Goal: Task Accomplishment & Management: Use online tool/utility

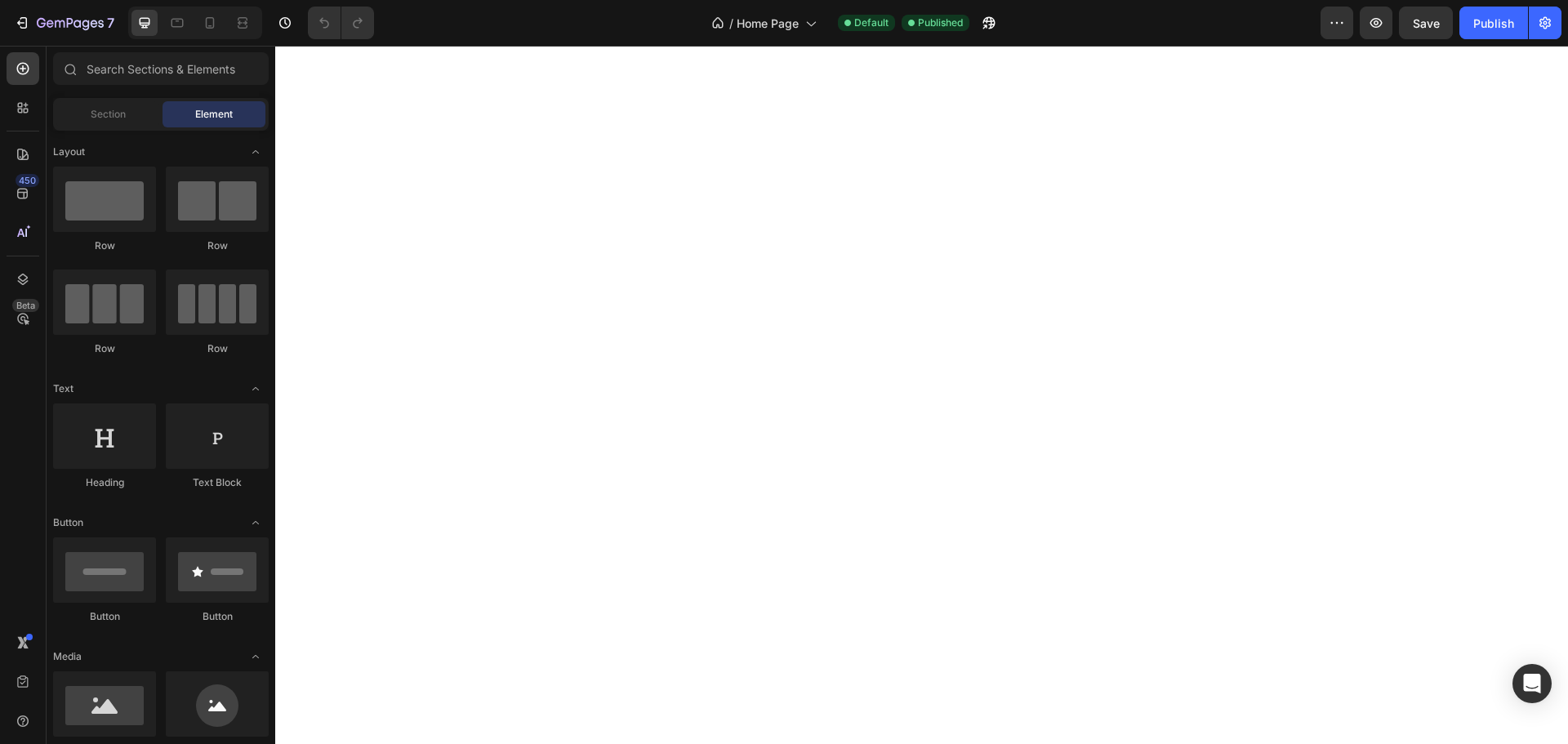
scroll to position [15136, 0]
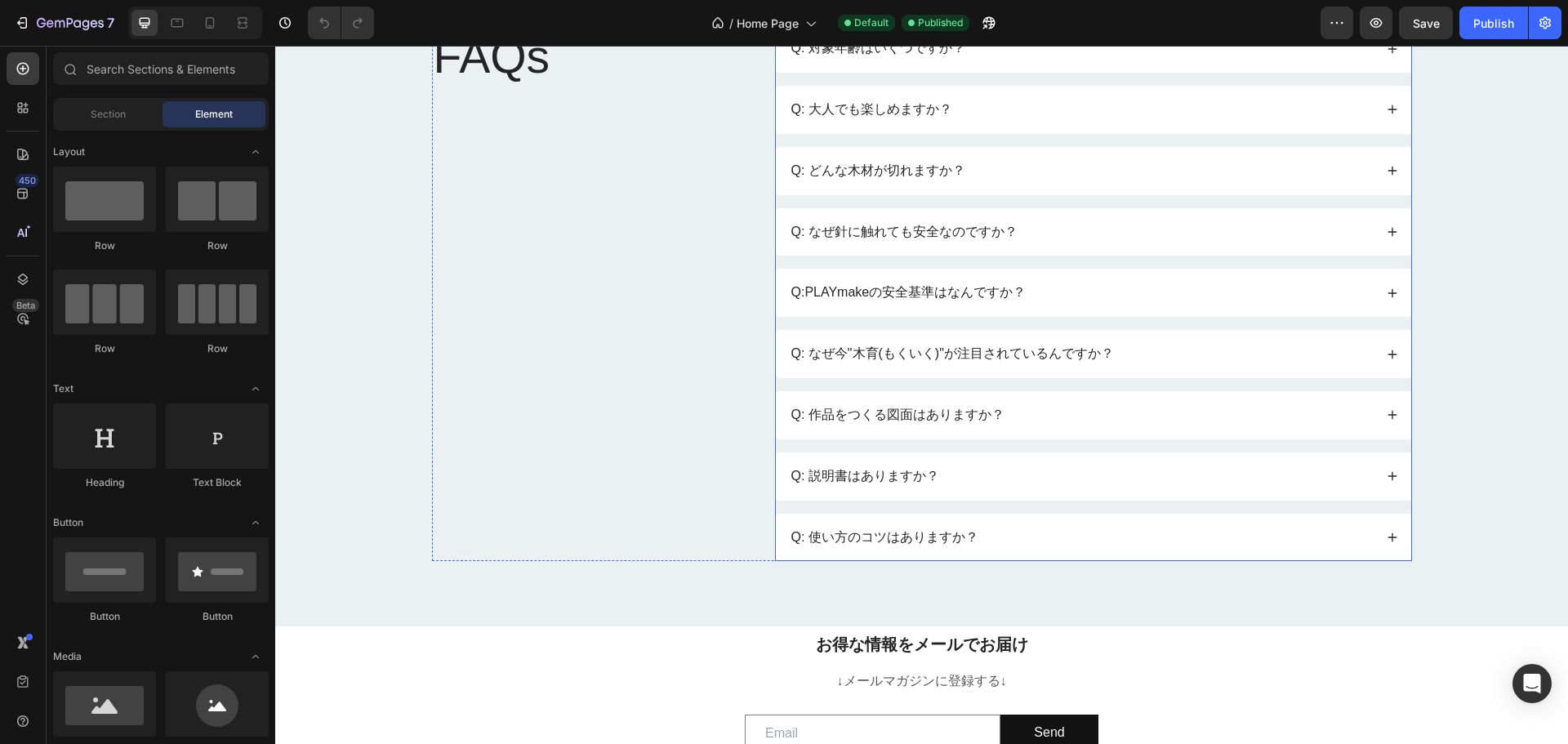
click at [1038, 480] on div "Q: 説明書はありますか？" at bounding box center [1081, 477] width 584 height 22
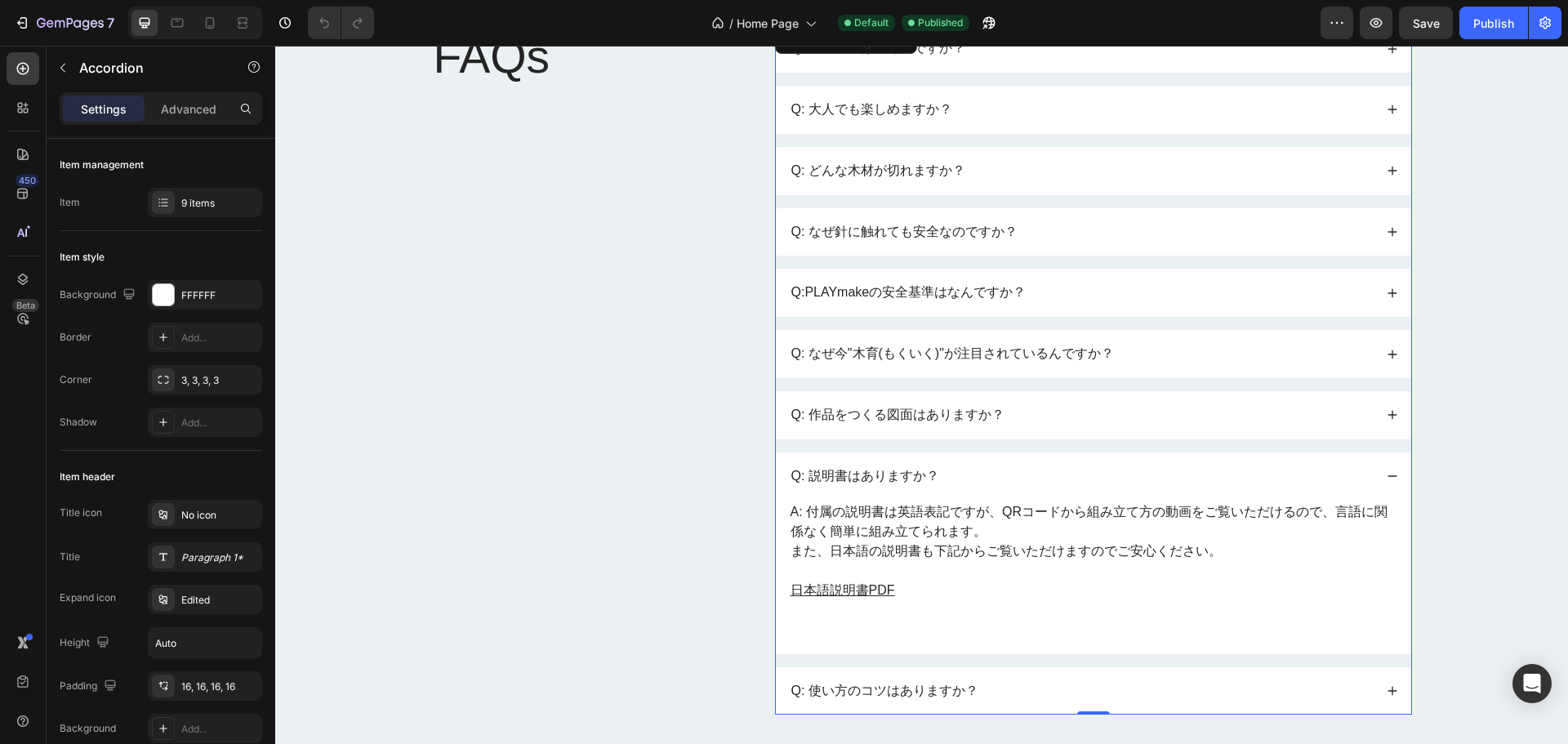
click at [1030, 459] on div "Q: 説明書はありますか？" at bounding box center [1094, 476] width 635 height 48
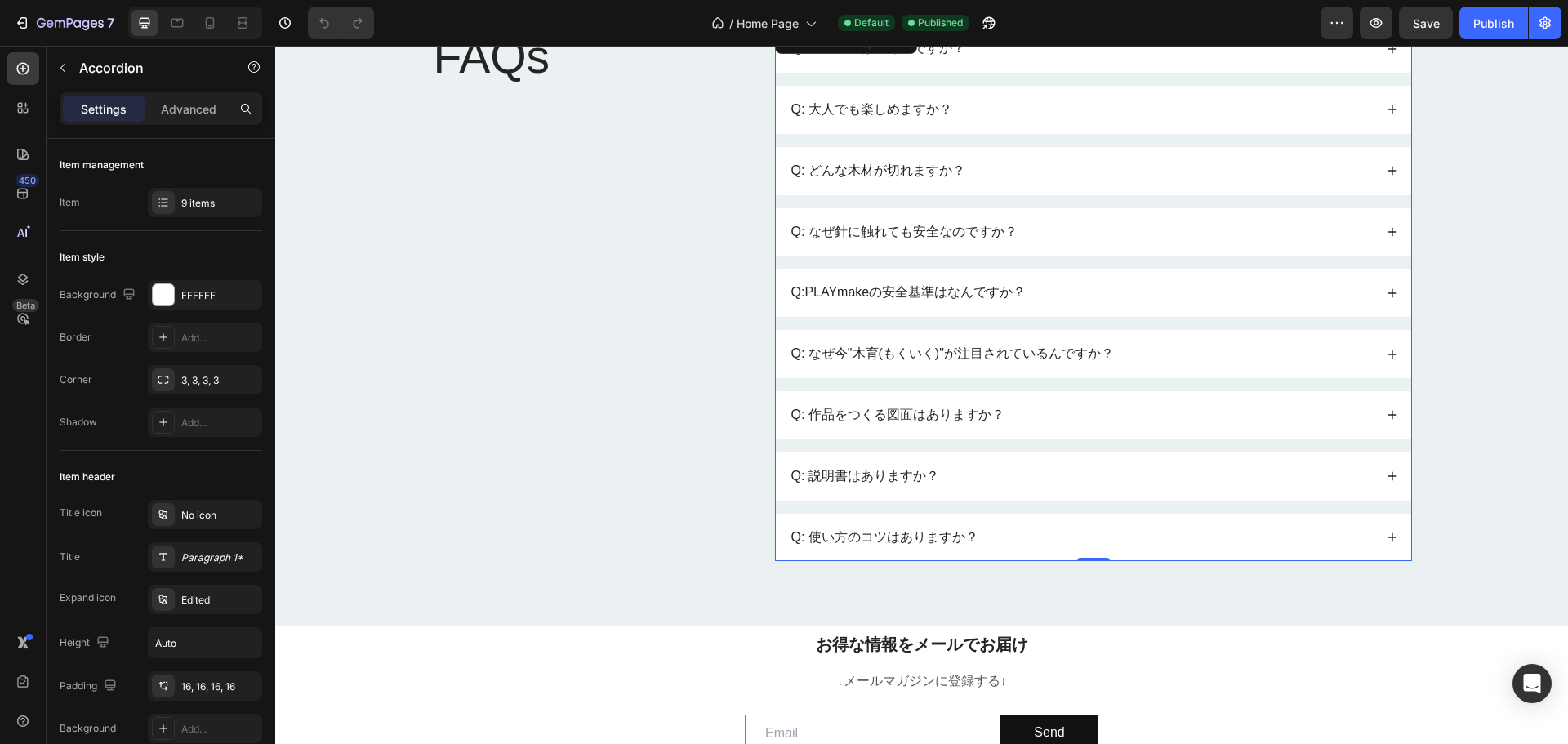
click at [1030, 461] on div "Q: 説明書はありますか？" at bounding box center [1094, 476] width 635 height 48
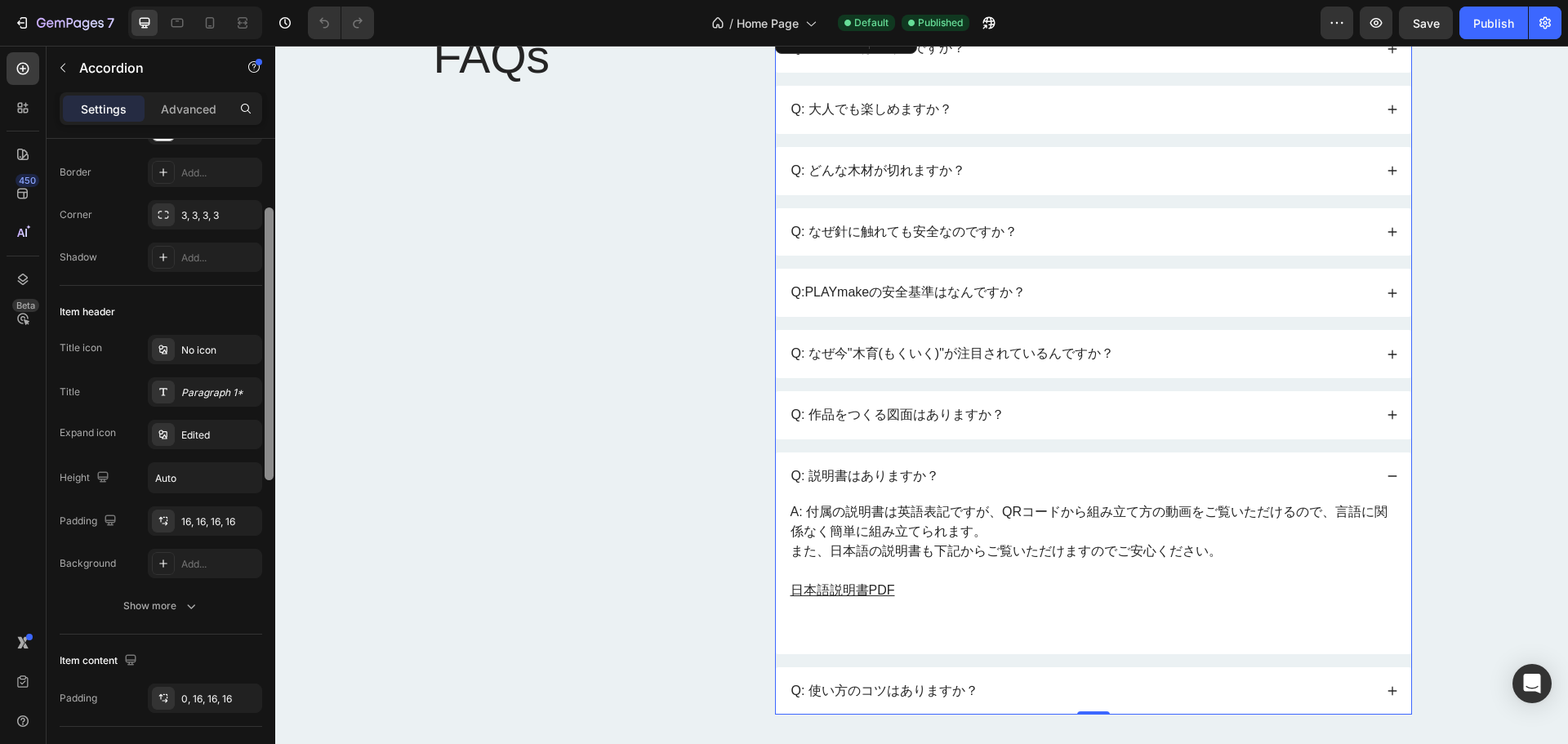
scroll to position [0, 0]
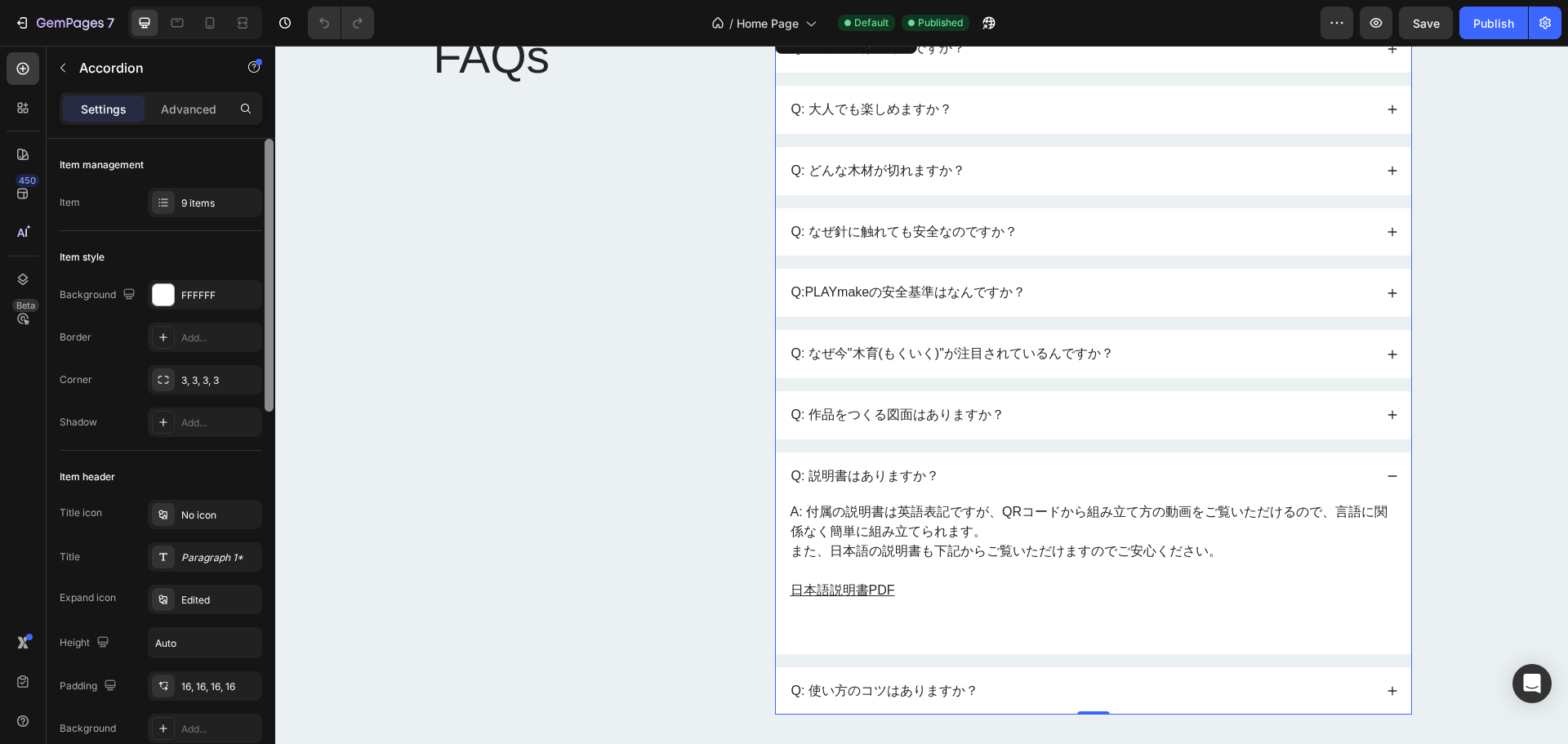
drag, startPoint x: 265, startPoint y: 413, endPoint x: 218, endPoint y: 170, distance: 247.5
click at [256, 212] on div "Item management Item 9 items Item style Background FFFFFF Border Add... Corner …" at bounding box center [160, 464] width 229 height 652
click at [184, 113] on p "Advanced" at bounding box center [188, 109] width 55 height 17
type input "100%"
type input "100"
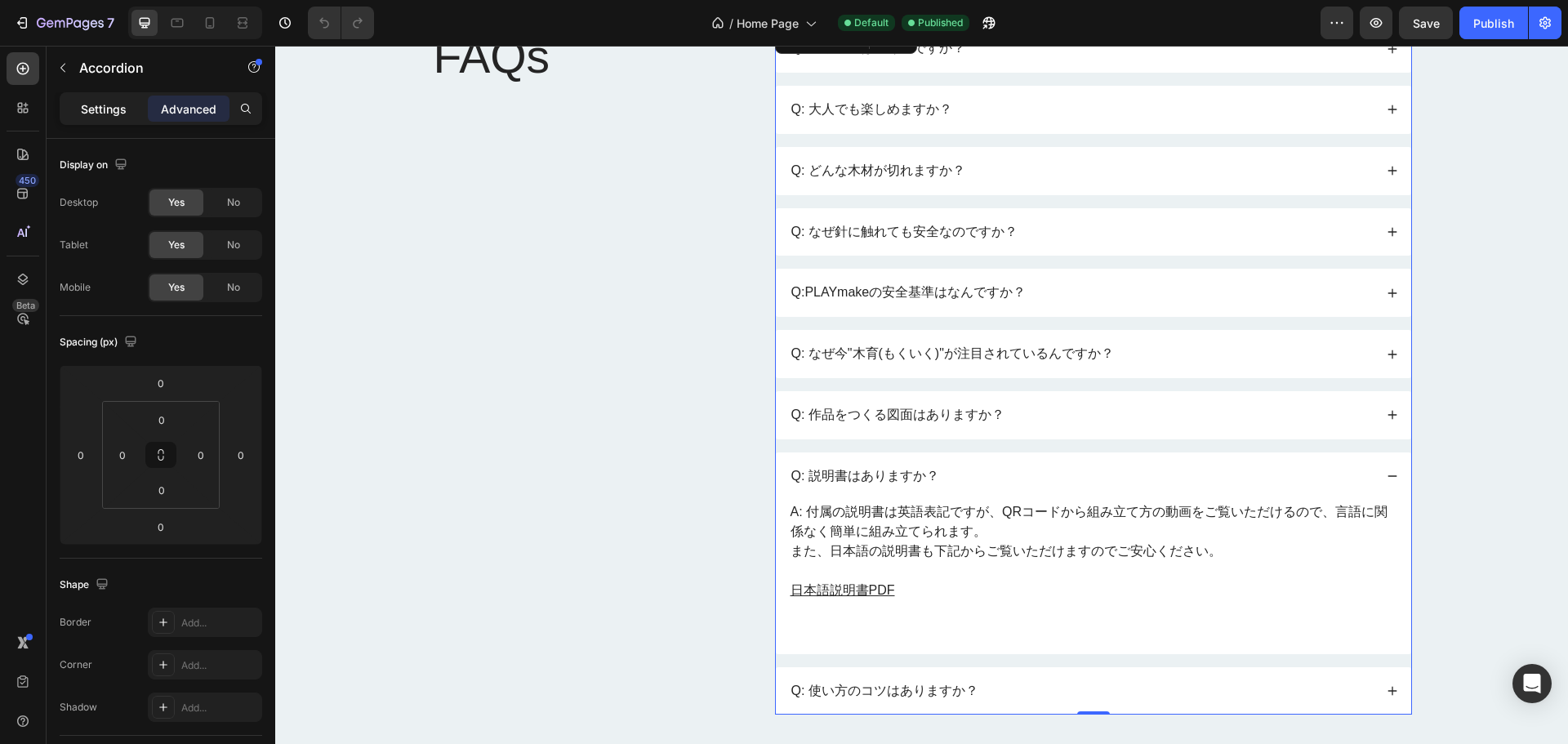
drag, startPoint x: 122, startPoint y: 108, endPoint x: 63, endPoint y: 158, distance: 77.3
click at [122, 108] on p "Settings" at bounding box center [103, 109] width 46 height 17
type input "16"
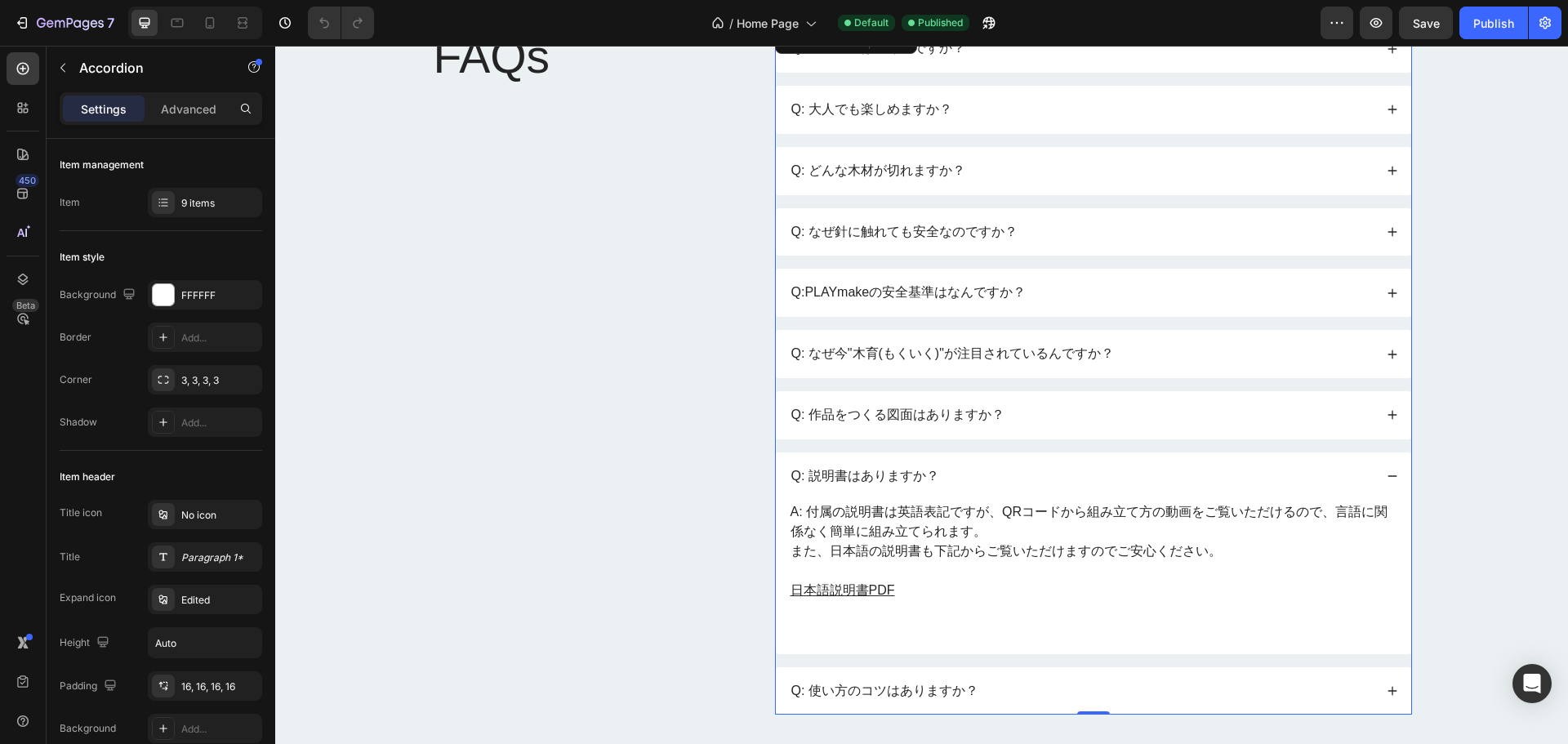
click at [1004, 491] on div "Q: 説明書はありますか？" at bounding box center [1094, 476] width 635 height 48
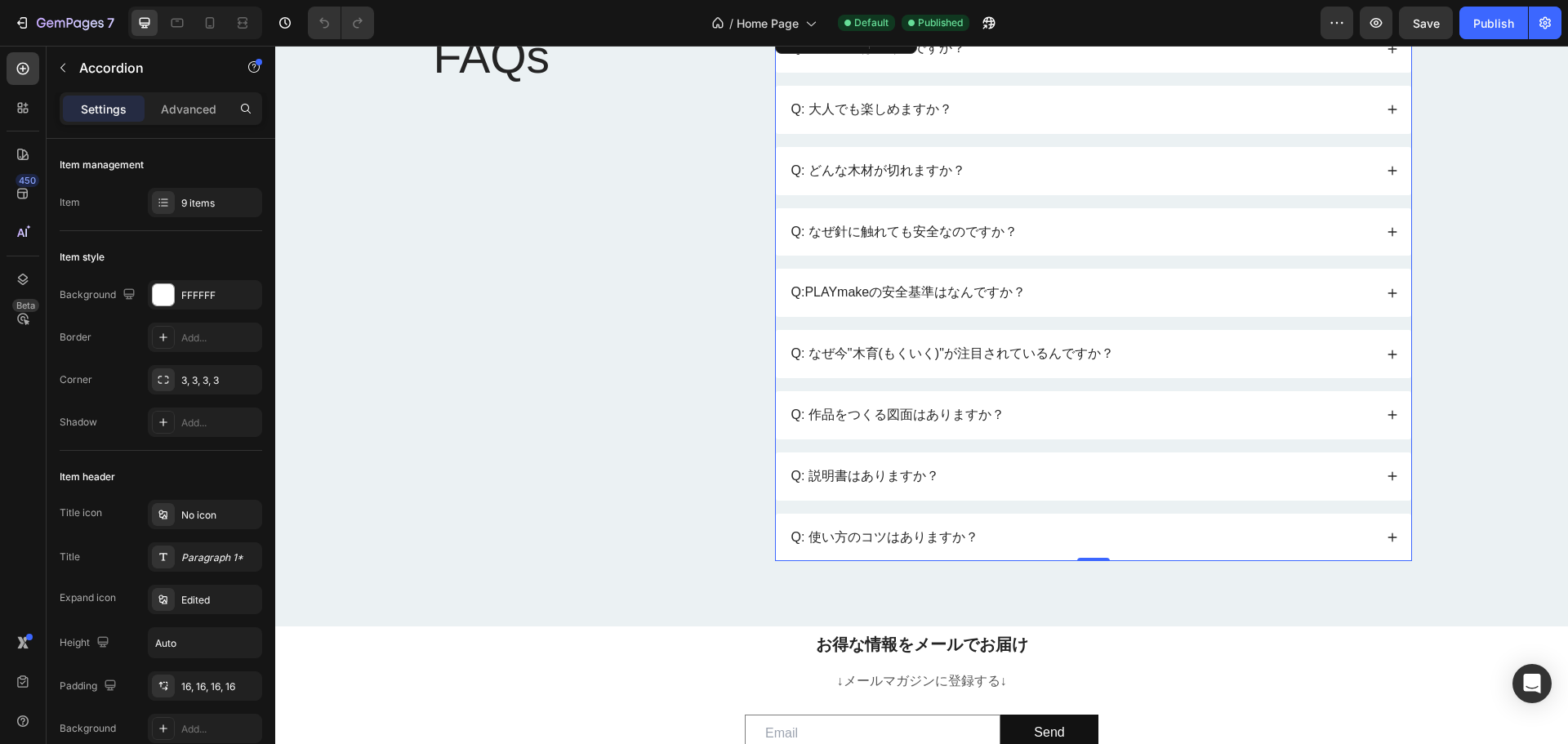
click at [920, 477] on p "Q: 説明書はありますか？" at bounding box center [865, 476] width 147 height 17
click at [941, 475] on div "Q: 説明書はありますか？" at bounding box center [1081, 477] width 584 height 22
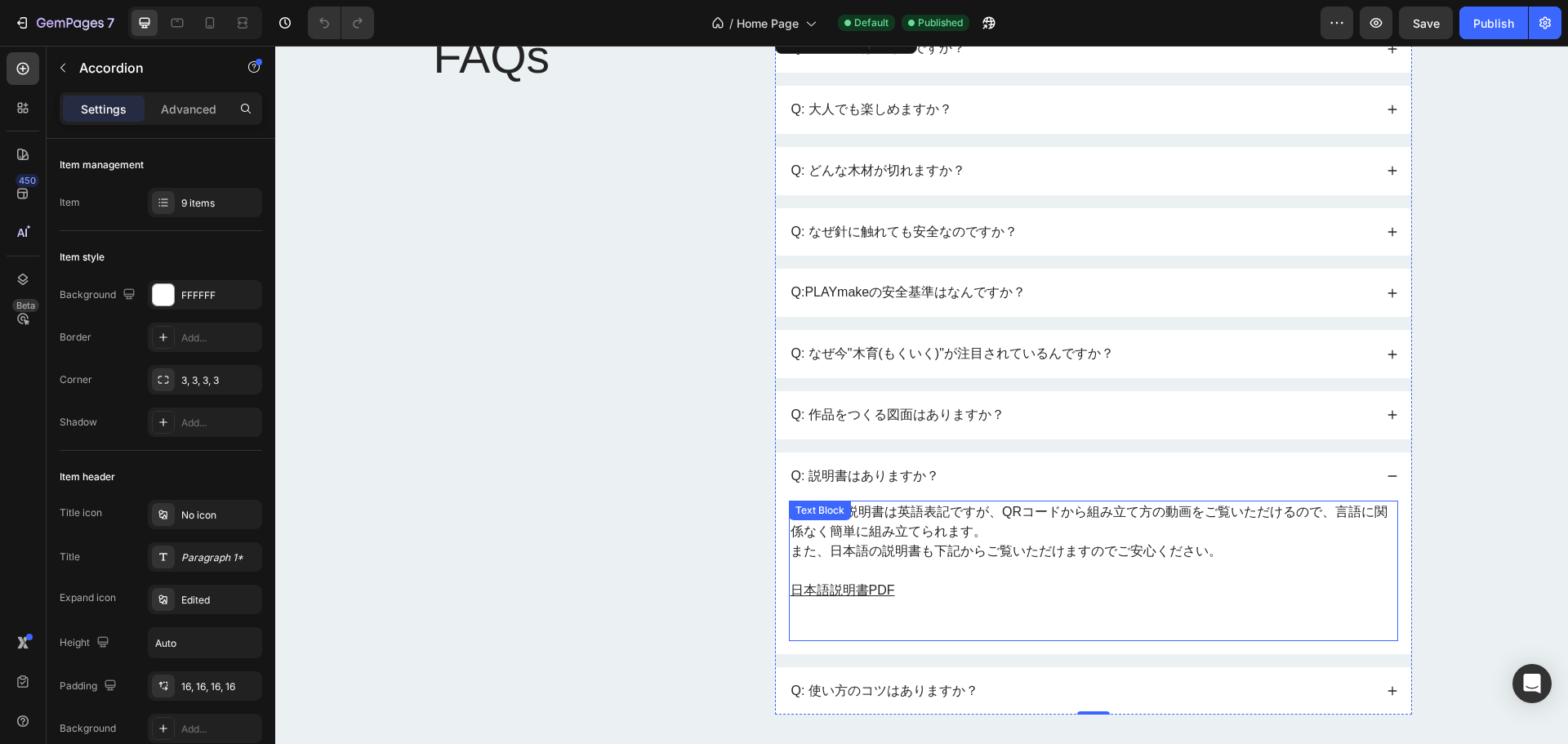
click at [1150, 511] on p "A: 付属の説明書は英語表記ですが、QRコードから組み立て方の動画をご覧いただけるので、言語に関係なく簡単に組み立てられます。 また、日本語の説明書も下記から…" at bounding box center [1094, 531] width 606 height 59
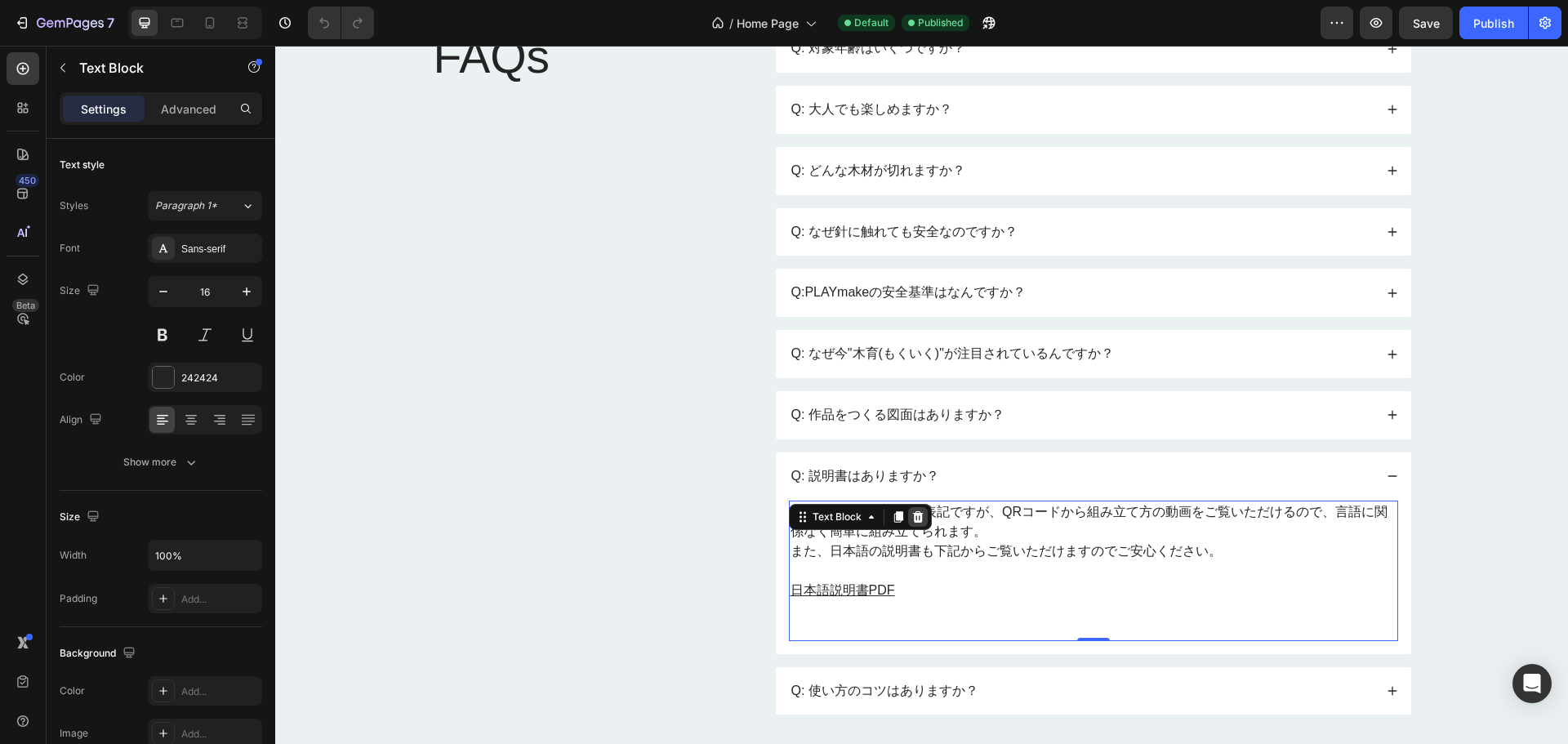
click at [912, 519] on icon at bounding box center [918, 517] width 13 height 13
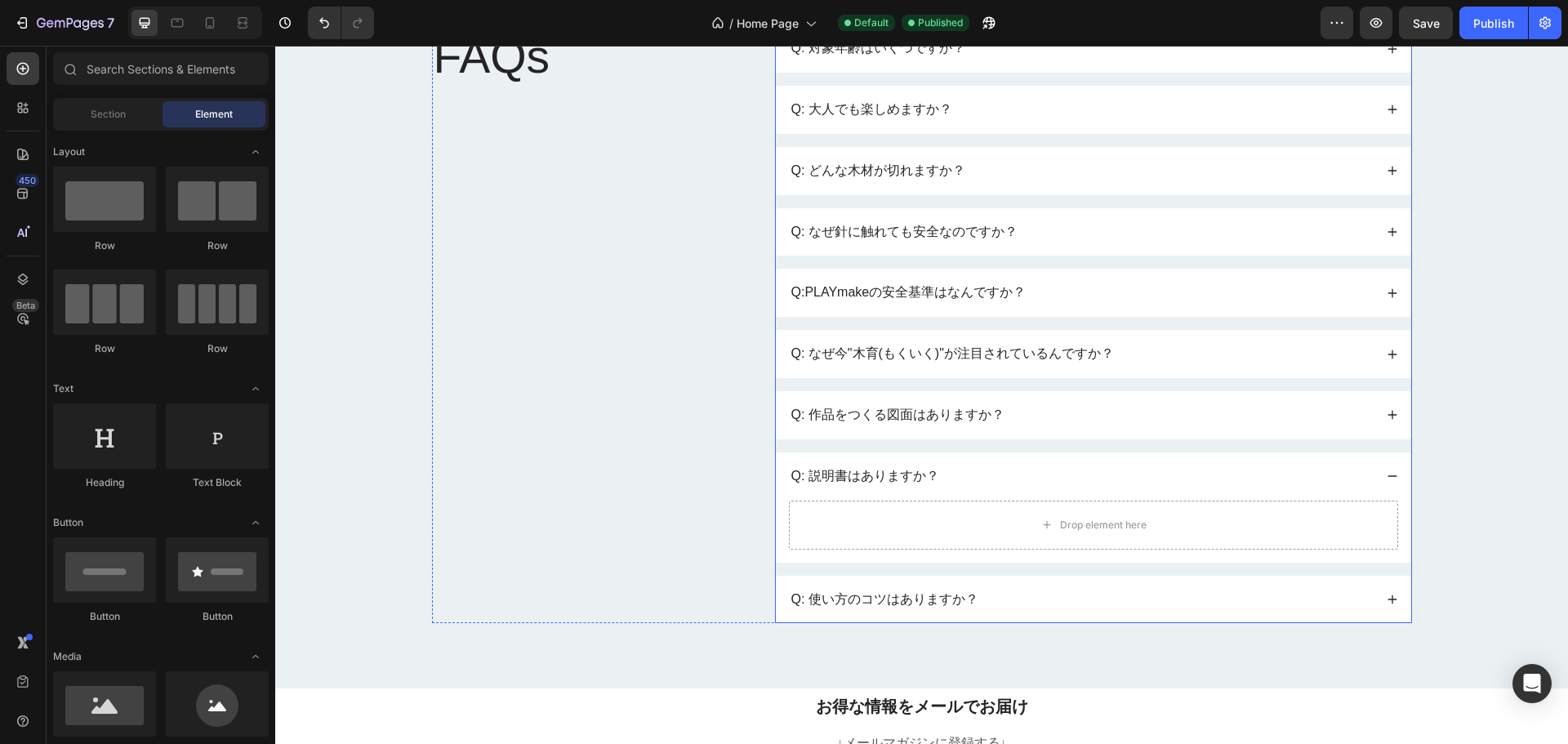
click at [991, 472] on div "Q: 説明書はありますか？" at bounding box center [1081, 477] width 584 height 22
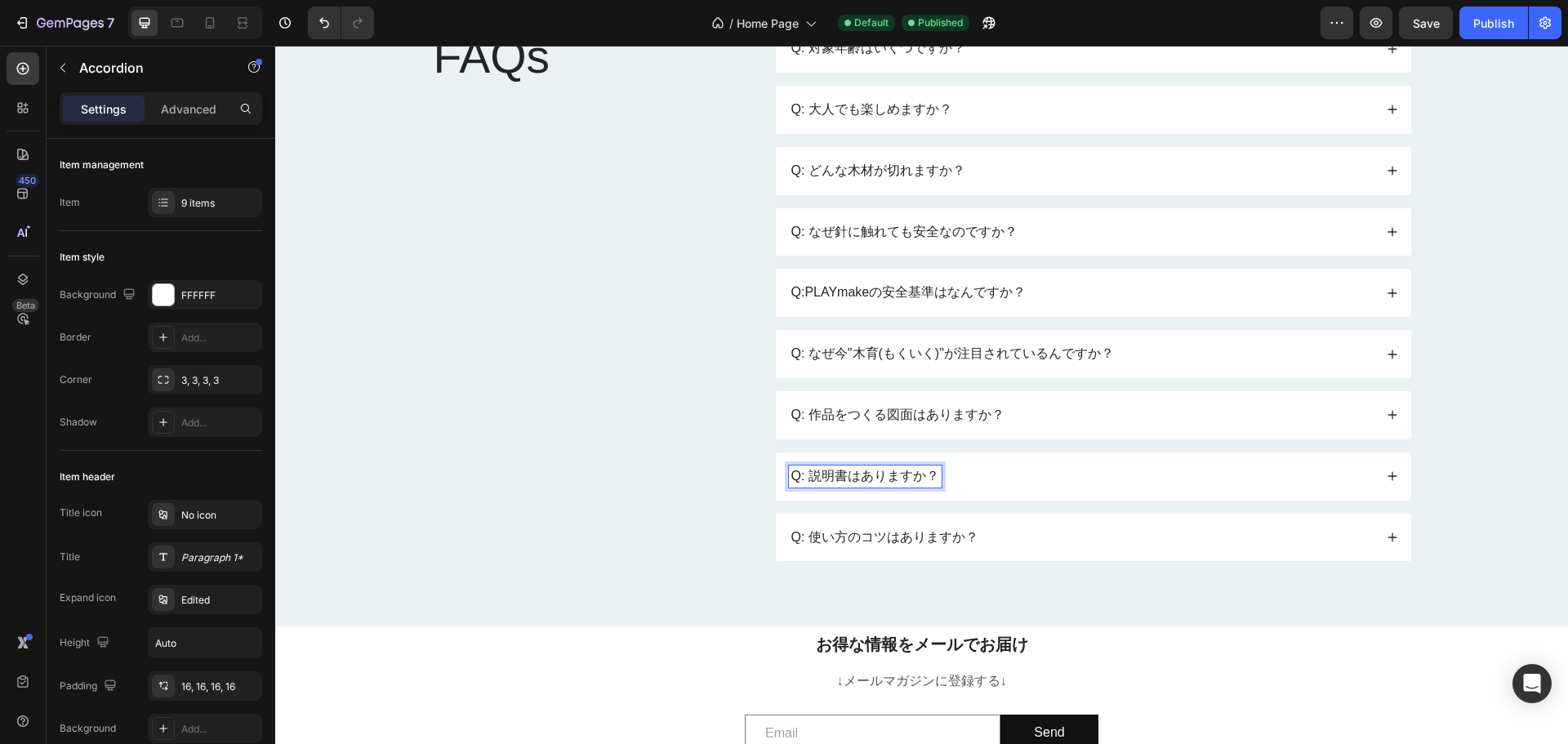
click at [1326, 481] on div "Q: 説明書はありますか？" at bounding box center [1081, 477] width 584 height 22
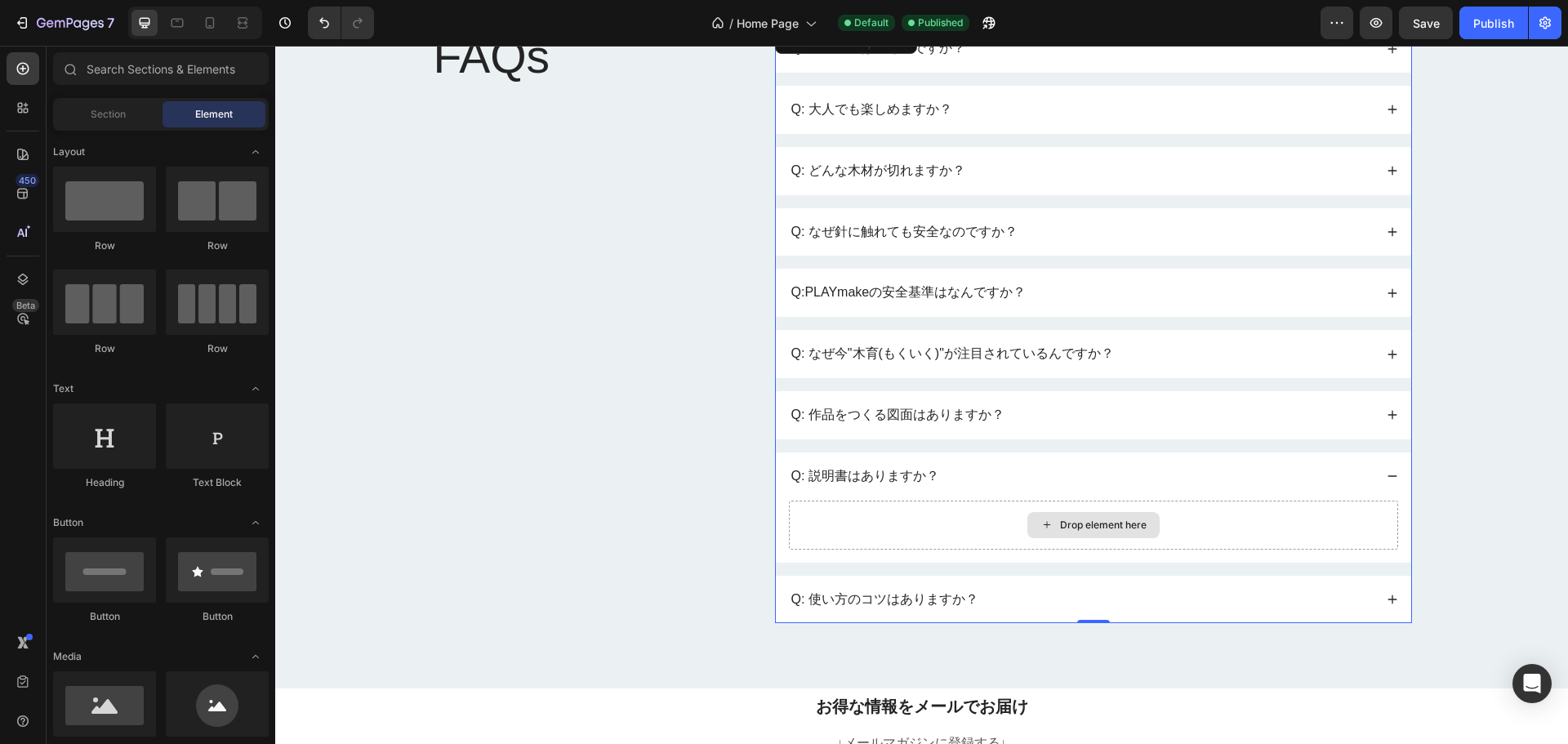
click at [1095, 519] on div "Drop element here" at bounding box center [1104, 525] width 87 height 13
click at [992, 491] on div "Q: 説明書はありますか？" at bounding box center [1094, 476] width 635 height 48
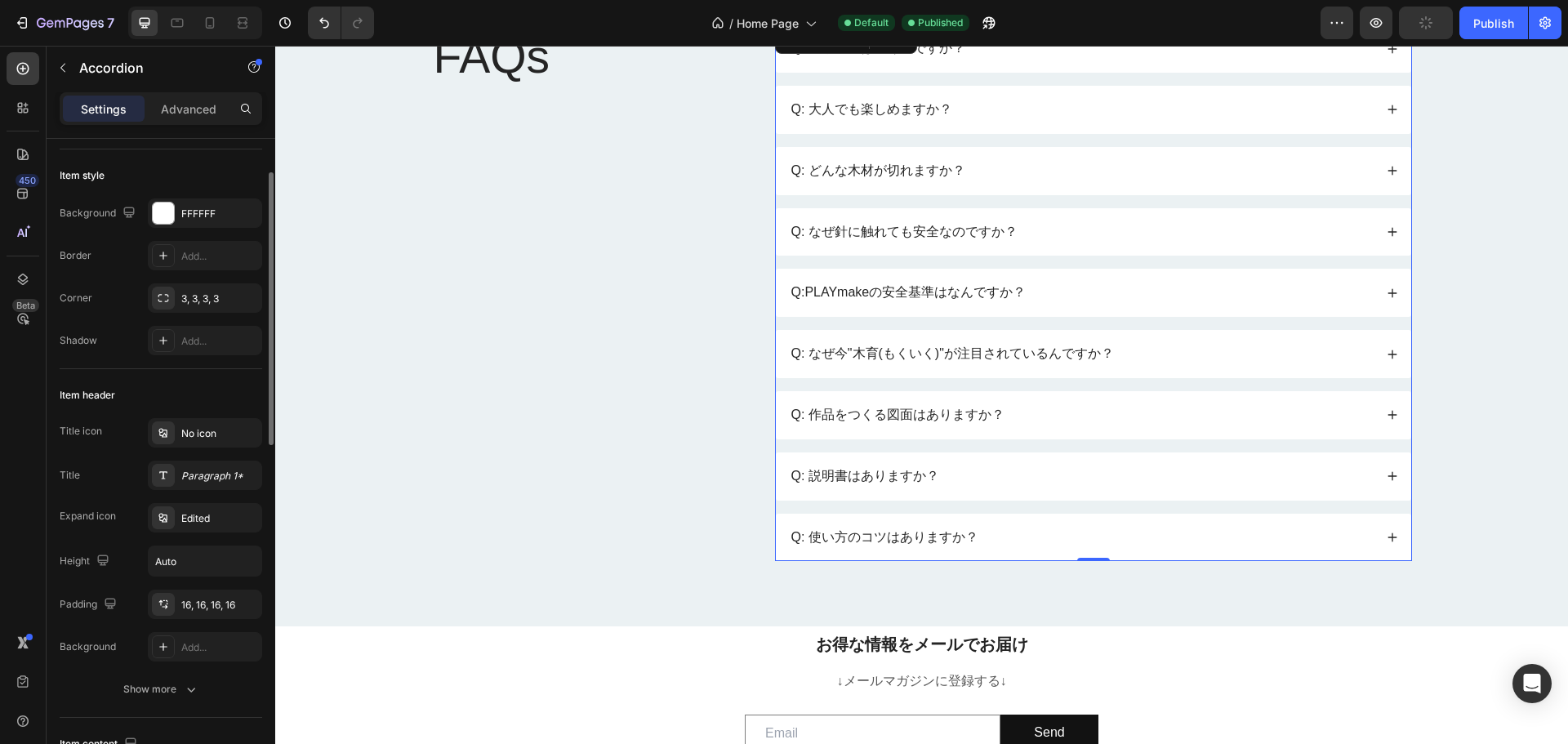
scroll to position [164, 0]
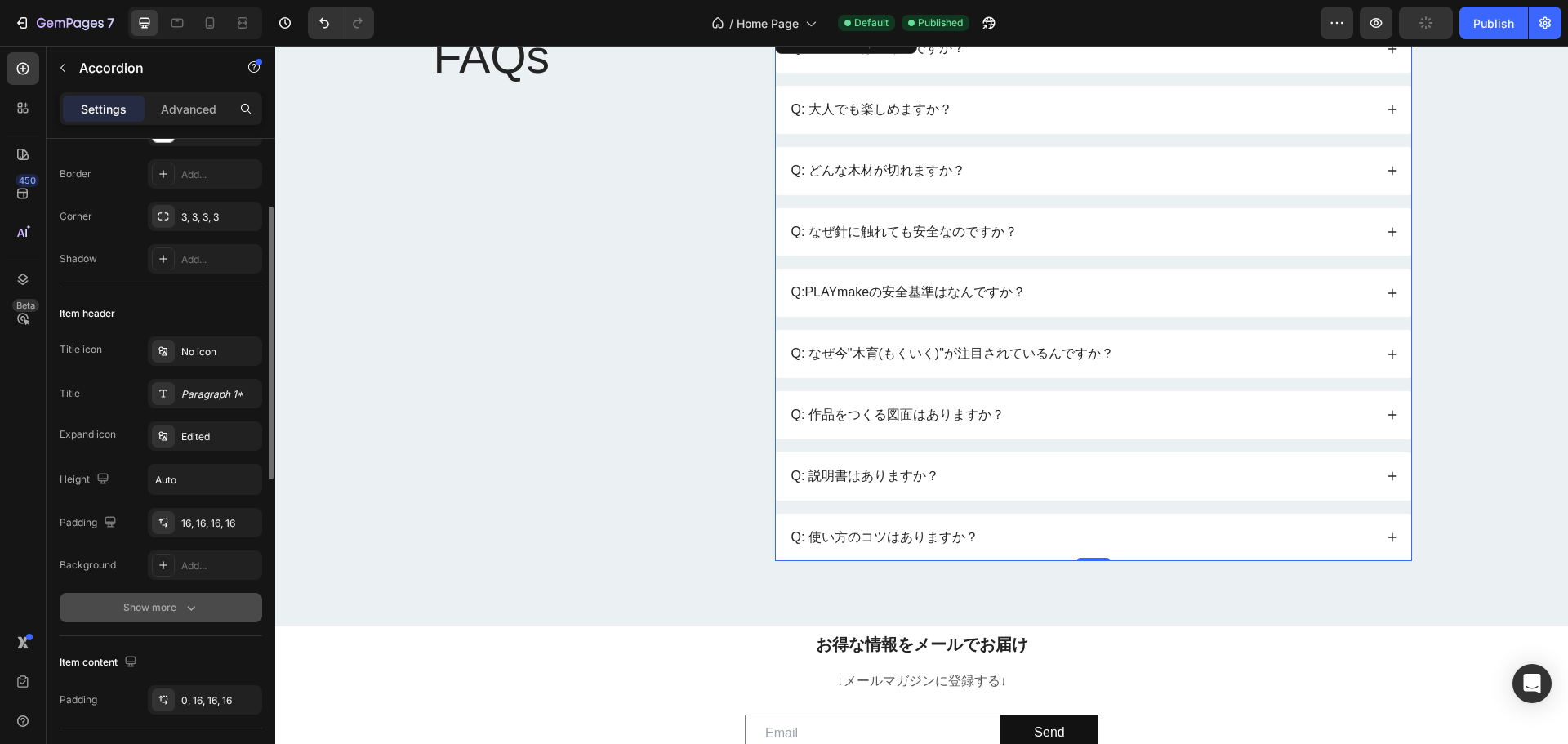
click at [170, 605] on div "Show more" at bounding box center [161, 608] width 76 height 16
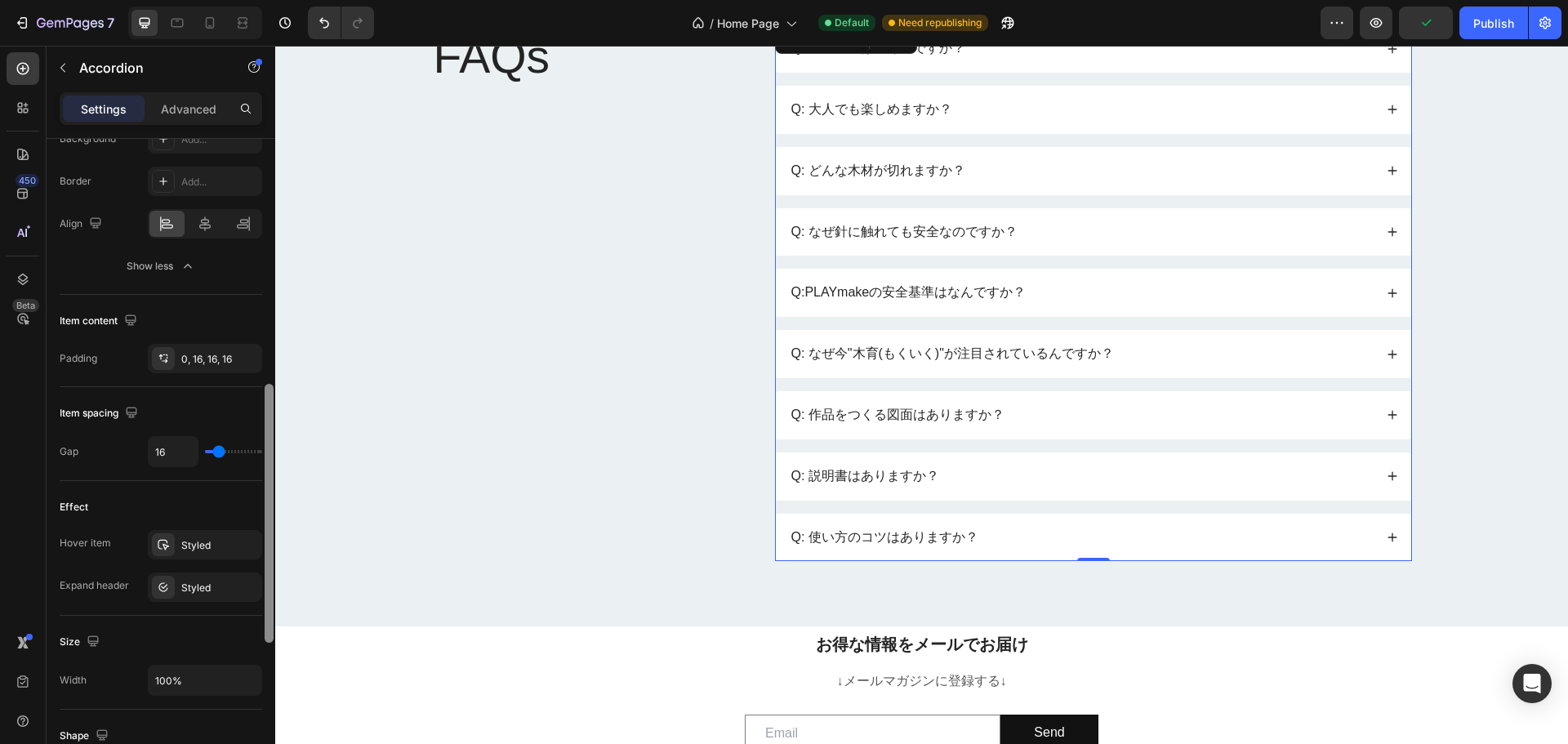
scroll to position [576, 0]
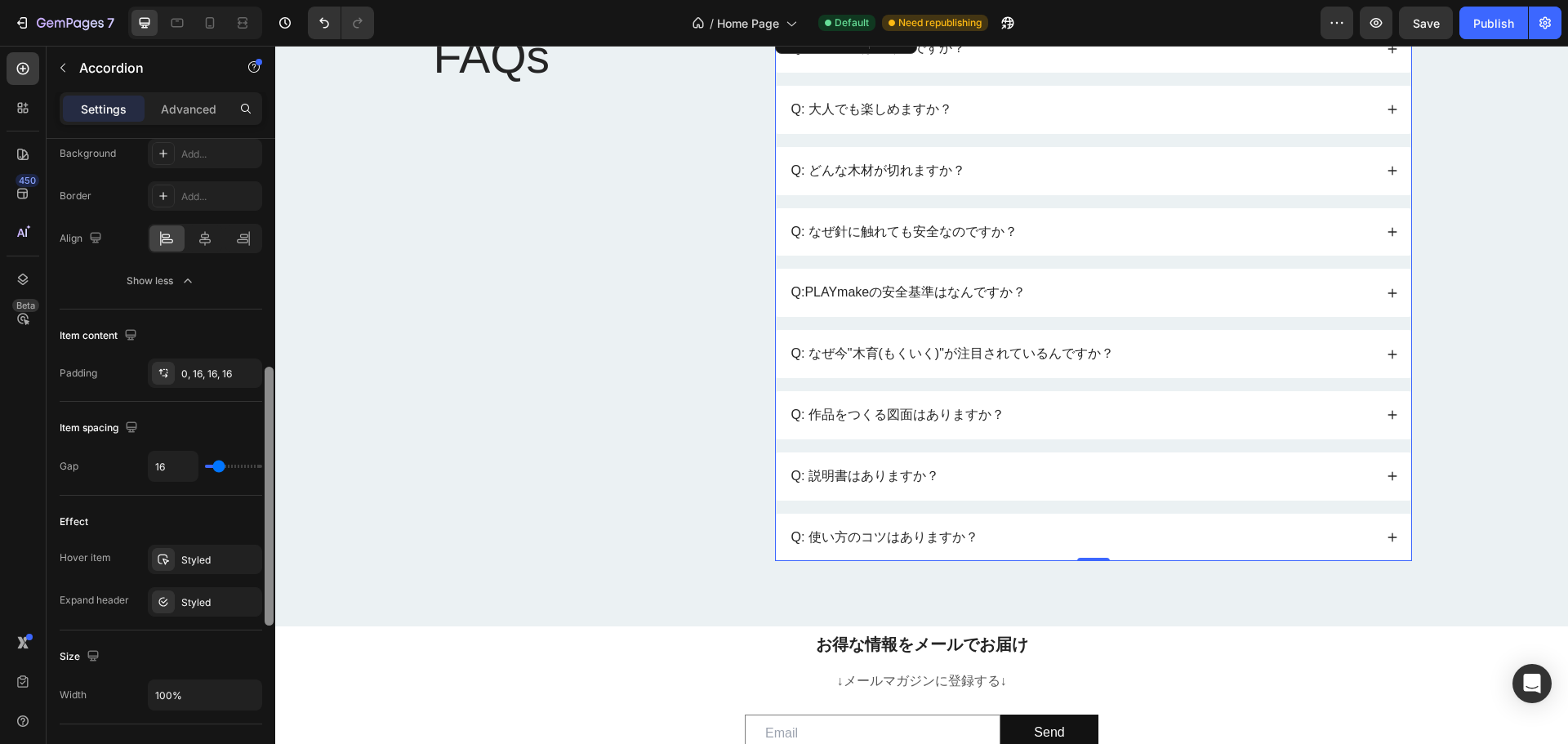
drag, startPoint x: 268, startPoint y: 332, endPoint x: 251, endPoint y: 432, distance: 101.4
click at [251, 432] on div "Item management Item 9 items Item style Background FFFFFF Border Add... Corner …" at bounding box center [160, 464] width 229 height 652
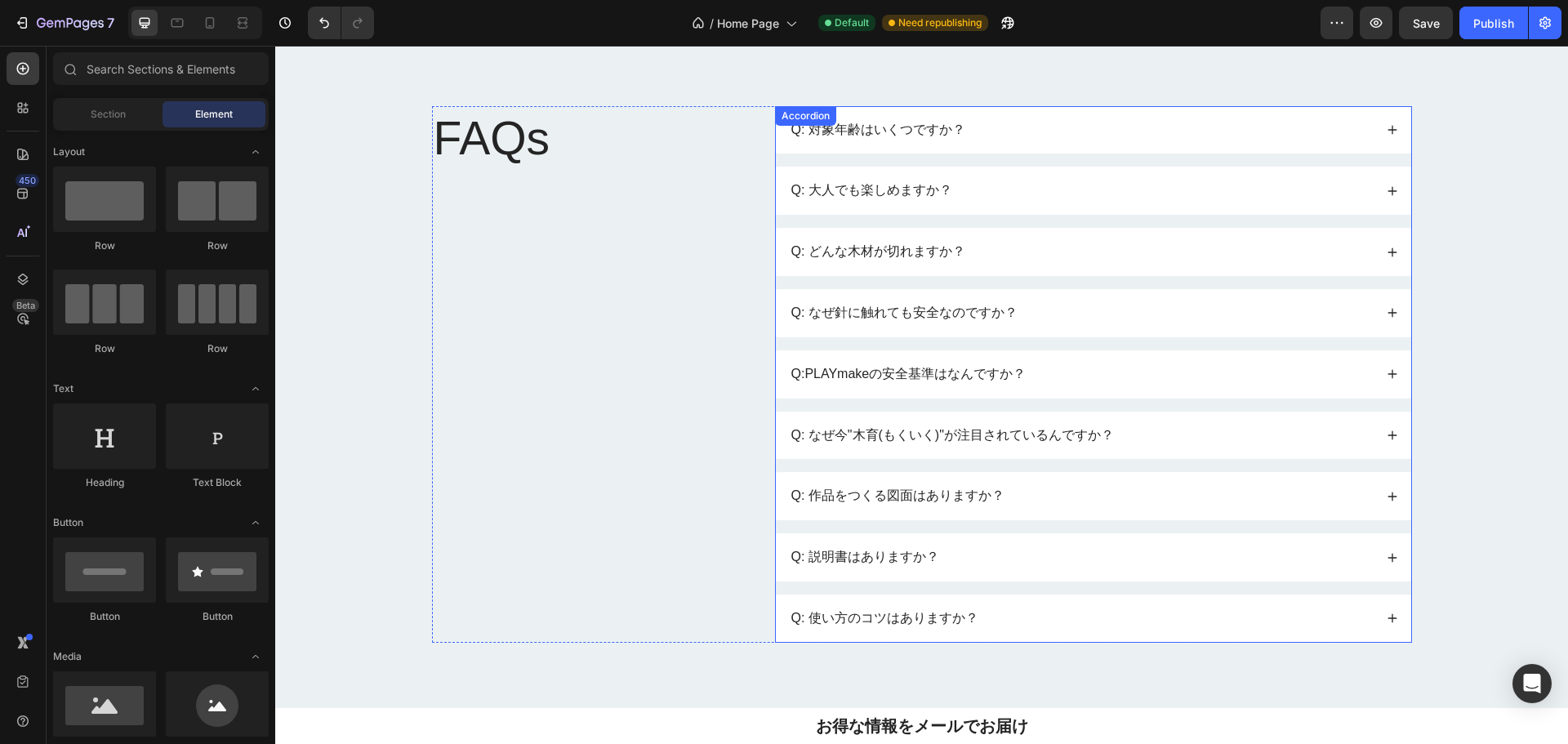
scroll to position [16282, 0]
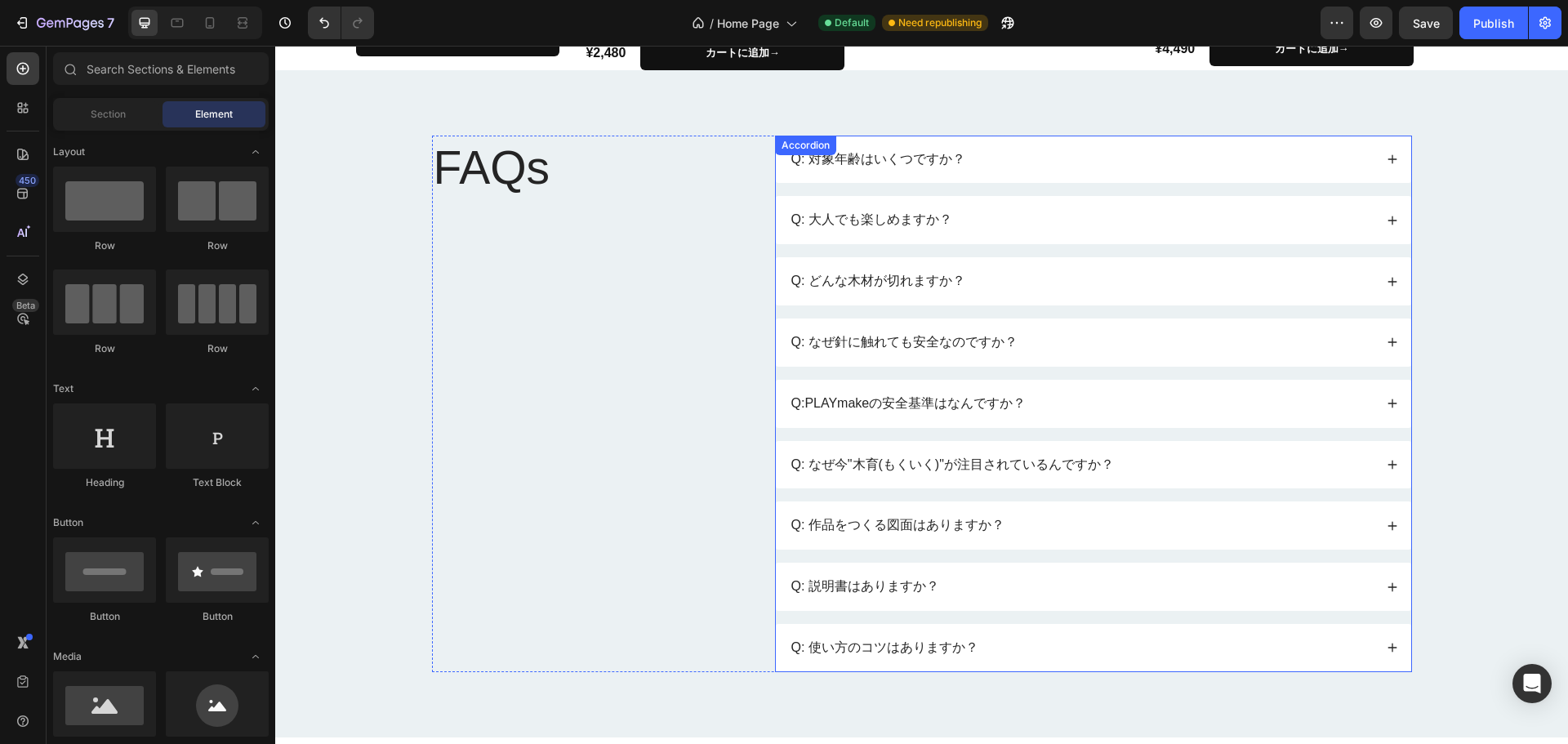
click at [809, 150] on div "Q: 対象年齢はいくつですか？ Q: 大人でも楽しめますか？ Q: どんな木材が切れますか？ Q: なぜ針に触れても安全なのですか？ Q:PLAYmakeの安…" at bounding box center [1094, 404] width 637 height 537
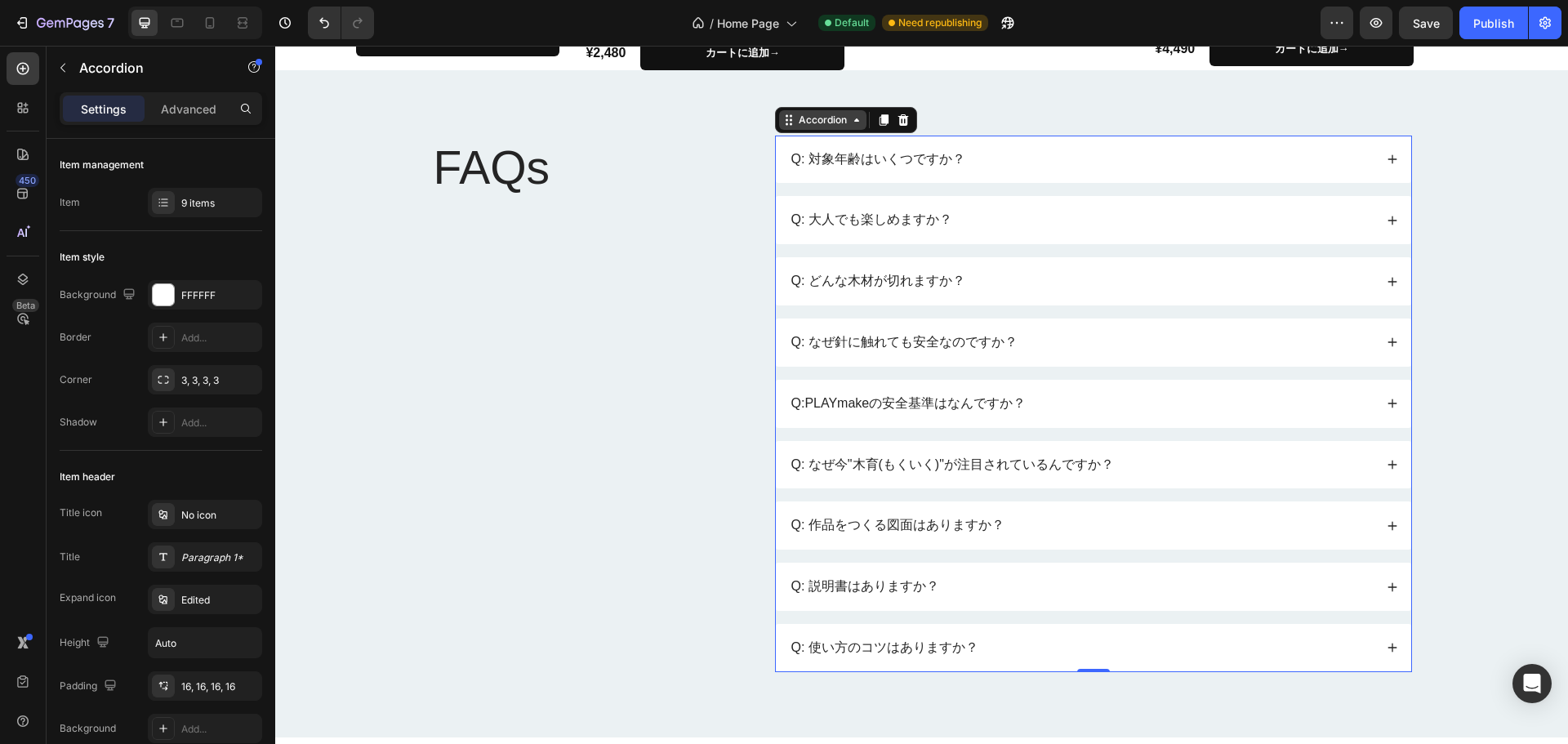
click at [851, 125] on icon at bounding box center [857, 119] width 13 height 13
click at [784, 124] on icon at bounding box center [789, 119] width 13 height 13
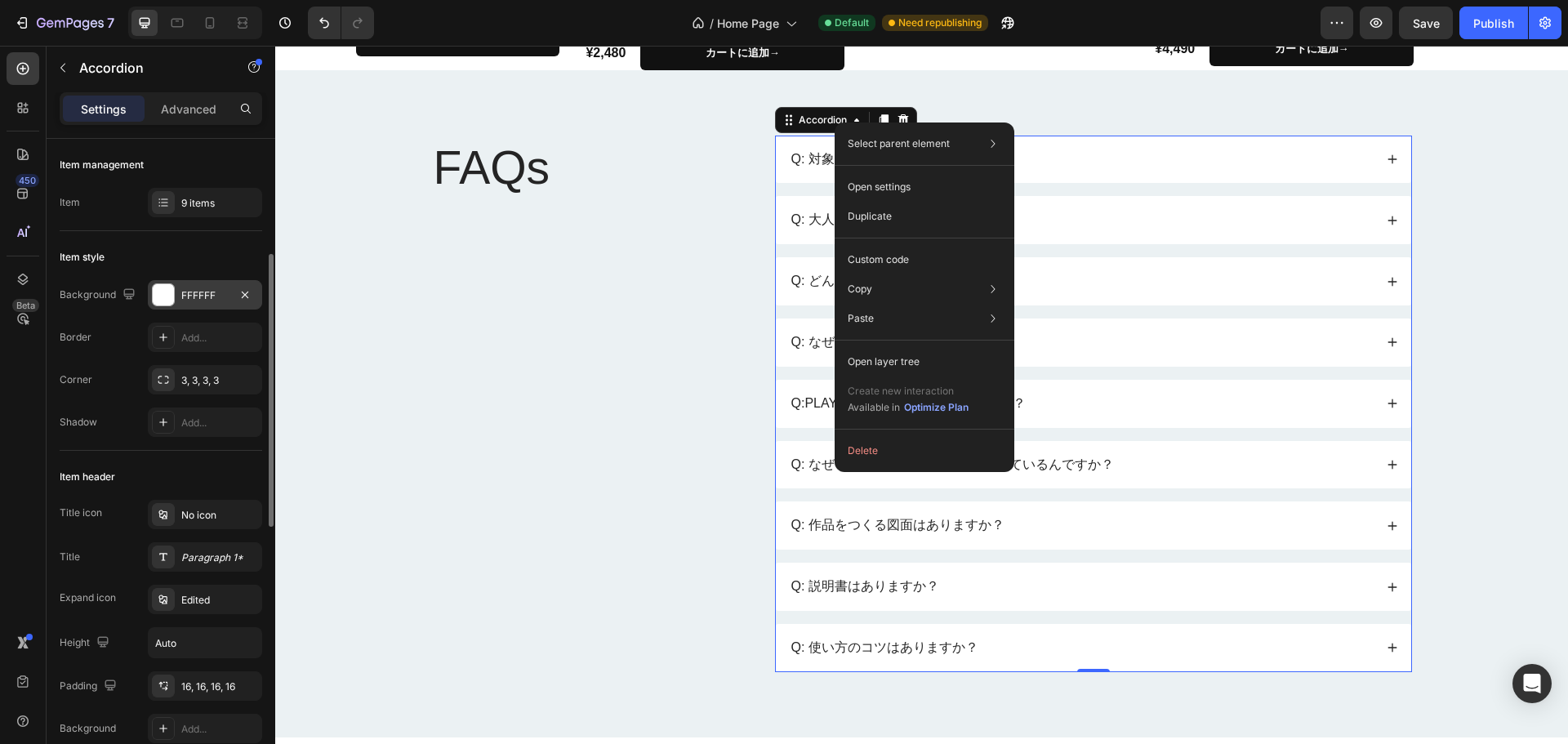
scroll to position [81, 0]
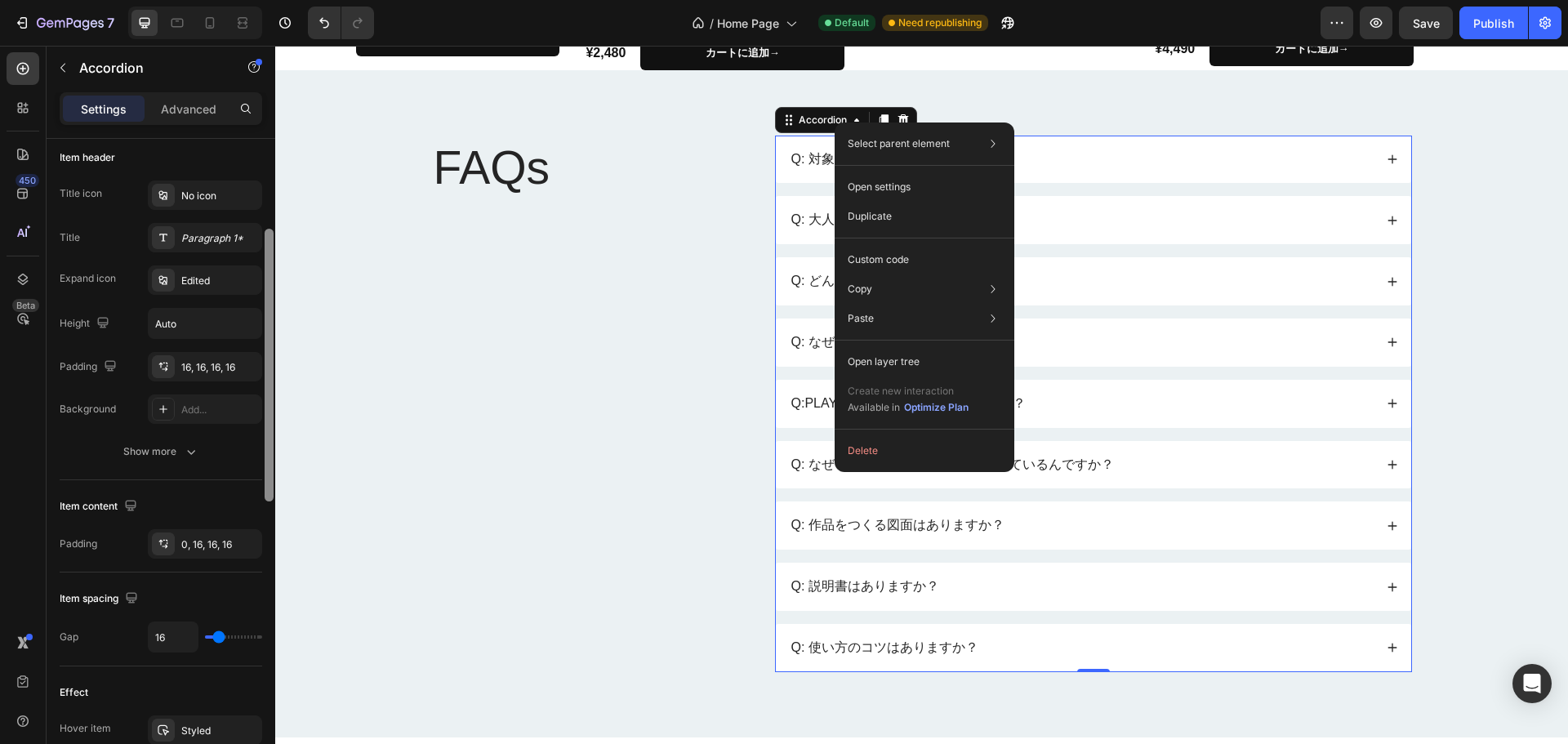
drag, startPoint x: 270, startPoint y: 298, endPoint x: 268, endPoint y: 401, distance: 103.0
click at [268, 401] on div at bounding box center [270, 366] width 9 height 273
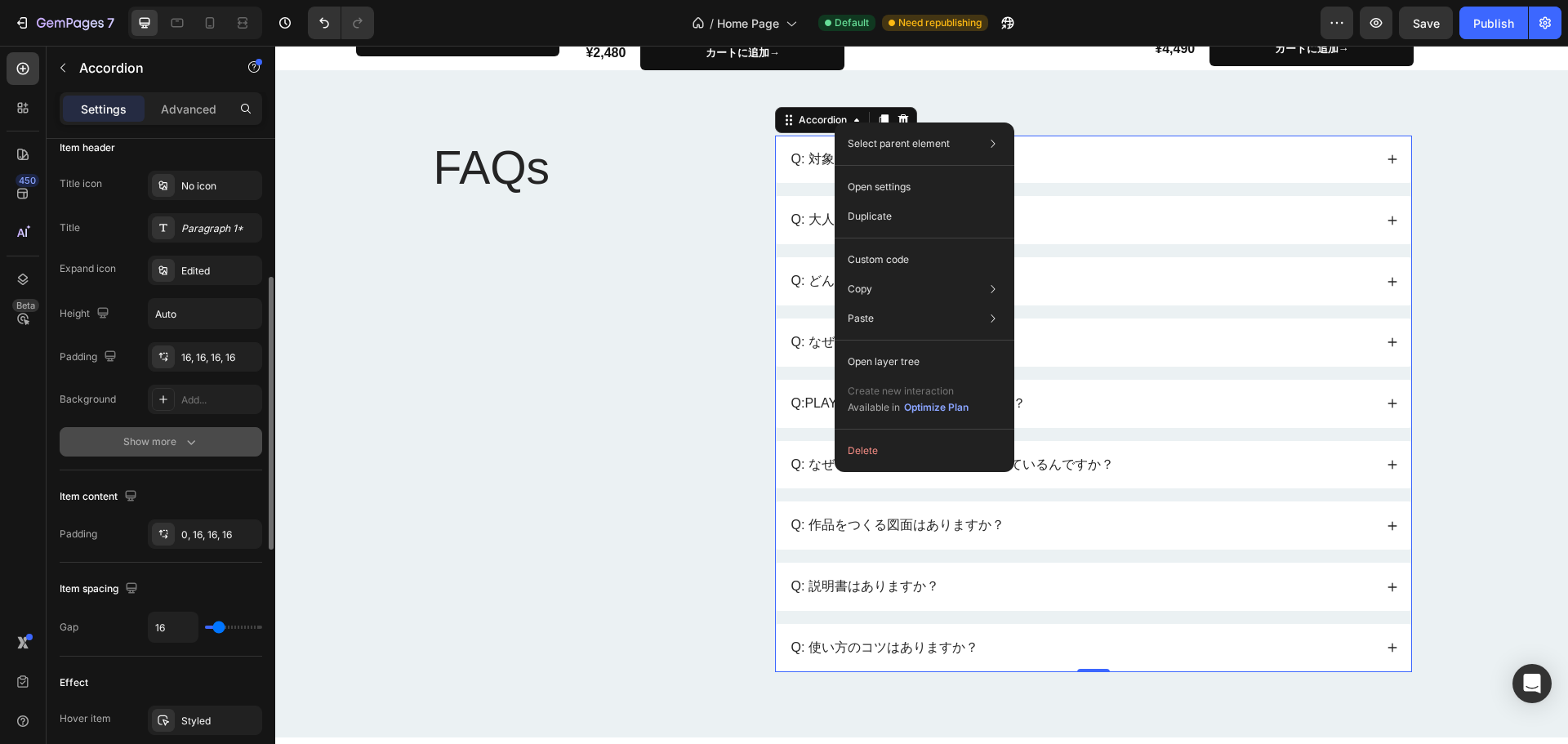
click at [202, 437] on button "Show more" at bounding box center [161, 442] width 203 height 30
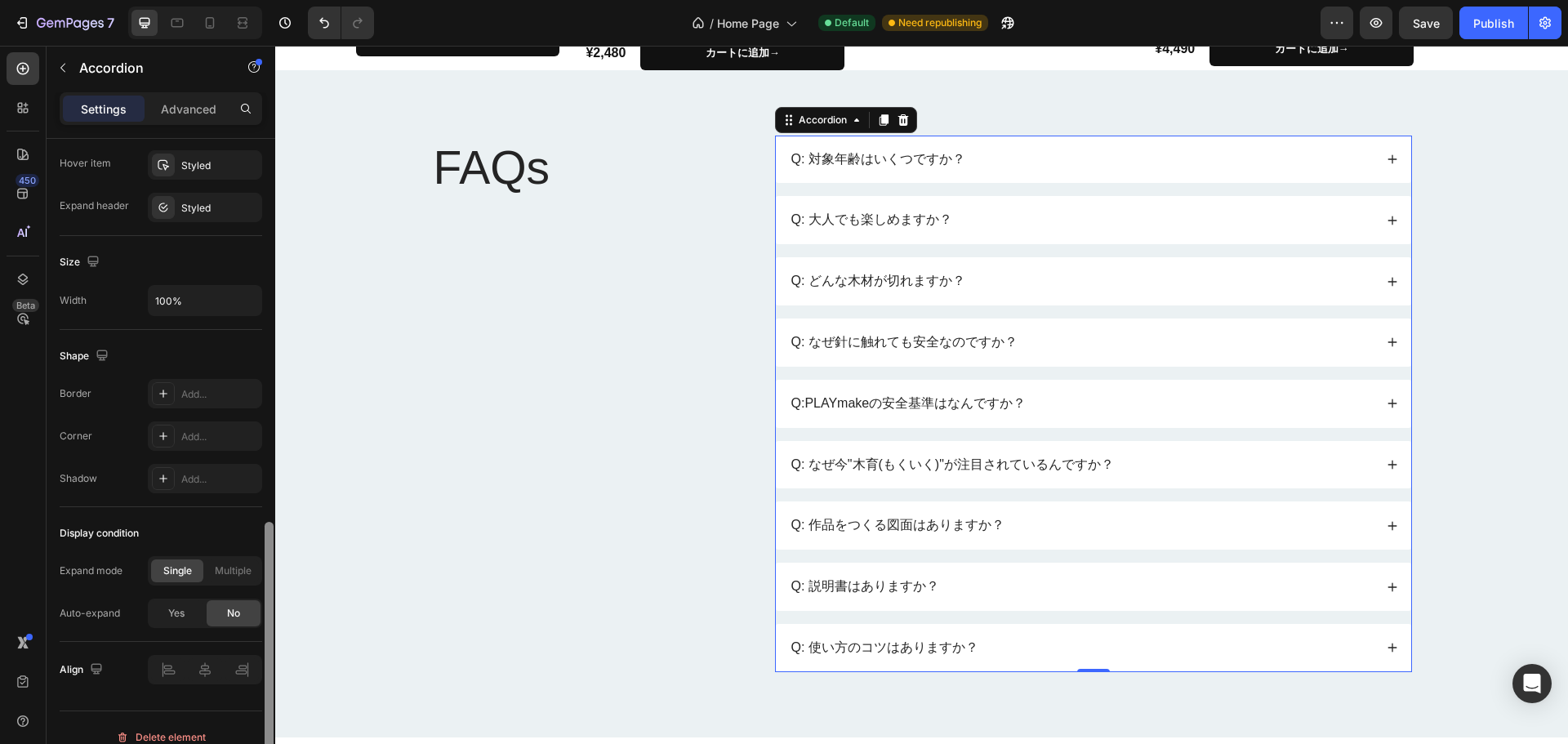
drag, startPoint x: 267, startPoint y: 377, endPoint x: 252, endPoint y: 645, distance: 268.4
click at [252, 645] on div "Item management Item 9 items Item style Background FFFFFF Border Add... Corner …" at bounding box center [160, 464] width 229 height 652
click at [984, 513] on div "Q: 作品をつくる図面はありますか？" at bounding box center [1094, 525] width 635 height 48
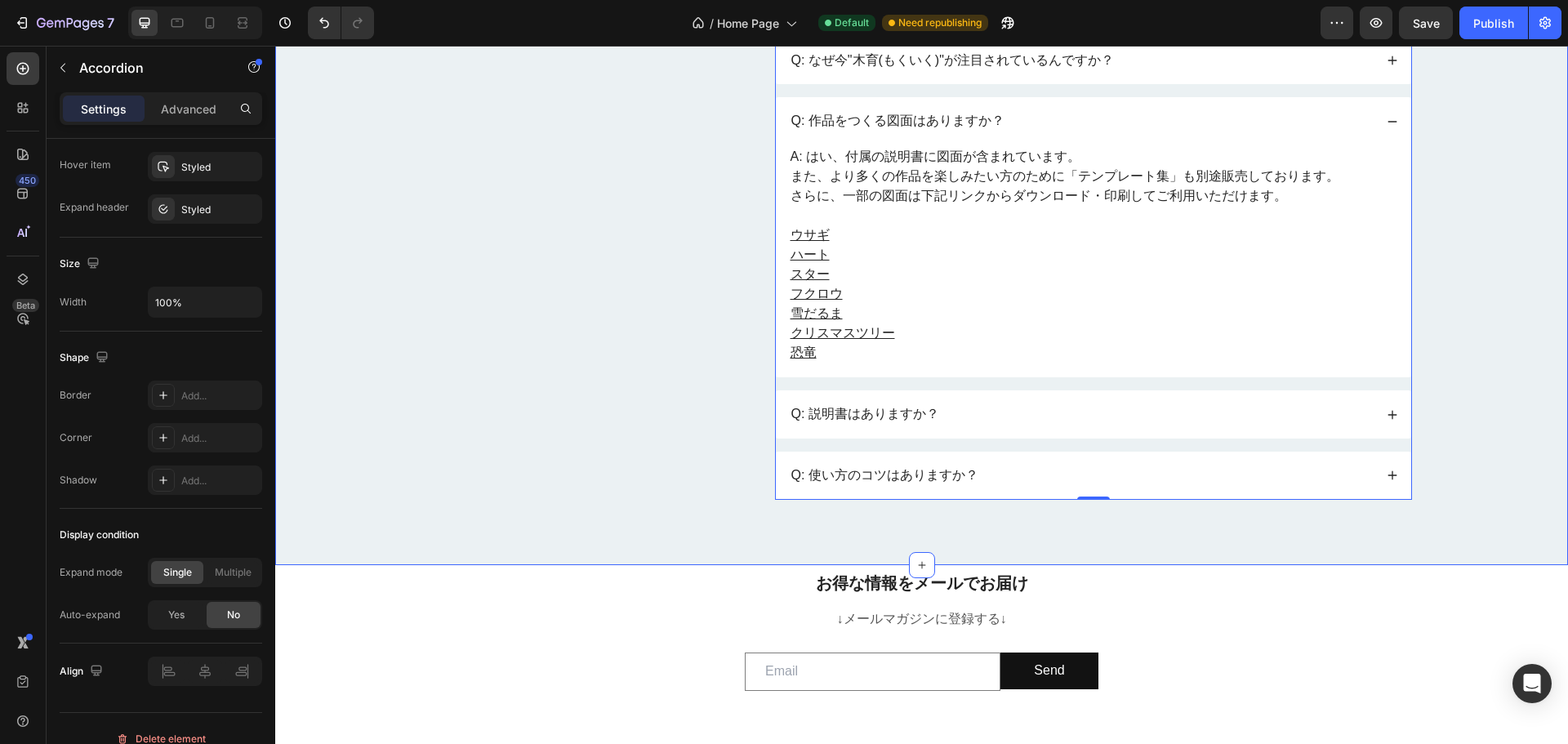
scroll to position [16691, 0]
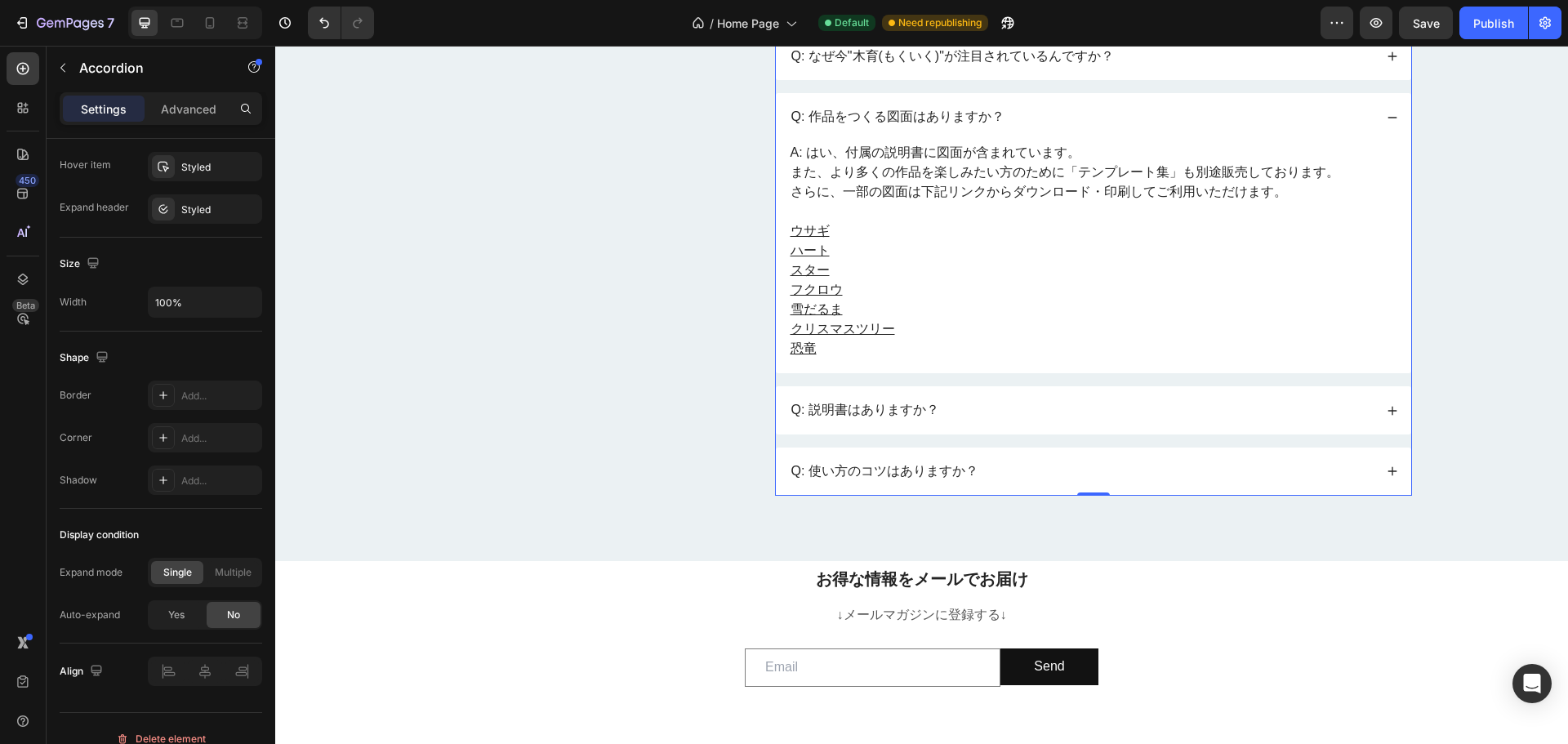
click at [966, 435] on div "Q: 対象年齢はいくつですか？ Q: 大人でも楽しめますか？ Q: どんな木材が切れますか？ Q: なぜ針に触れても安全なのですか？ Q:PLAYmakeの安…" at bounding box center [1094, 111] width 637 height 769
click at [968, 415] on div "Q: 説明書はありますか？" at bounding box center [1081, 410] width 584 height 22
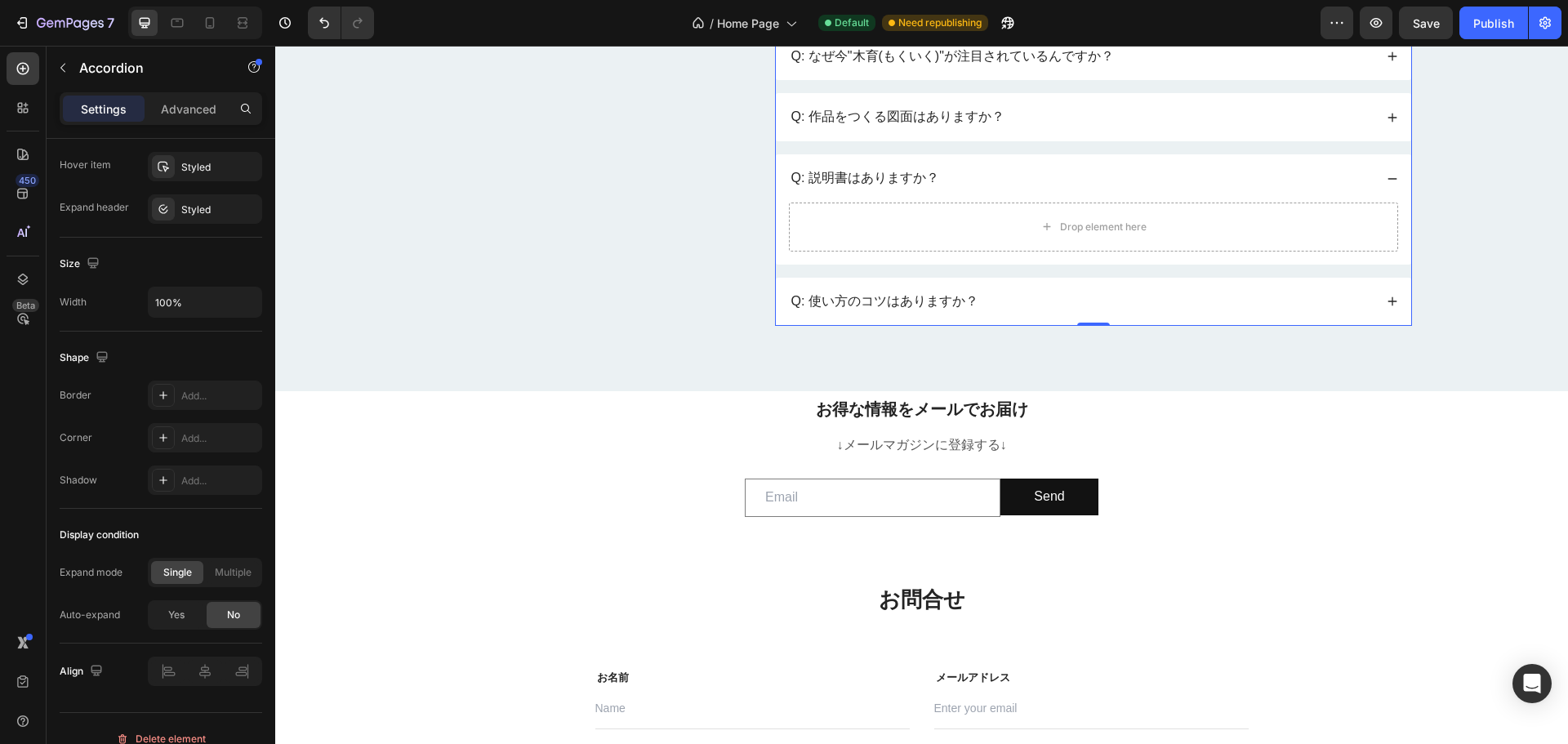
click at [918, 182] on p "Q: 説明書はありますか？" at bounding box center [865, 178] width 147 height 17
click at [924, 183] on p "Q: 説明書はありますか？" at bounding box center [865, 178] width 147 height 17
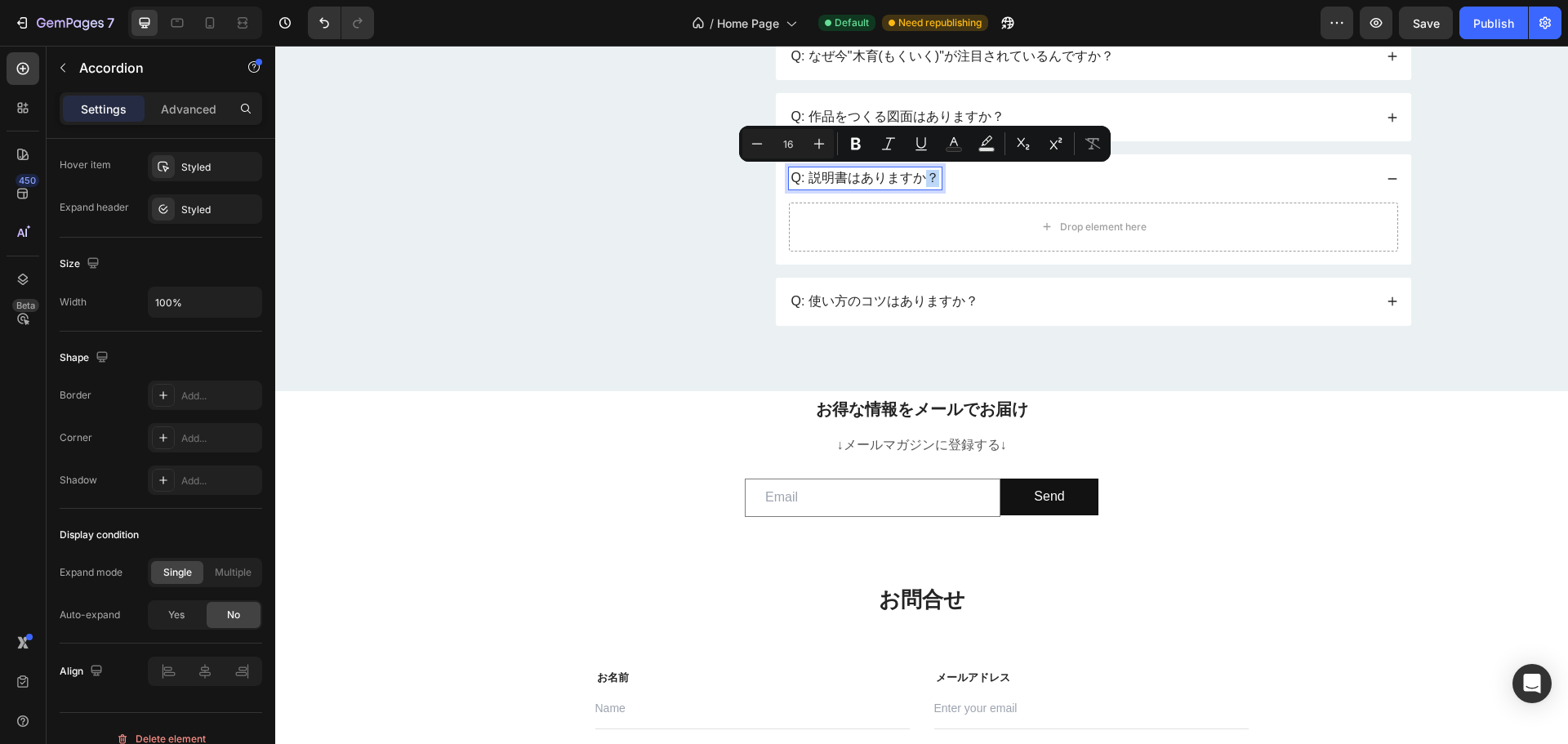
click at [929, 181] on p "Q: 説明書はありますか？" at bounding box center [865, 178] width 147 height 17
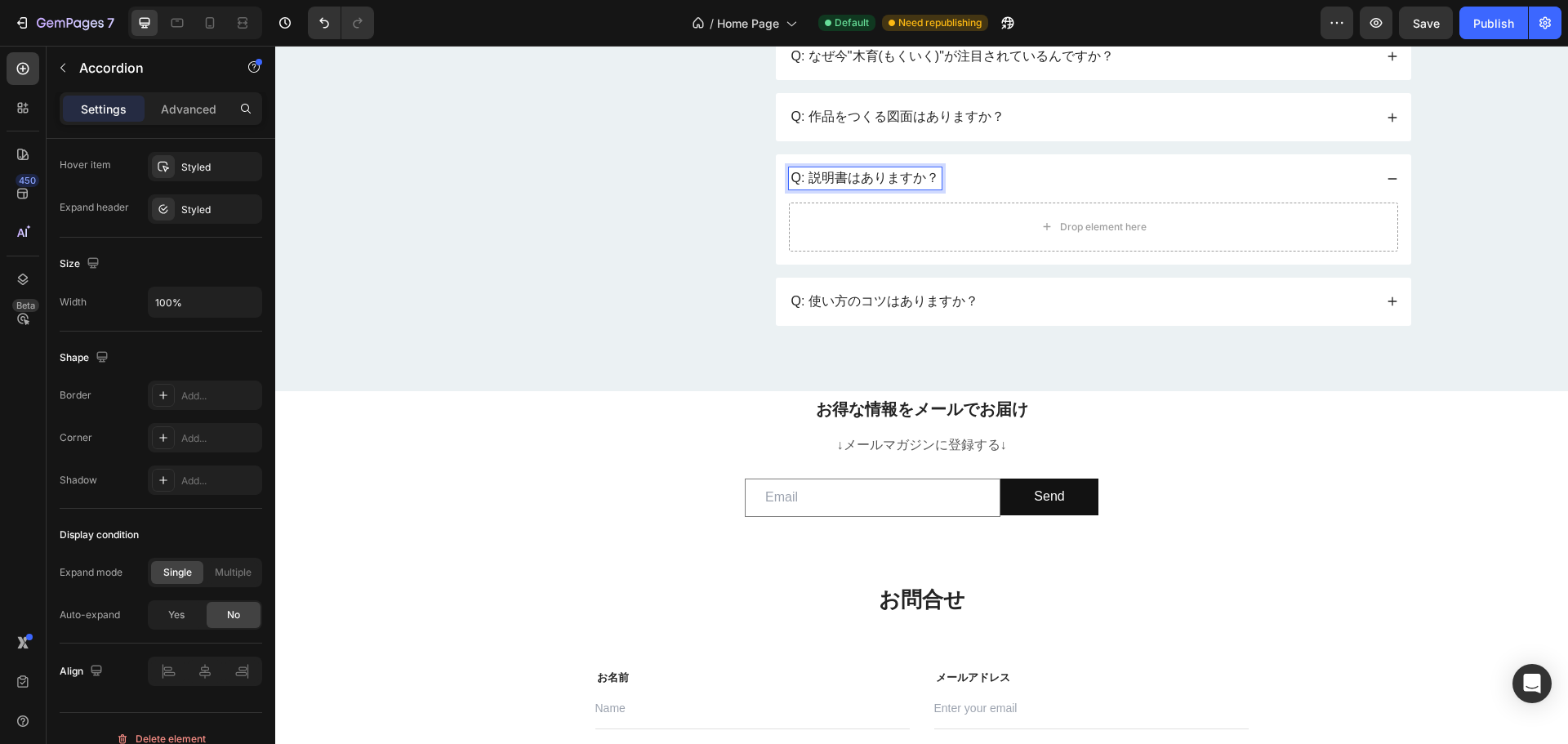
click at [960, 179] on div "Q: 説明書はありますか？" at bounding box center [1081, 178] width 584 height 22
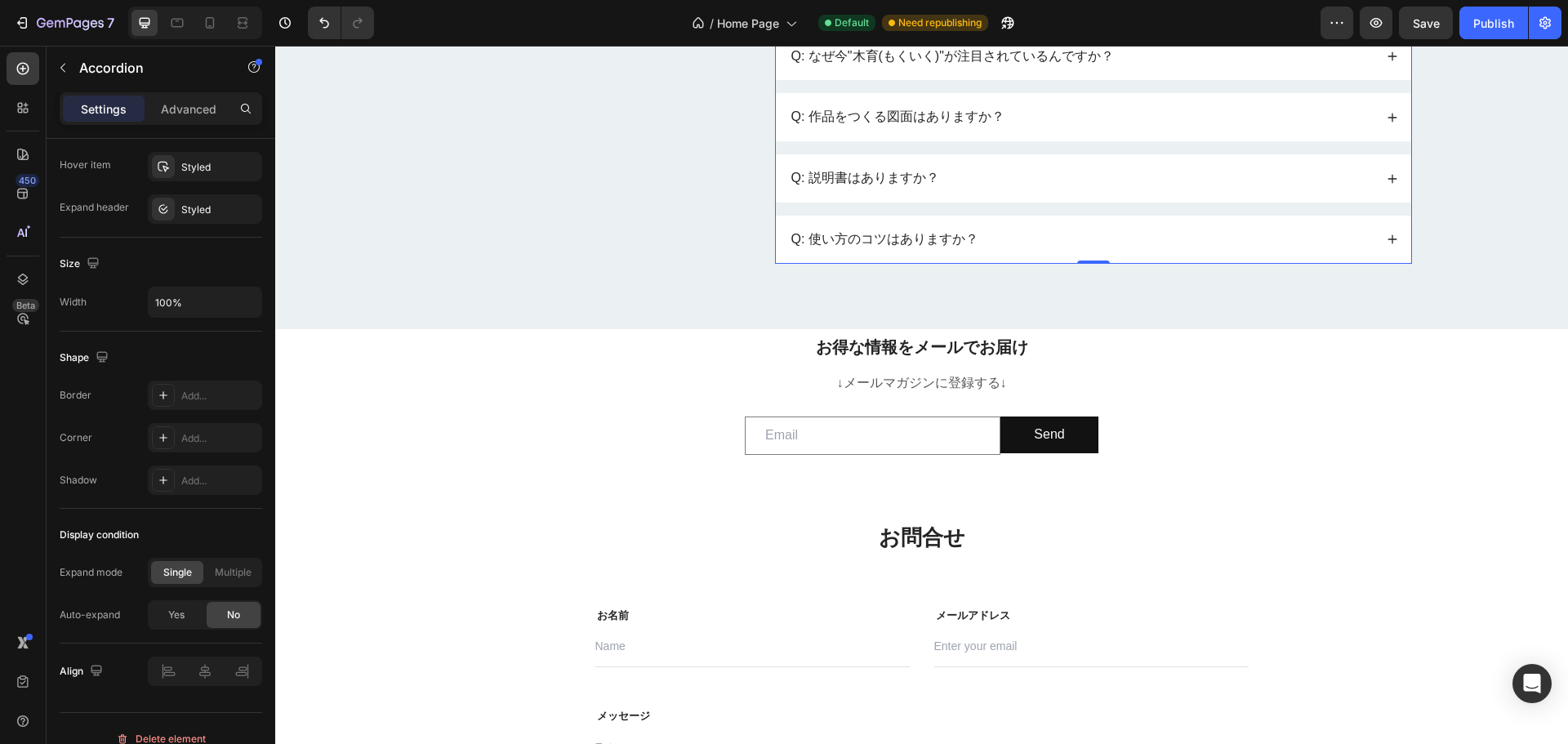
click at [960, 179] on div "Q: 説明書はありますか？" at bounding box center [1081, 178] width 584 height 22
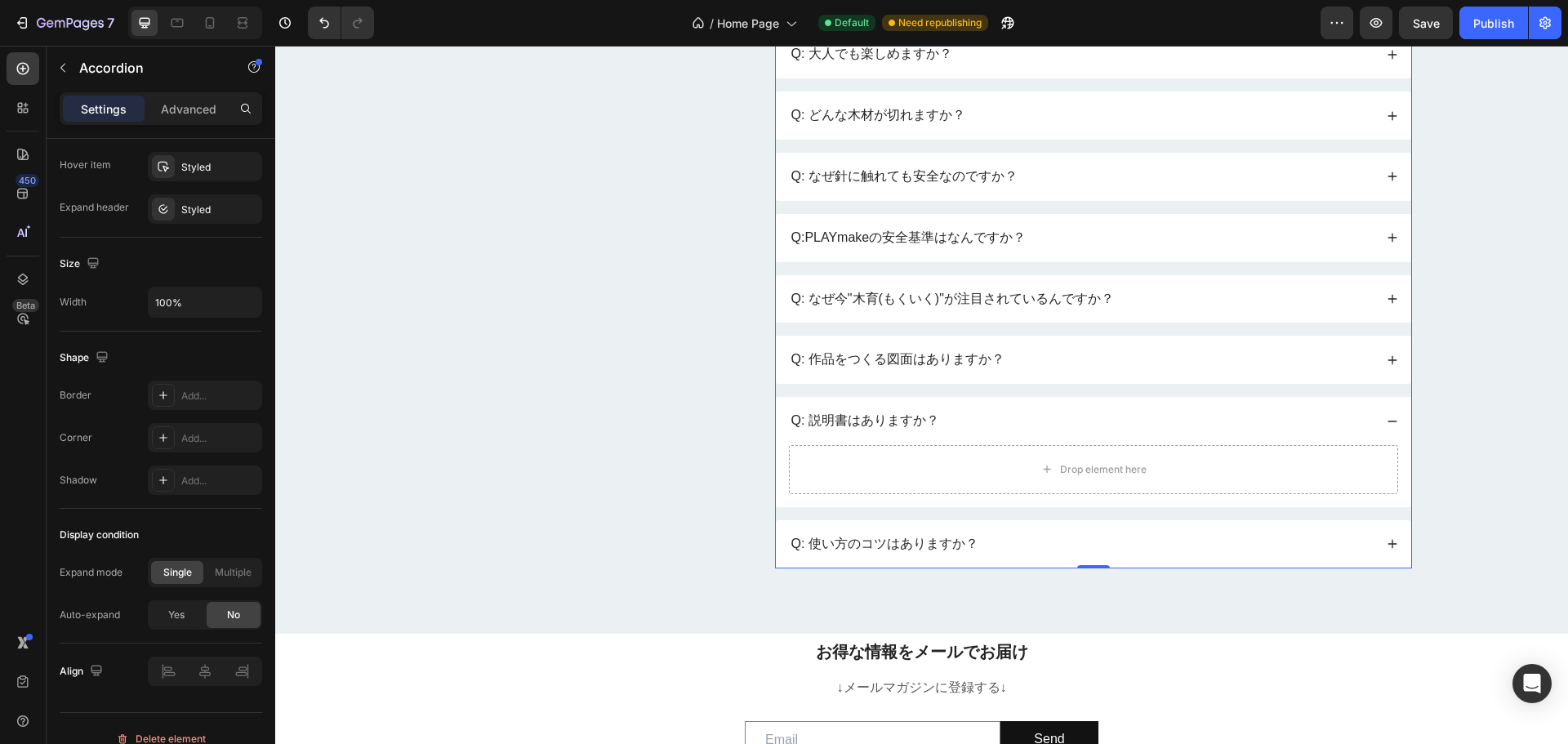
scroll to position [16364, 0]
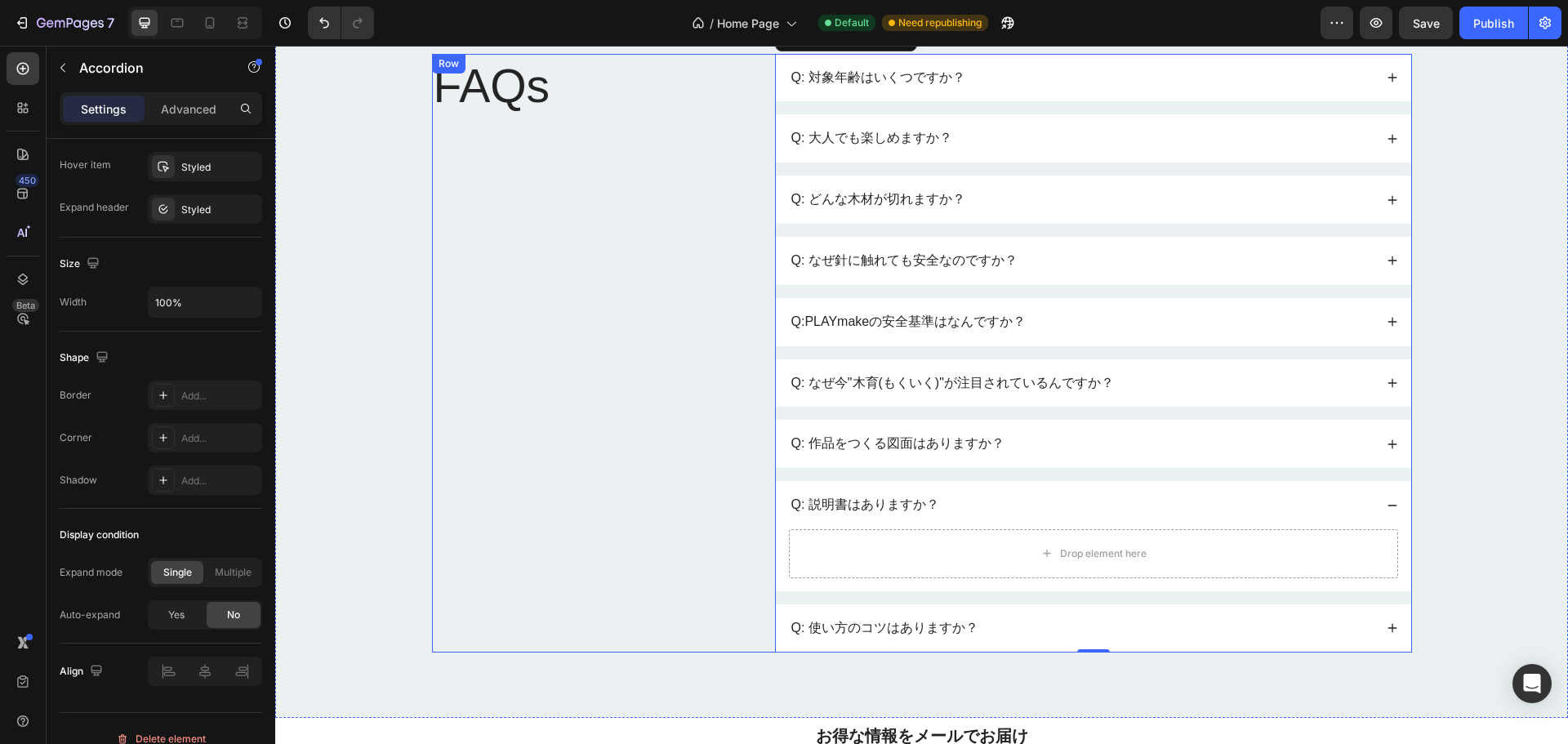
click at [663, 254] on div "FAQs Heading" at bounding box center [592, 354] width 318 height 599
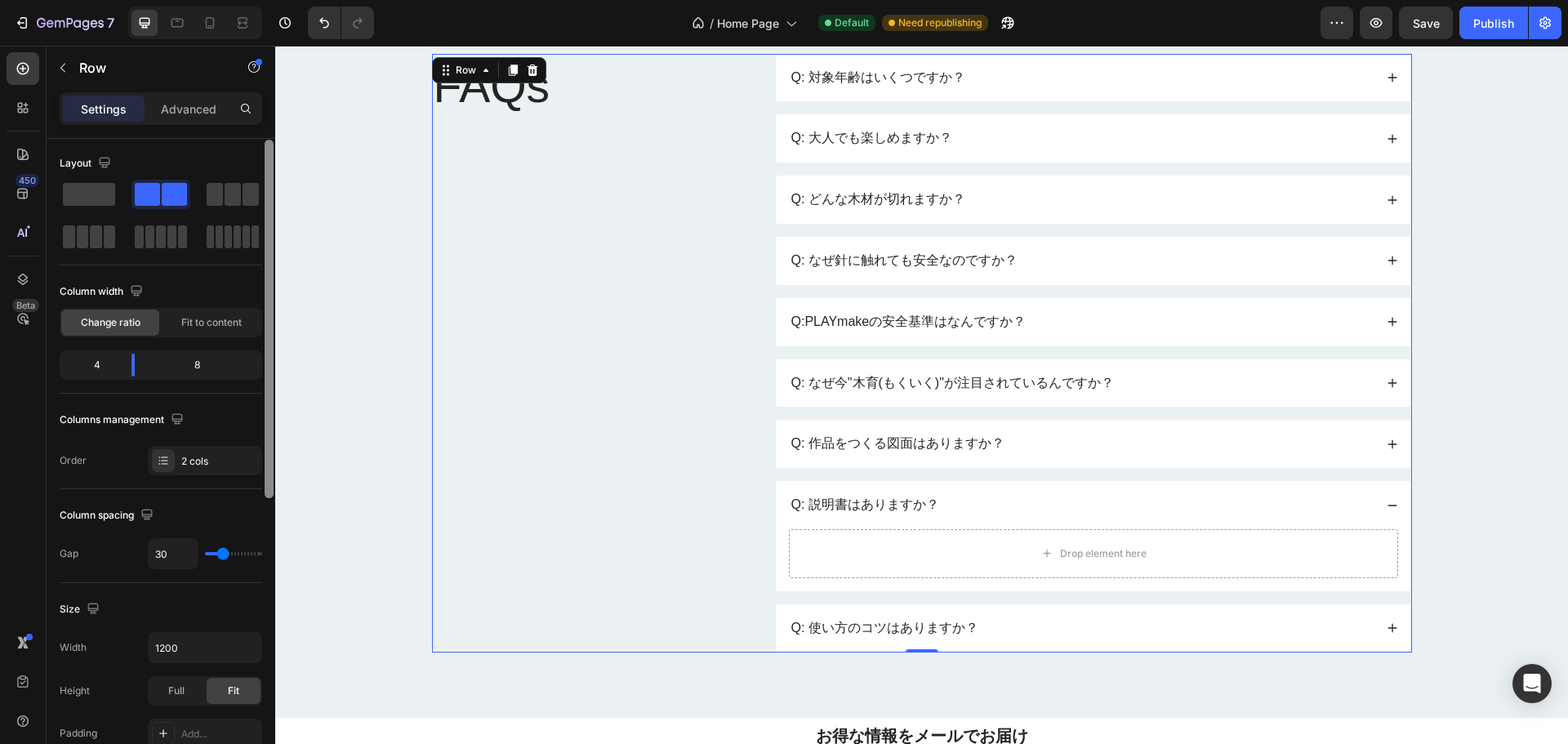
scroll to position [0, 0]
drag, startPoint x: 542, startPoint y: 301, endPoint x: 275, endPoint y: 181, distance: 292.7
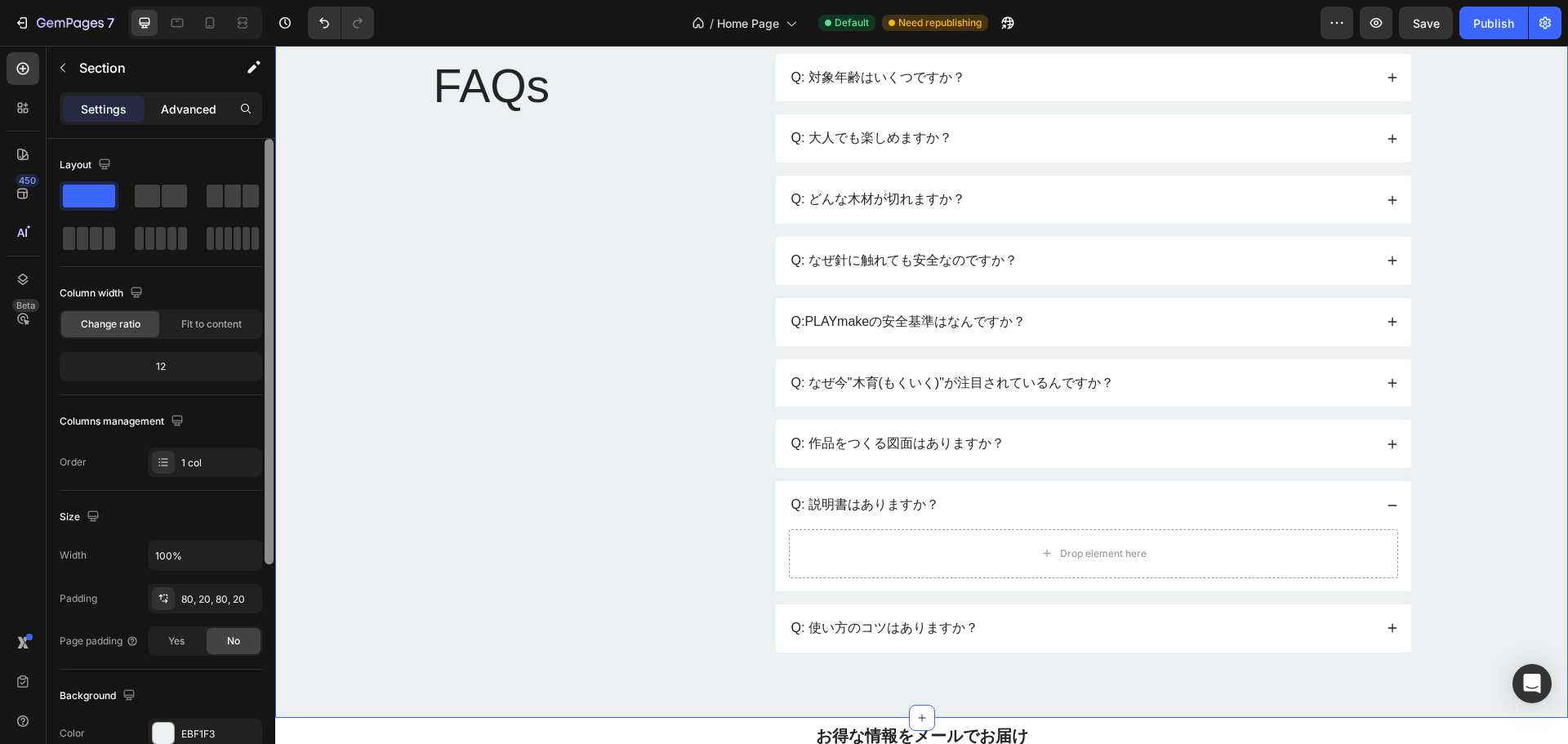
click at [187, 111] on p "Advanced" at bounding box center [188, 109] width 55 height 17
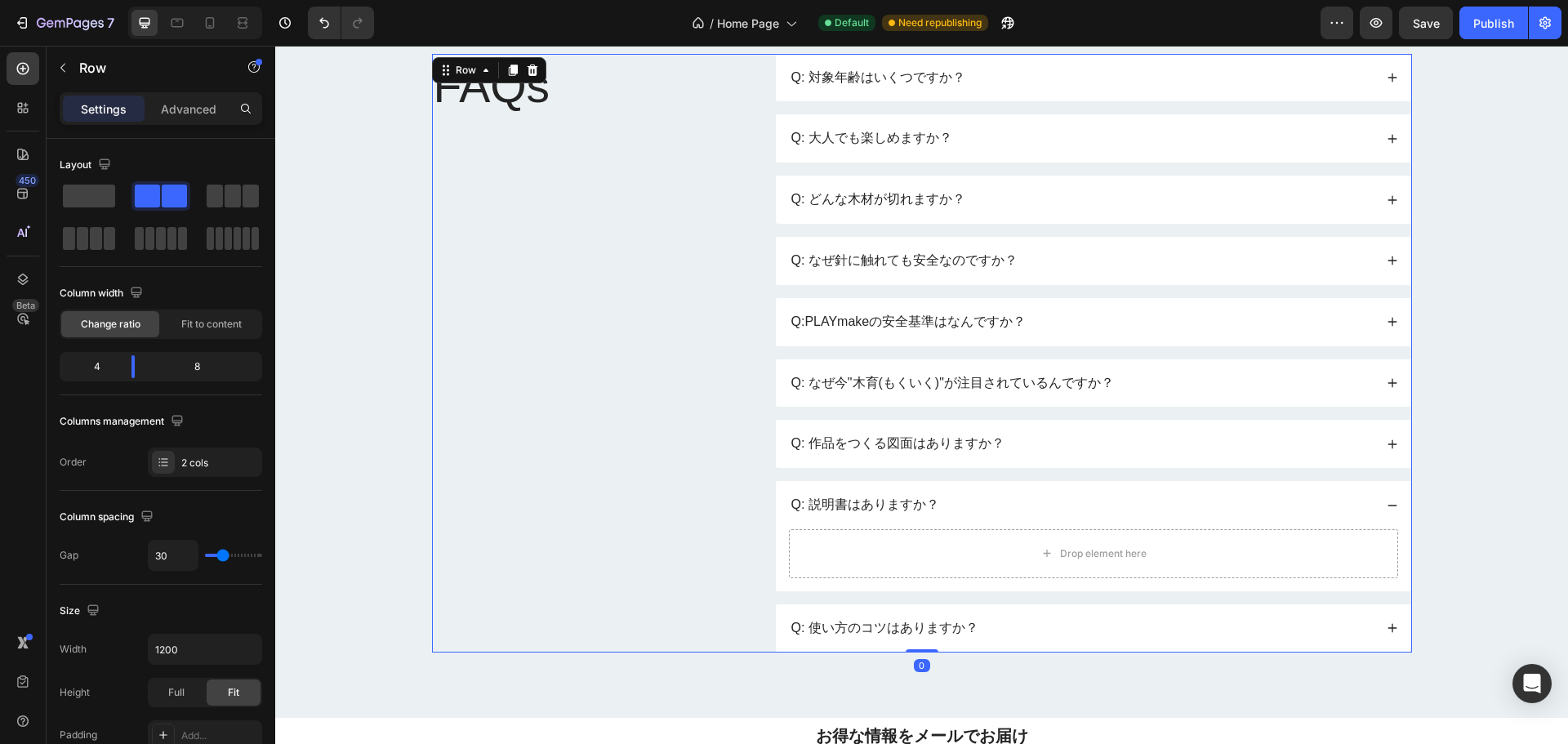
click at [746, 333] on div "FAQs Heading Q: 対象年齢はいくつですか？ Q: 大人でも楽しめますか？ Q: どんな木材が切れますか？ Q: なぜ針に触れても安全なのですか？…" at bounding box center [922, 354] width 980 height 599
click at [189, 113] on p "Advanced" at bounding box center [188, 109] width 55 height 17
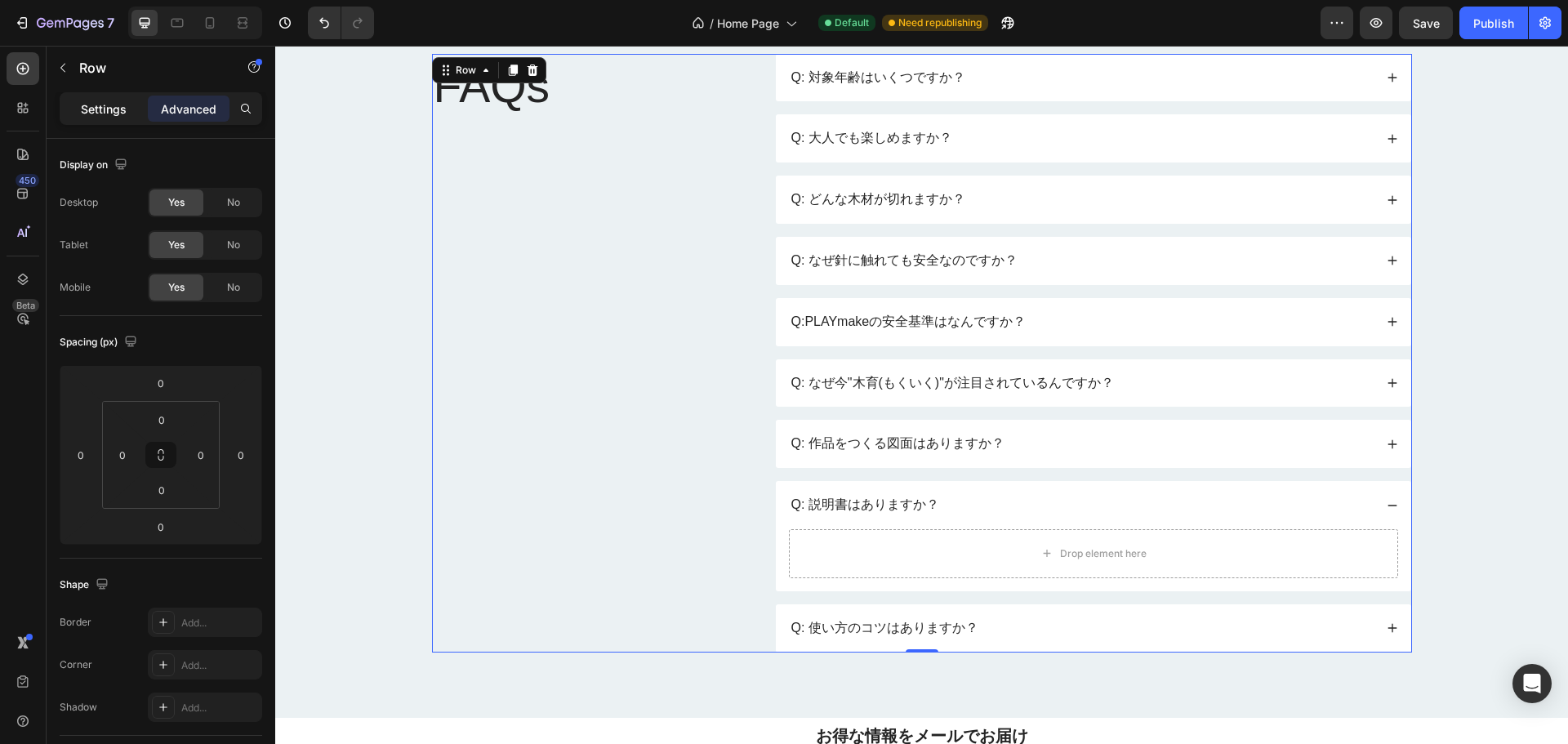
click at [120, 113] on p "Settings" at bounding box center [103, 109] width 46 height 17
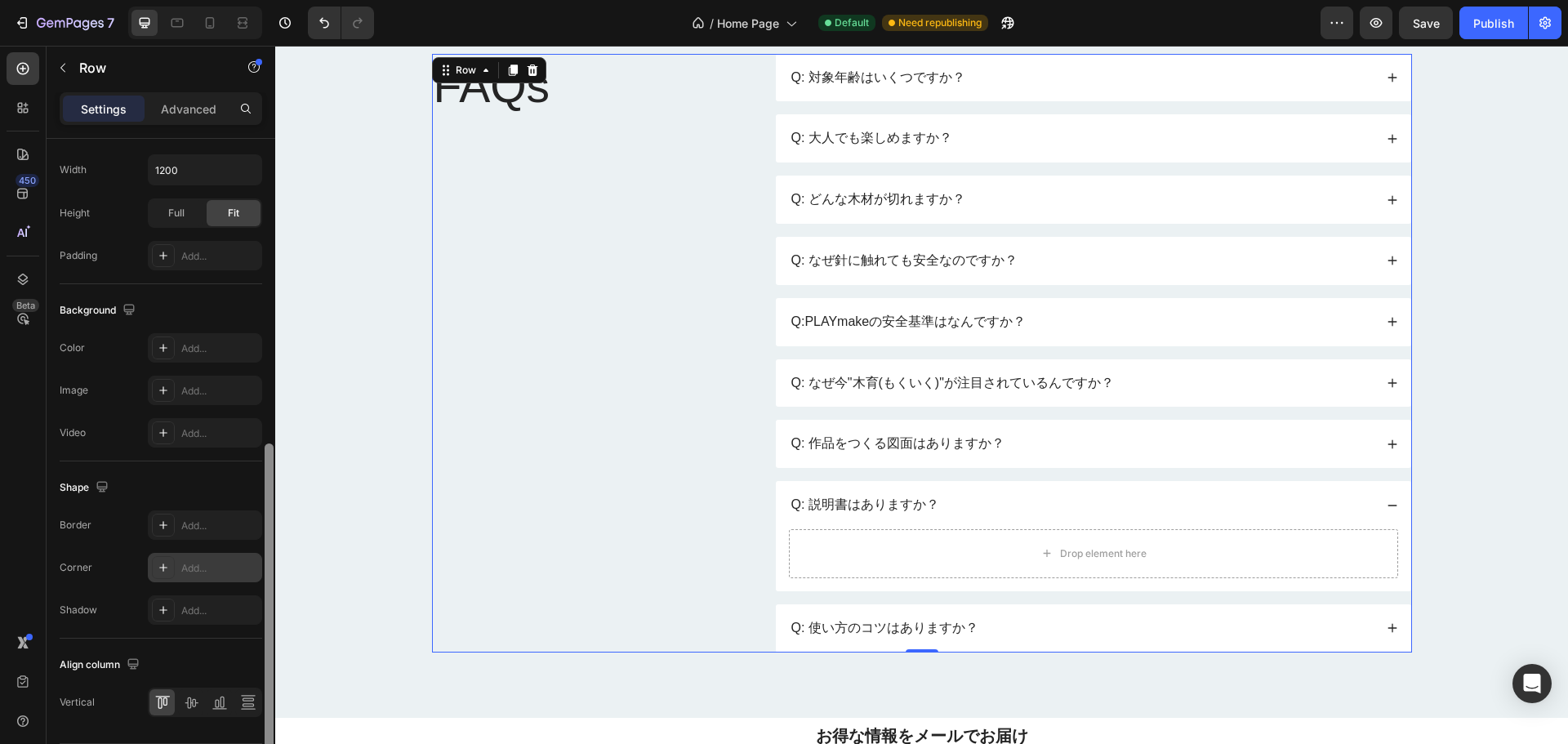
scroll to position [531, 0]
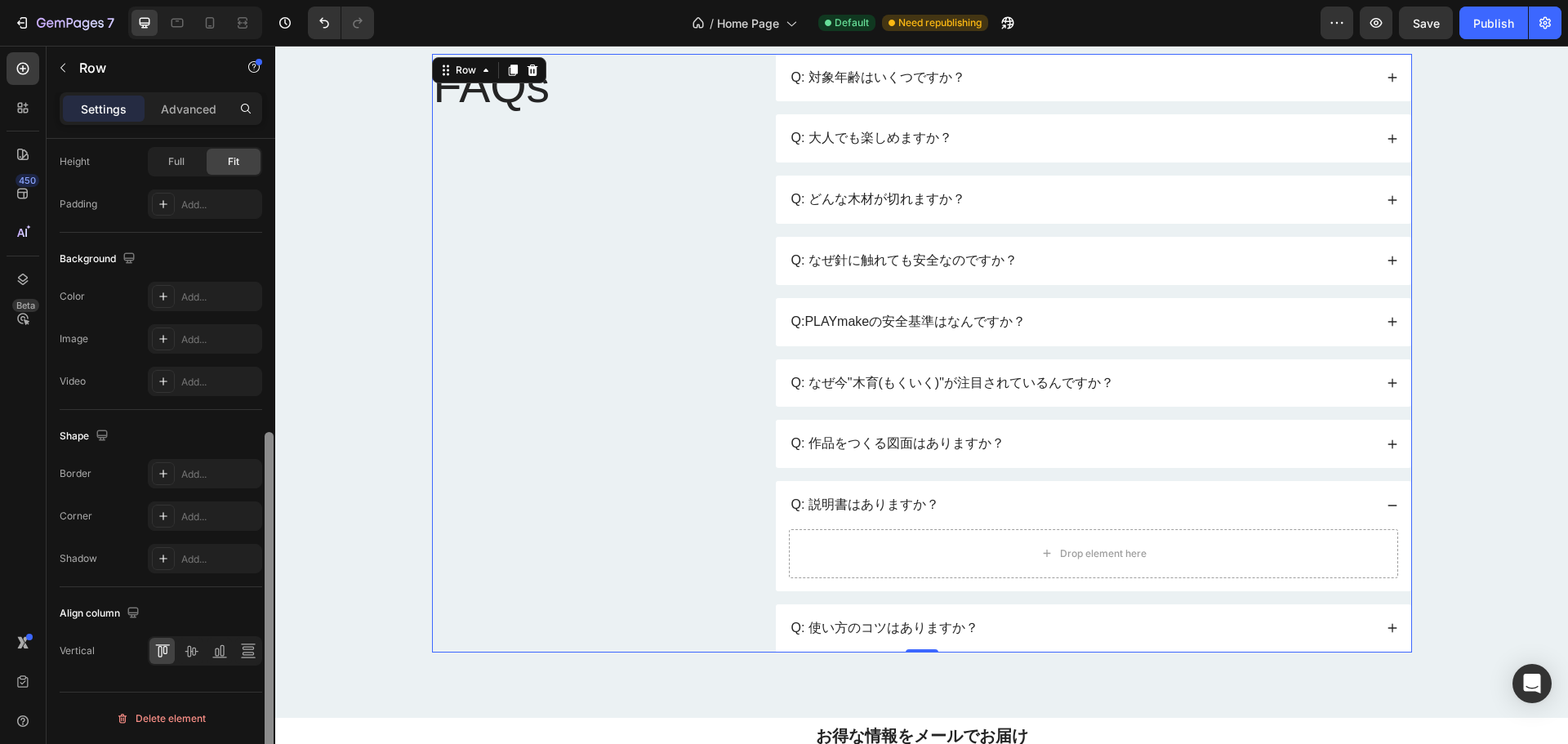
drag, startPoint x: 271, startPoint y: 215, endPoint x: 349, endPoint y: 380, distance: 182.5
click at [263, 539] on div at bounding box center [270, 464] width 13 height 652
click at [844, 373] on div "Q: なぜ今"木育(もくいく)"が注目されているんですか？" at bounding box center [953, 384] width 328 height 22
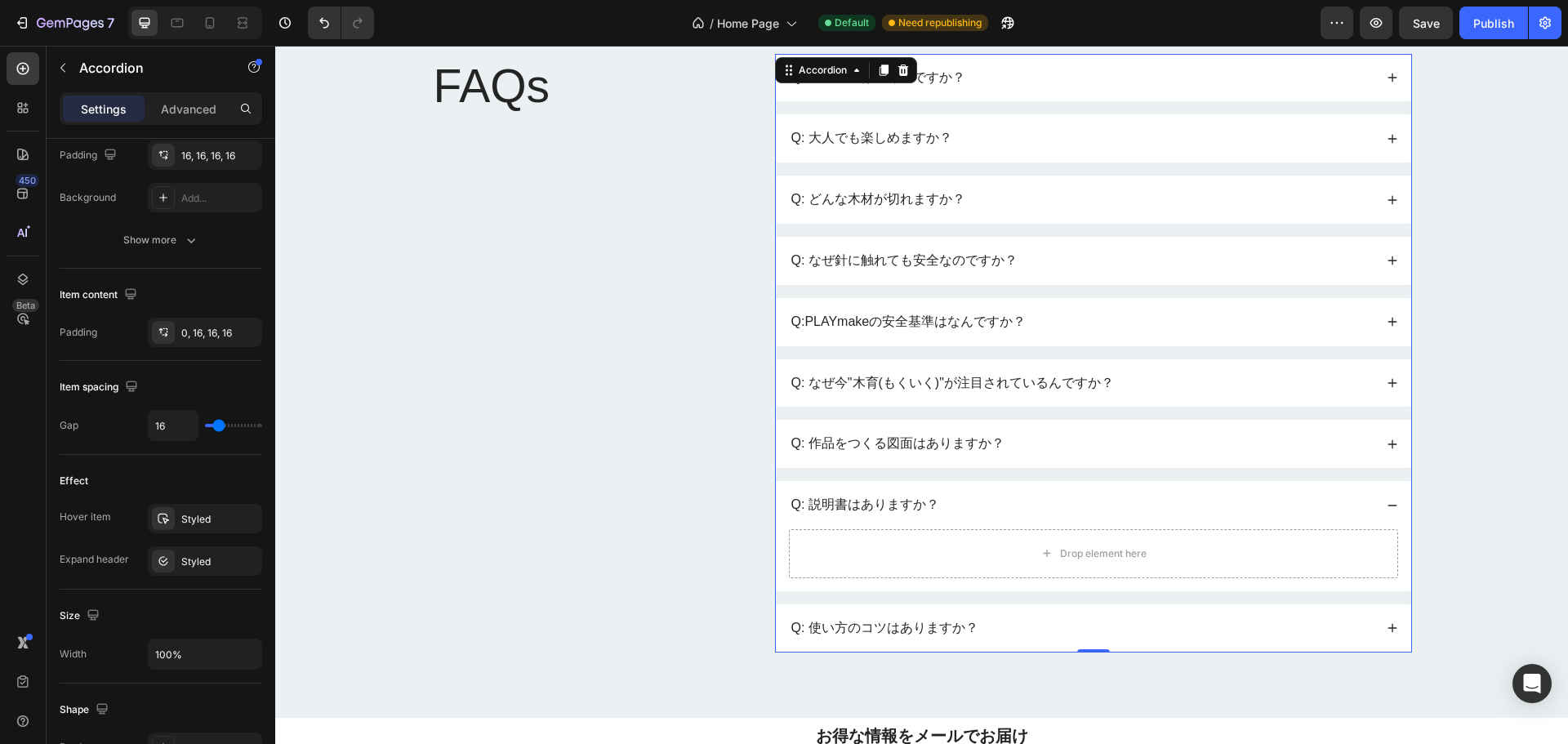
scroll to position [0, 0]
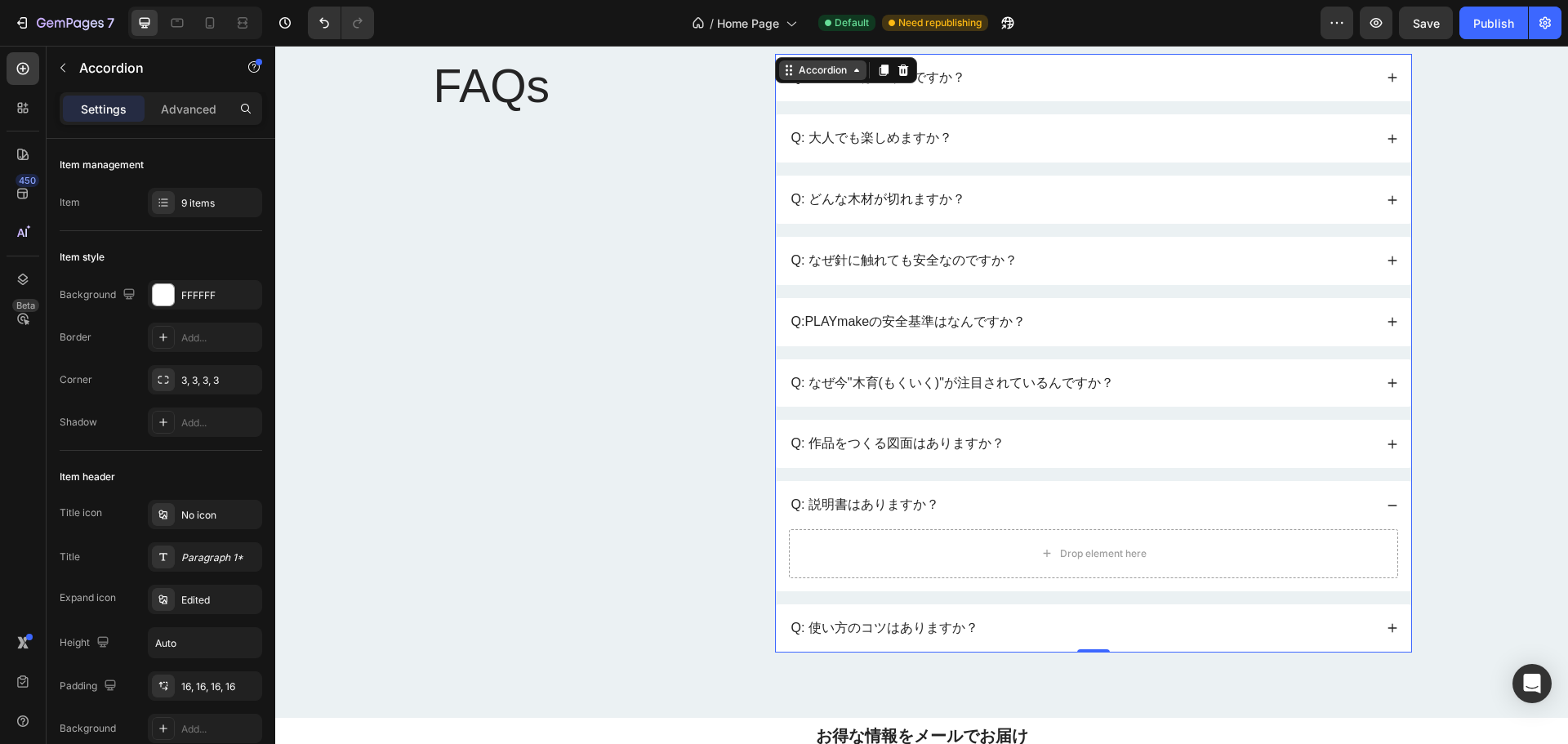
click at [813, 72] on div "Accordion" at bounding box center [822, 71] width 54 height 14
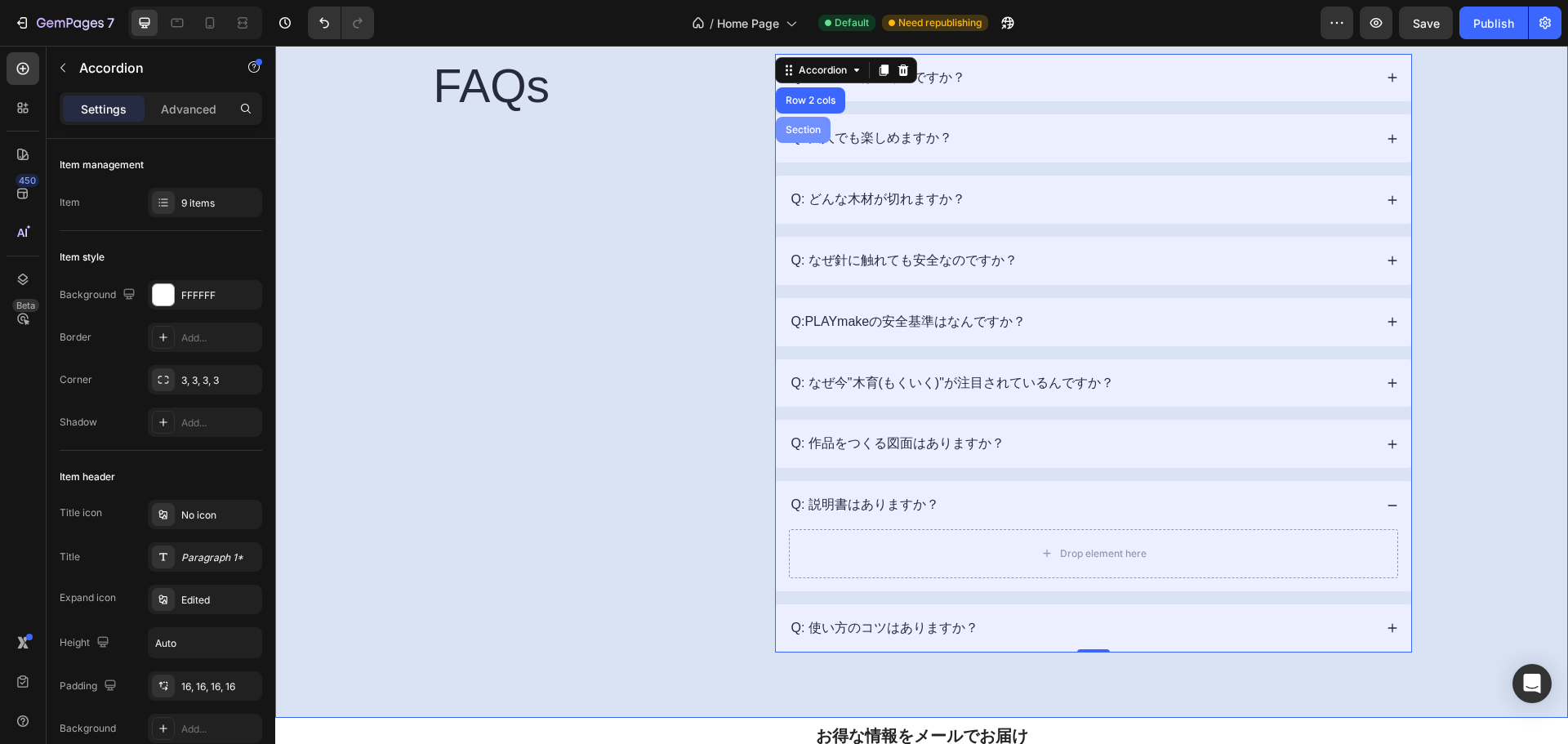
click at [794, 129] on div "Section" at bounding box center [803, 129] width 42 height 10
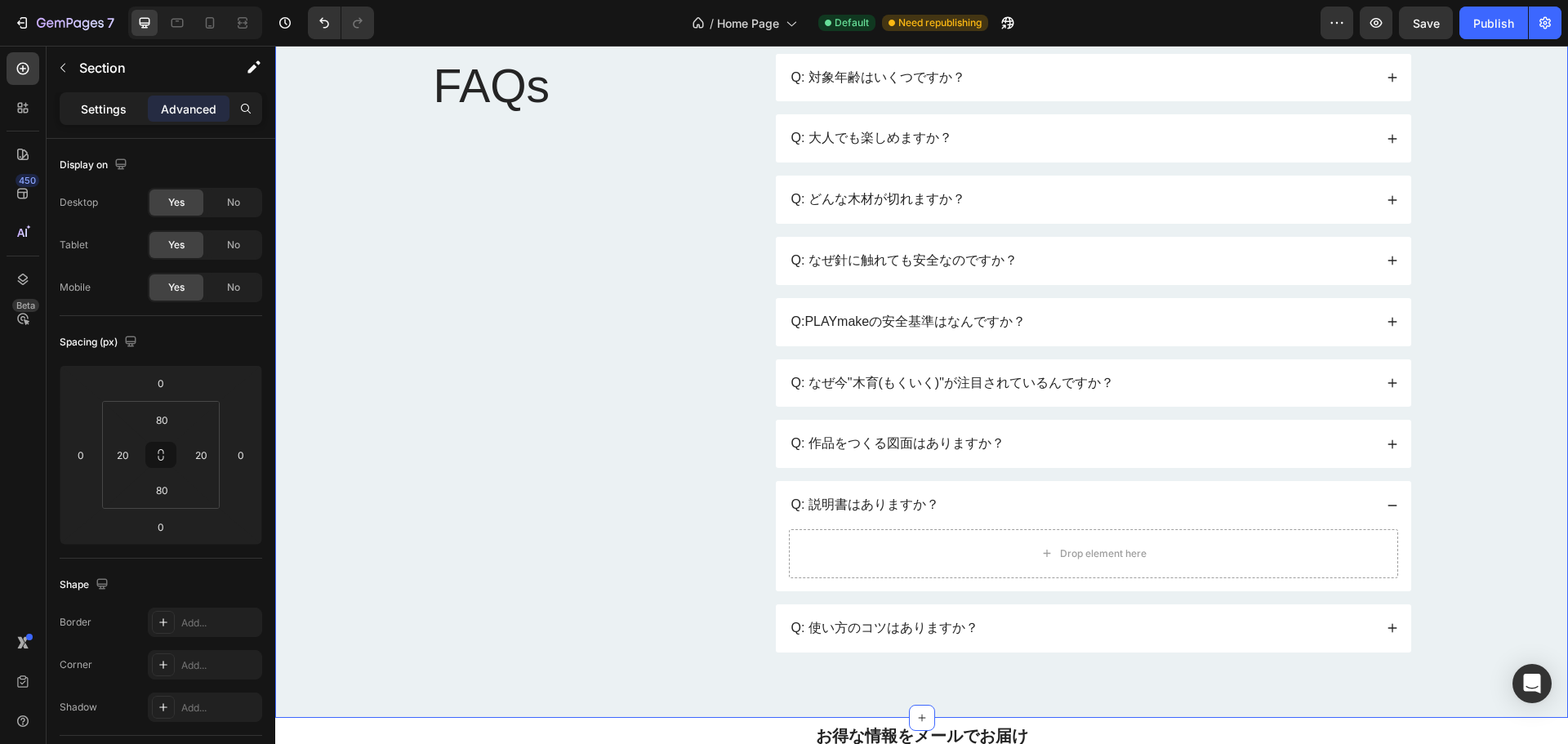
click at [71, 114] on div "Settings" at bounding box center [104, 109] width 81 height 26
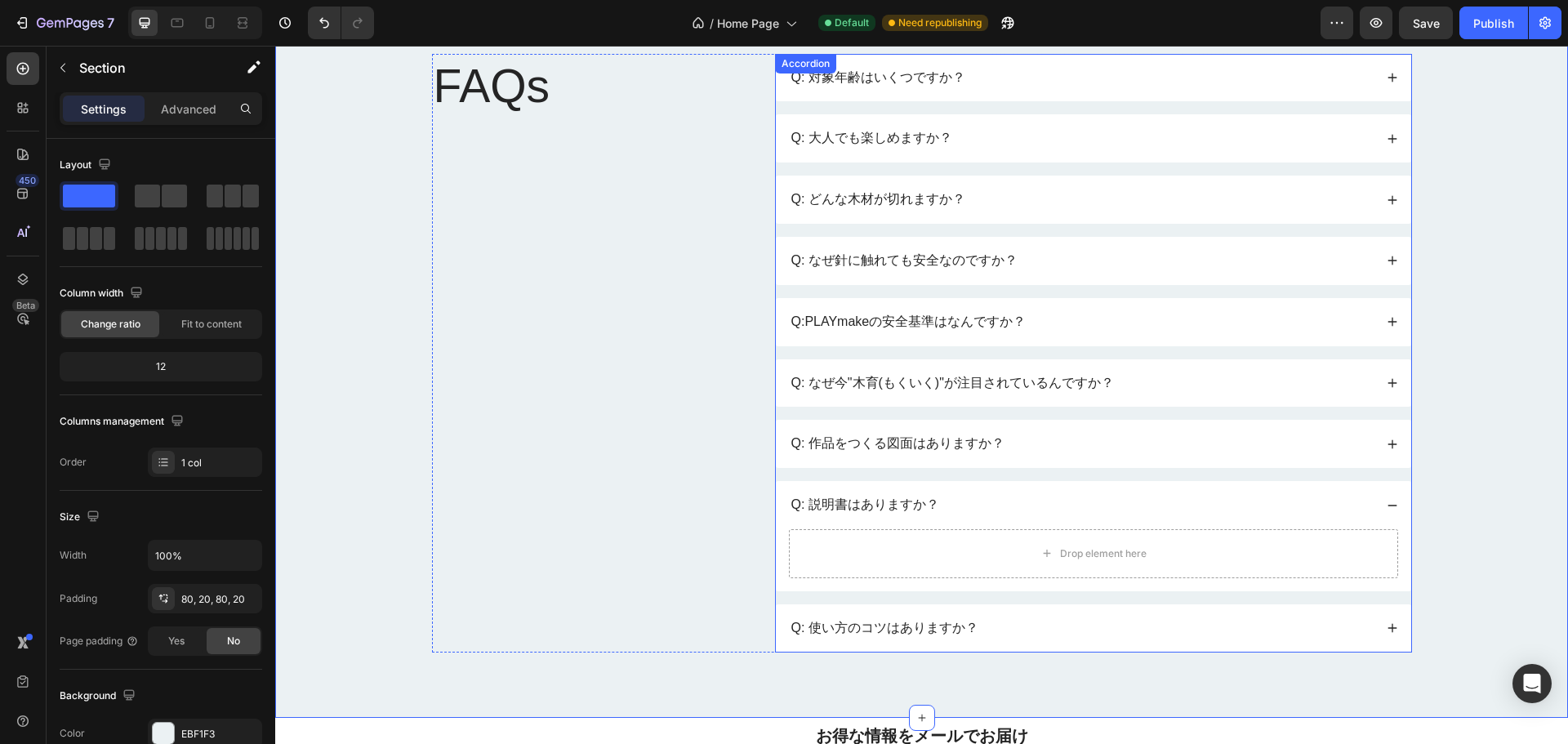
click at [802, 59] on div "Accordion" at bounding box center [806, 64] width 62 height 20
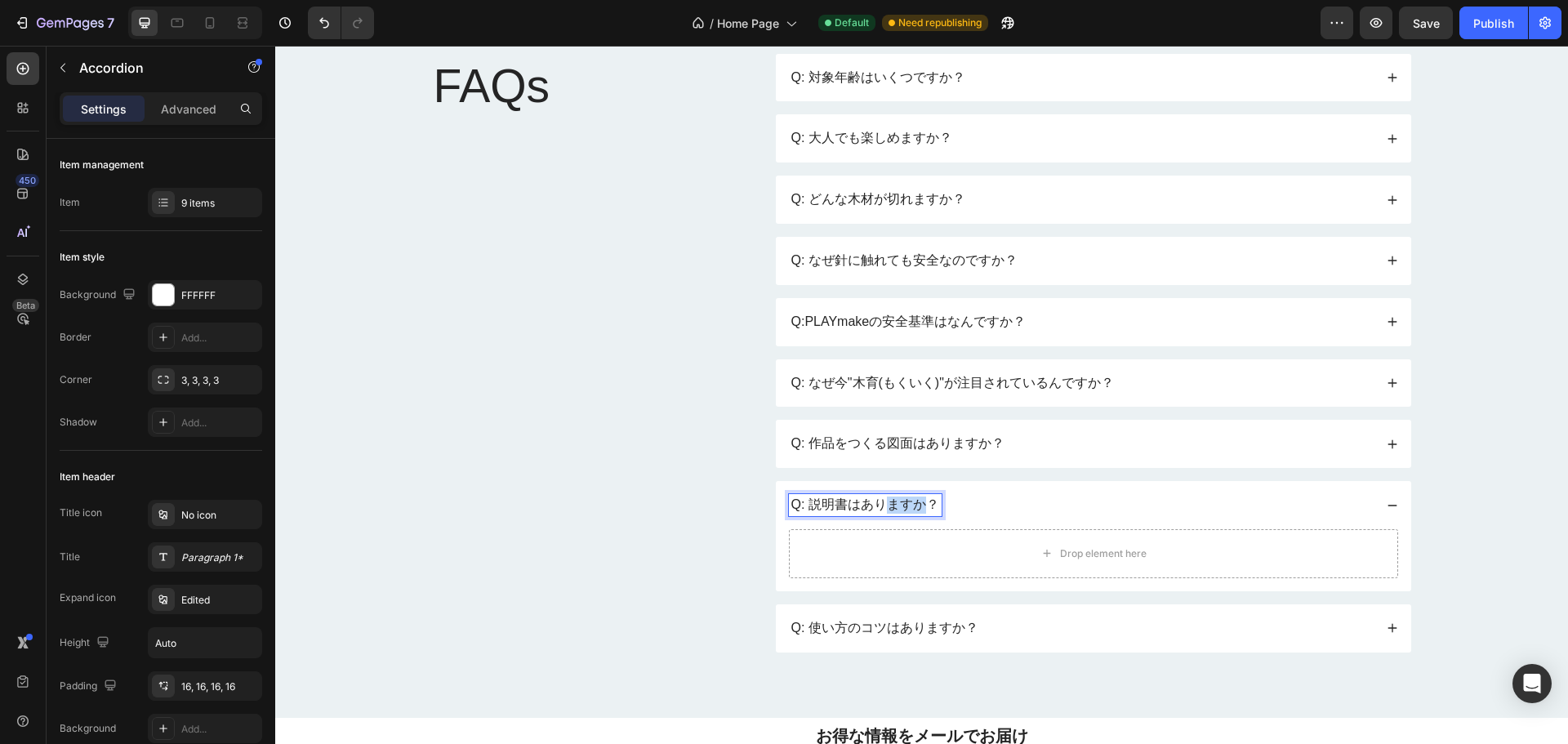
drag, startPoint x: 920, startPoint y: 509, endPoint x: 873, endPoint y: 510, distance: 47.0
click at [872, 509] on p "Q: 説明書はありますか？" at bounding box center [865, 505] width 147 height 17
click at [157, 213] on div at bounding box center [163, 202] width 23 height 23
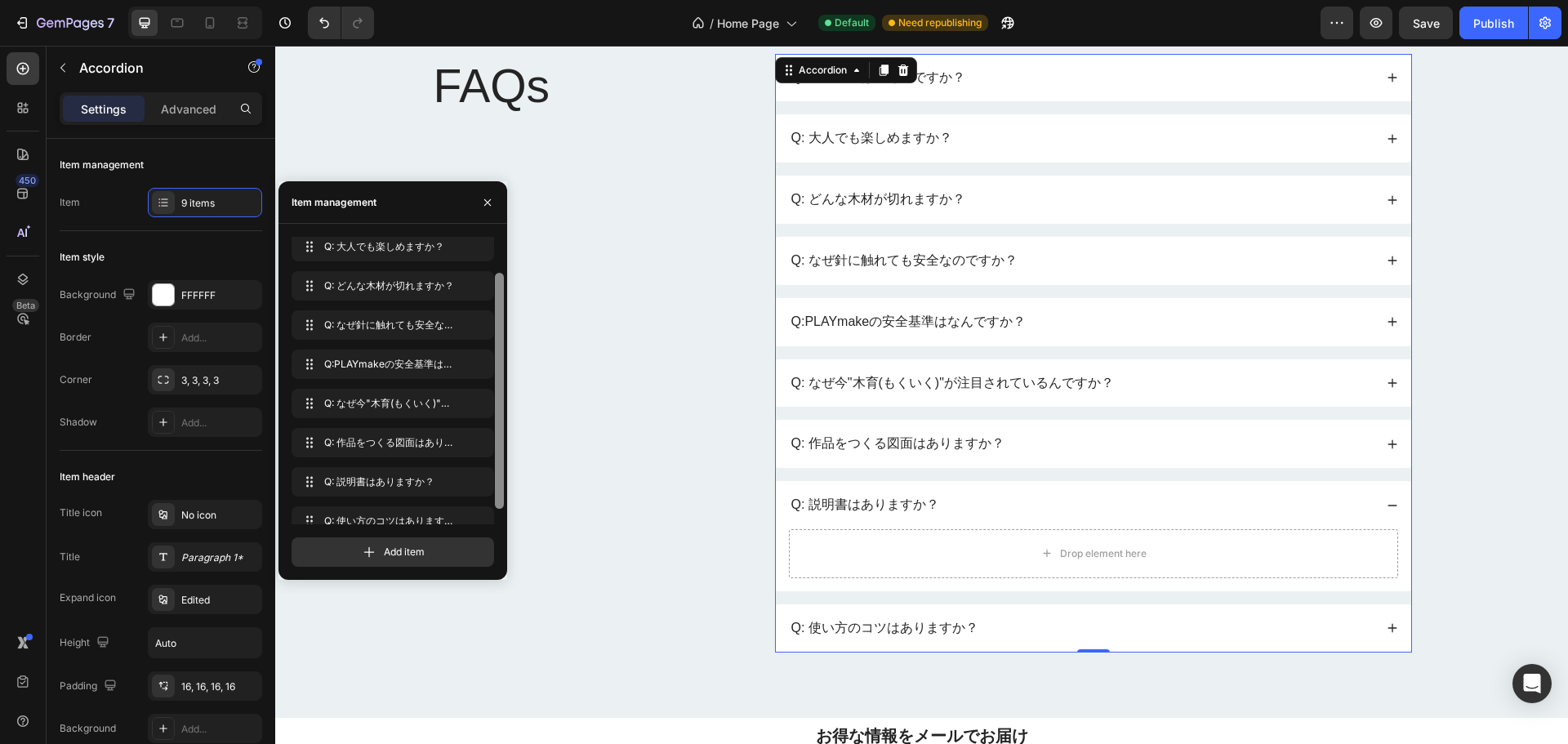
scroll to position [46, 0]
drag, startPoint x: 499, startPoint y: 444, endPoint x: 497, endPoint y: 479, distance: 35.1
click at [497, 479] on div at bounding box center [499, 388] width 9 height 236
click at [476, 478] on icon "button" at bounding box center [476, 480] width 13 height 13
click at [466, 478] on div "Delete" at bounding box center [464, 480] width 30 height 14
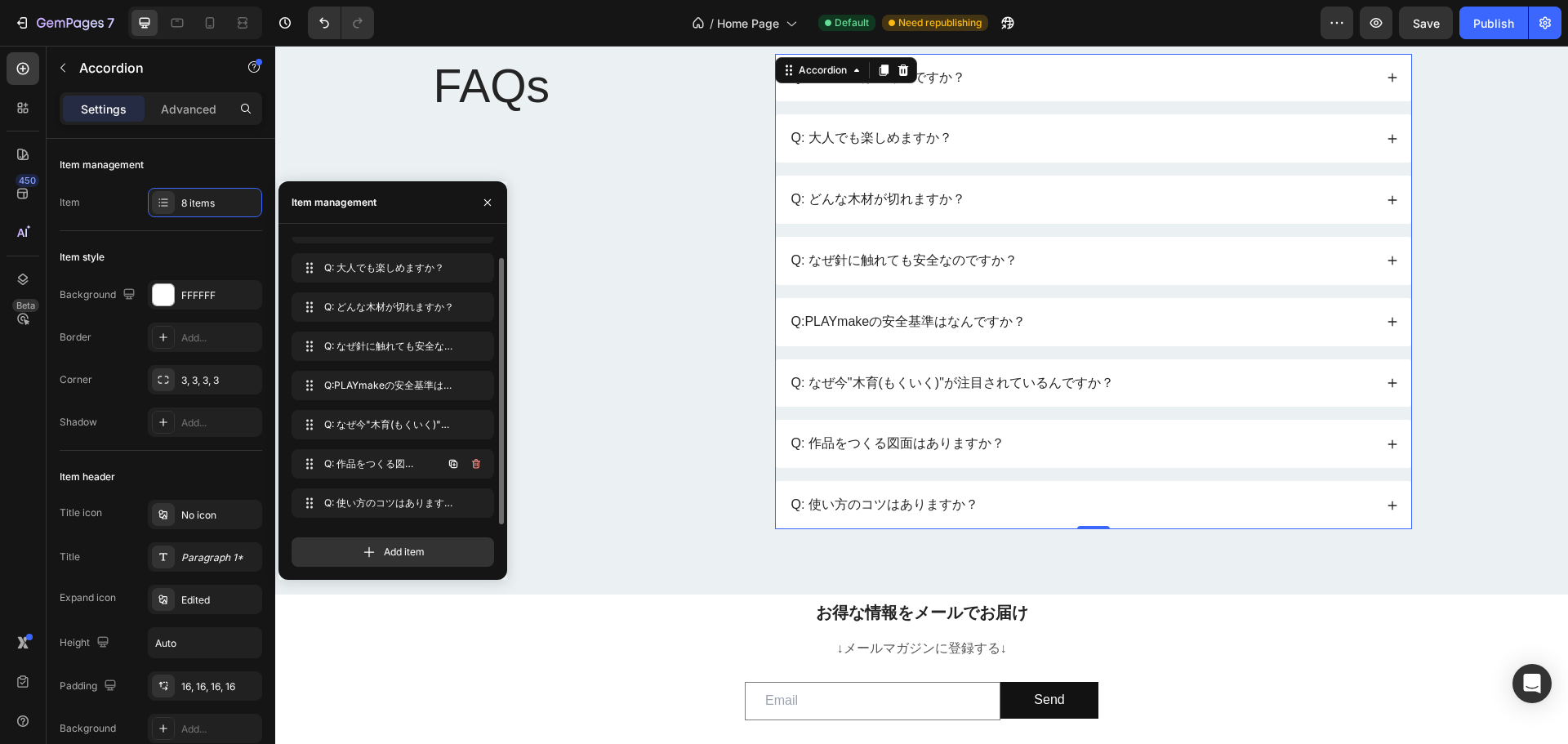
scroll to position [23, 0]
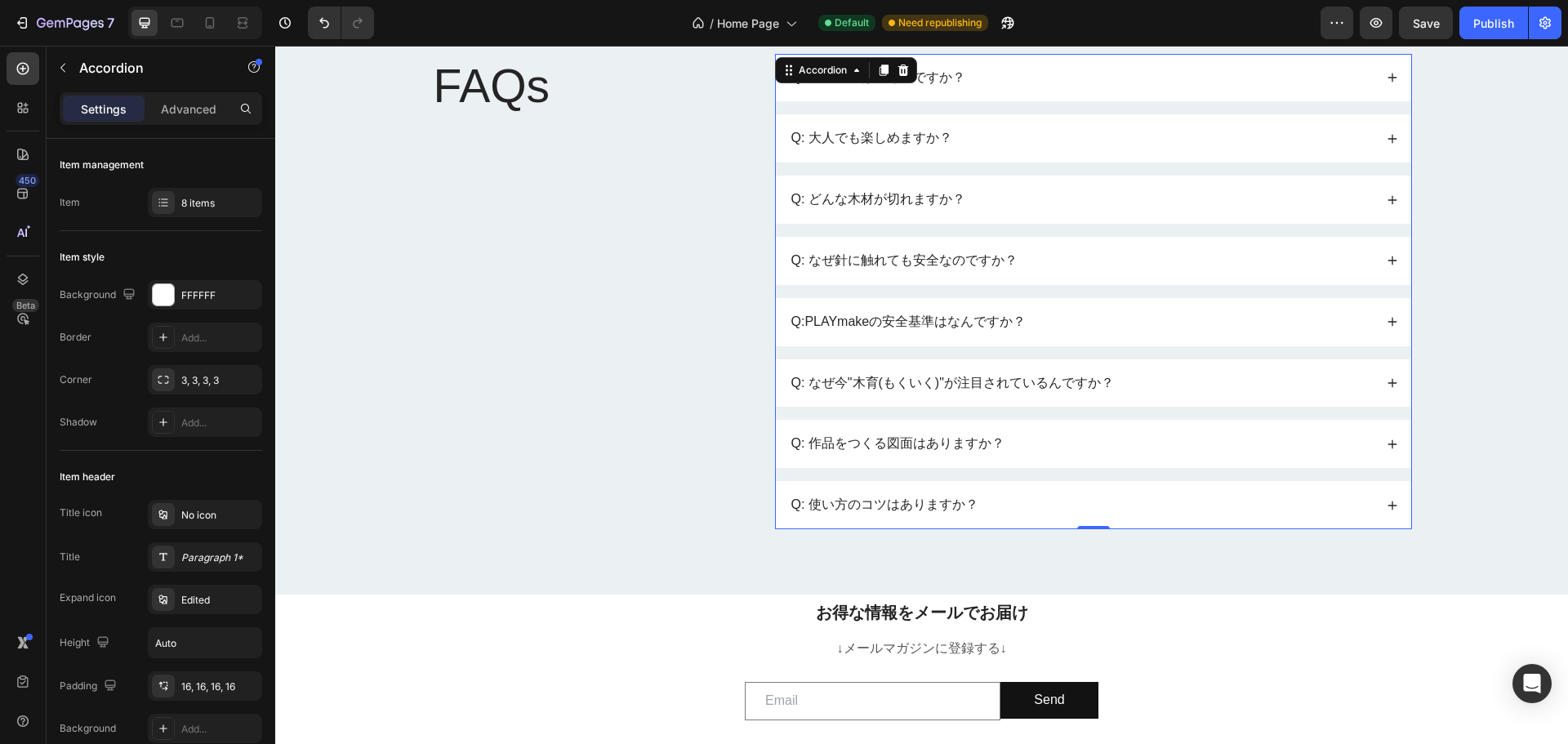
click at [1387, 325] on icon at bounding box center [1392, 321] width 12 height 12
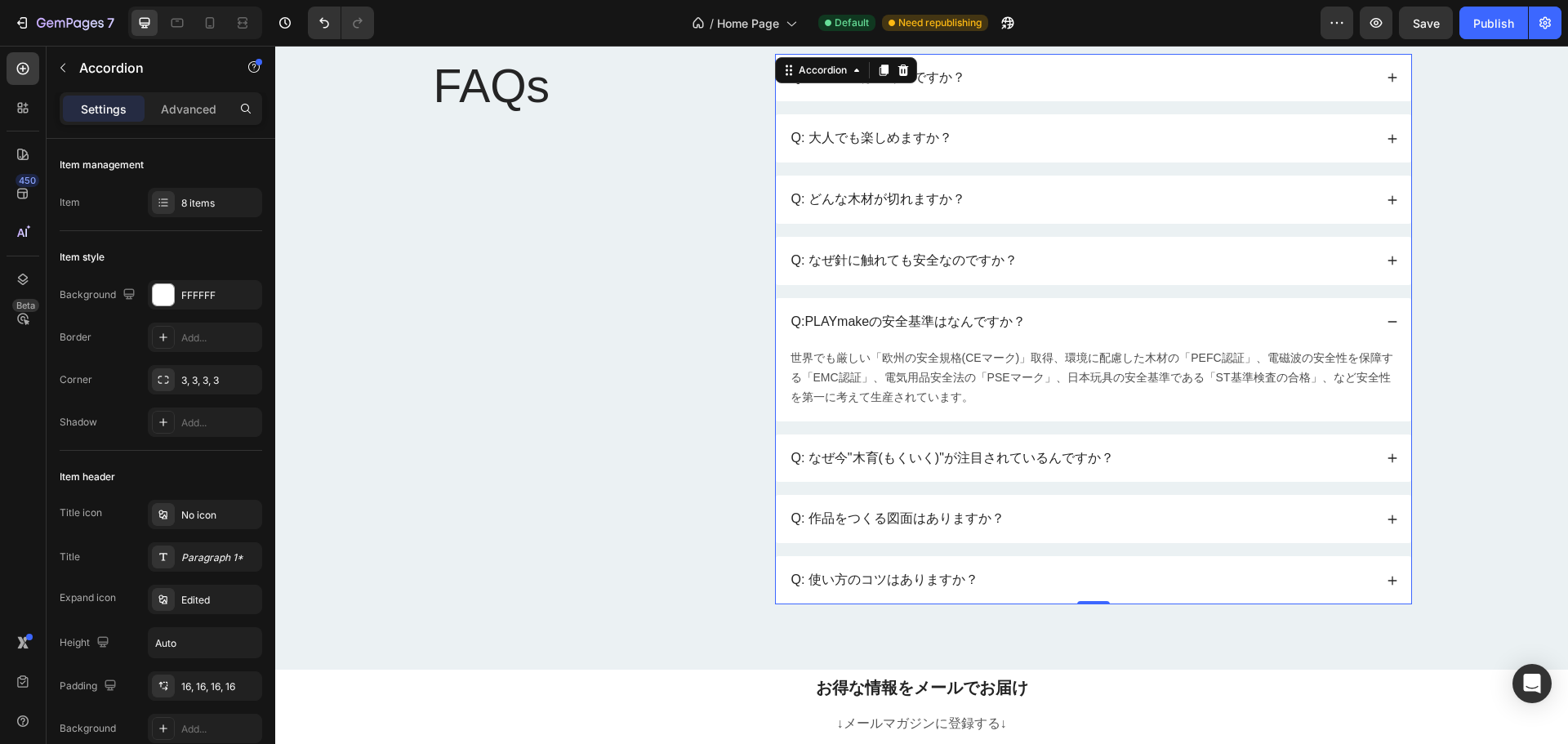
click at [934, 272] on div "Q: なぜ針に触れても安全なのですか？" at bounding box center [904, 261] width 231 height 22
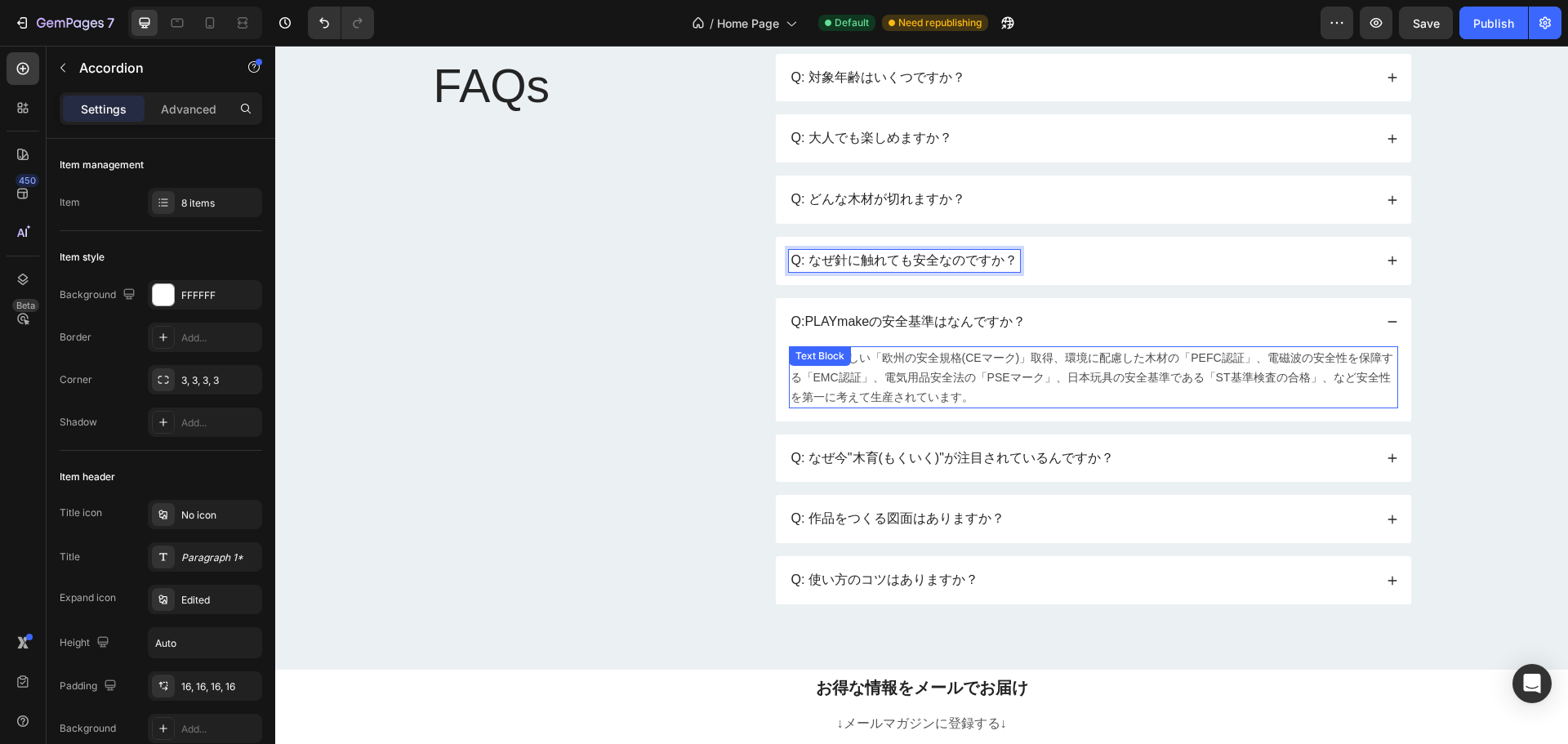
click at [803, 363] on div "Text Block" at bounding box center [820, 357] width 55 height 14
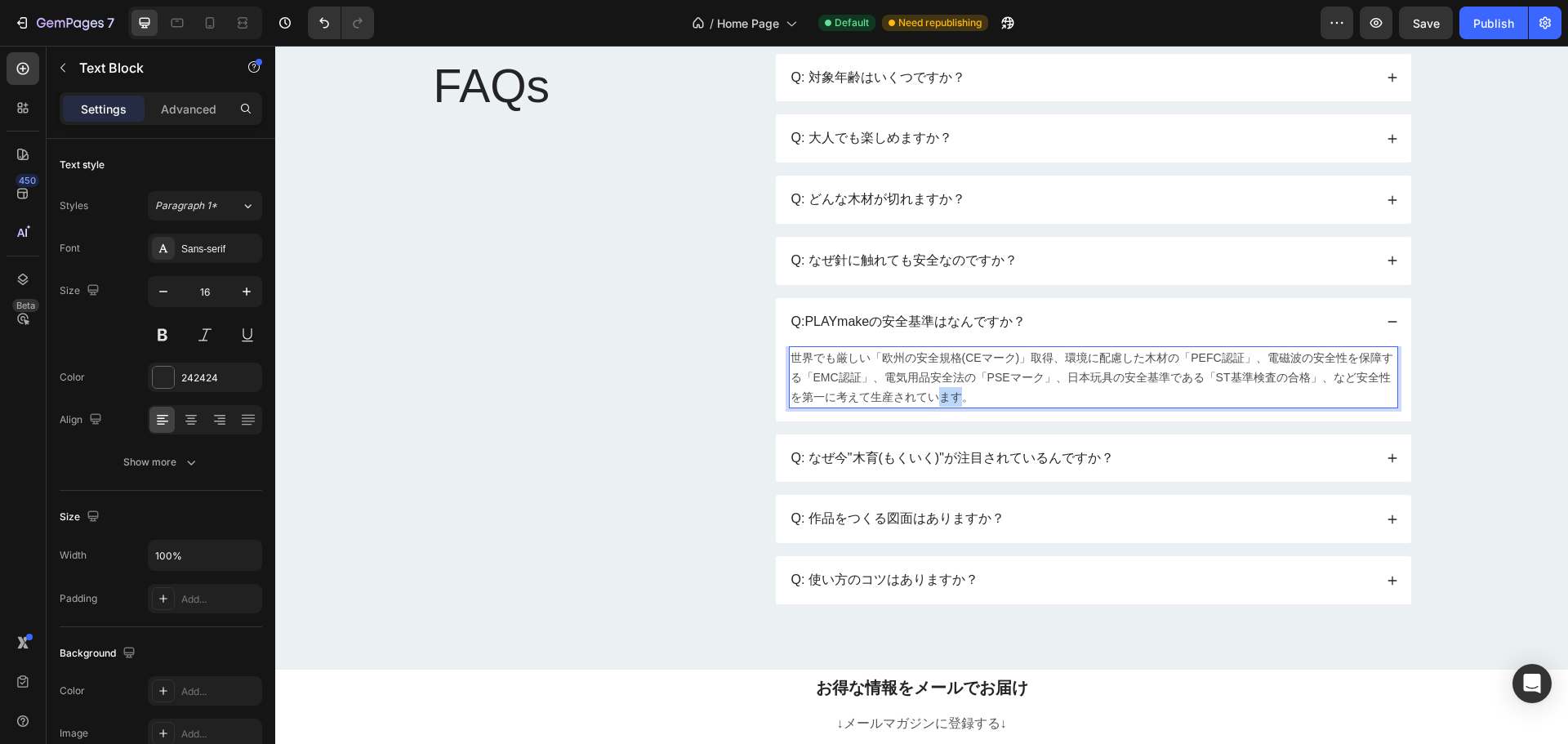
click at [911, 392] on span "世界でも厳しい「欧州の安全規格(CEマーク)」取得、環境に配慮した木材の「PEFC認証」、電磁波の安全性を保障する「EMC認証」、電気用品安全法の「PSEマー…" at bounding box center [1092, 377] width 603 height 52
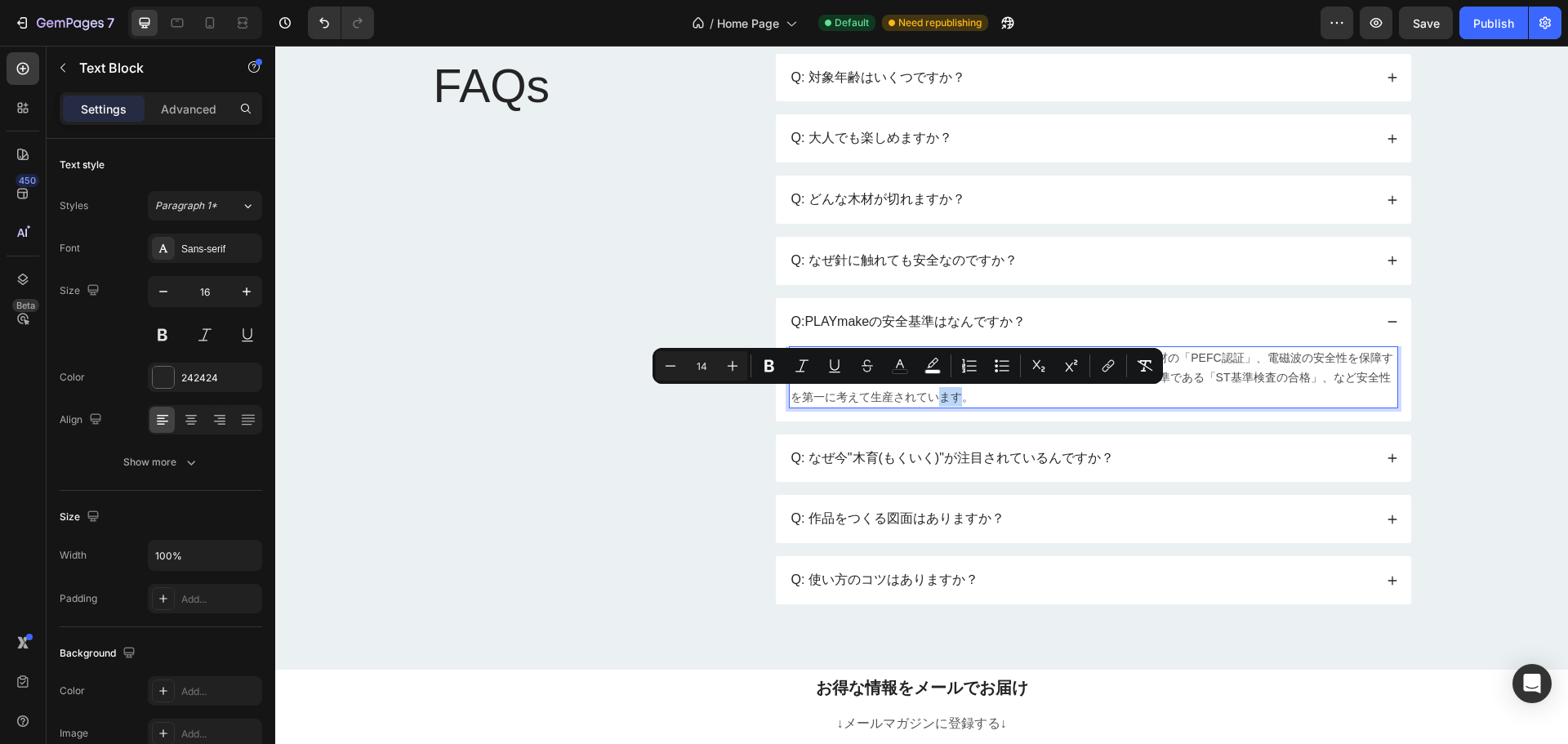
click at [913, 394] on span "世界でも厳しい「欧州の安全規格(CEマーク)」取得、環境に配慮した木材の「PEFC認証」、電磁波の安全性を保障する「EMC認証」、電気用品安全法の「PSEマー…" at bounding box center [1092, 377] width 603 height 52
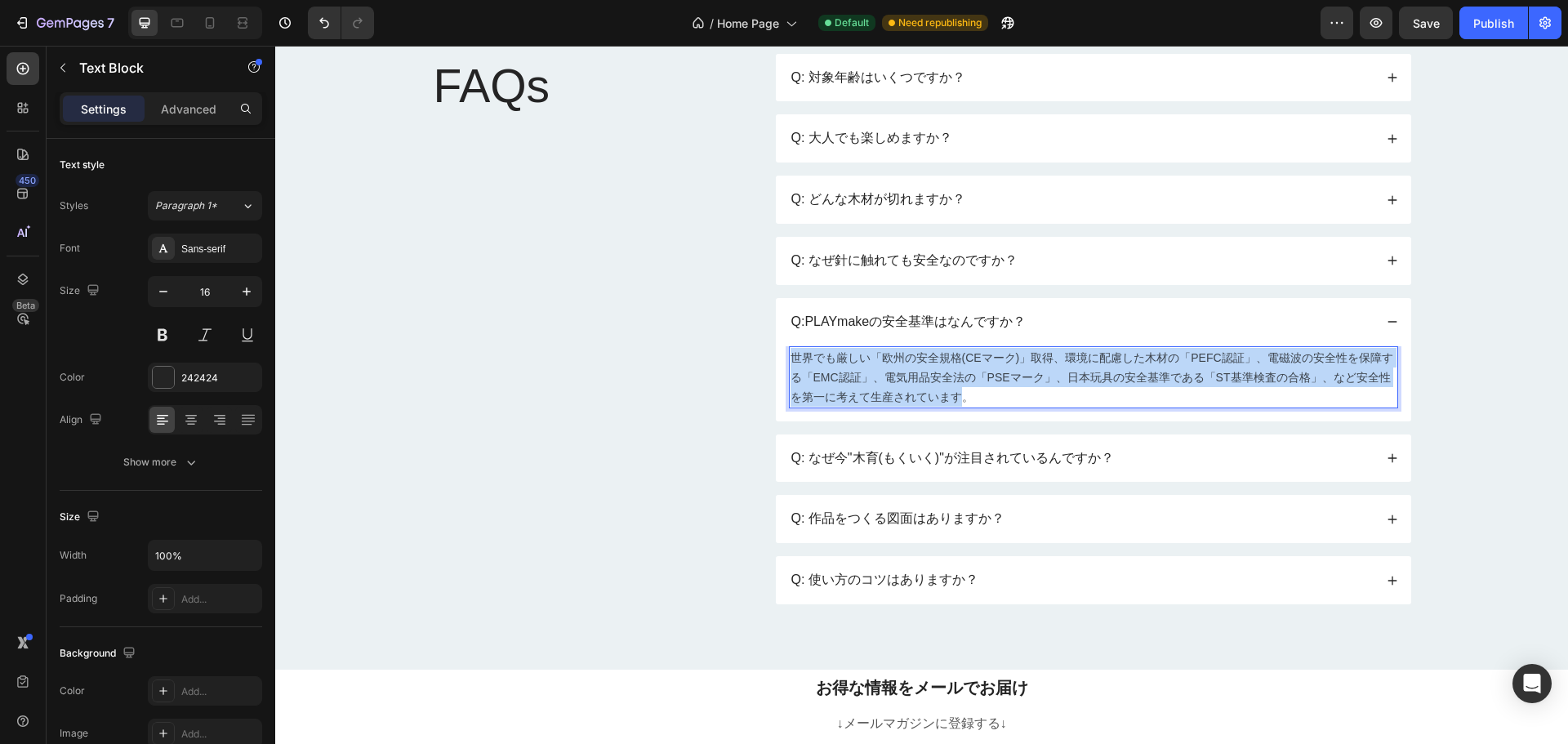
drag, startPoint x: 924, startPoint y: 399, endPoint x: 789, endPoint y: 360, distance: 140.5
click at [791, 360] on span "世界でも厳しい「欧州の安全規格(CEマーク)」取得、環境に配慮した木材の「PEFC認証」、電磁波の安全性を保障する「EMC認証」、電気用品安全法の「PSEマー…" at bounding box center [1092, 377] width 603 height 52
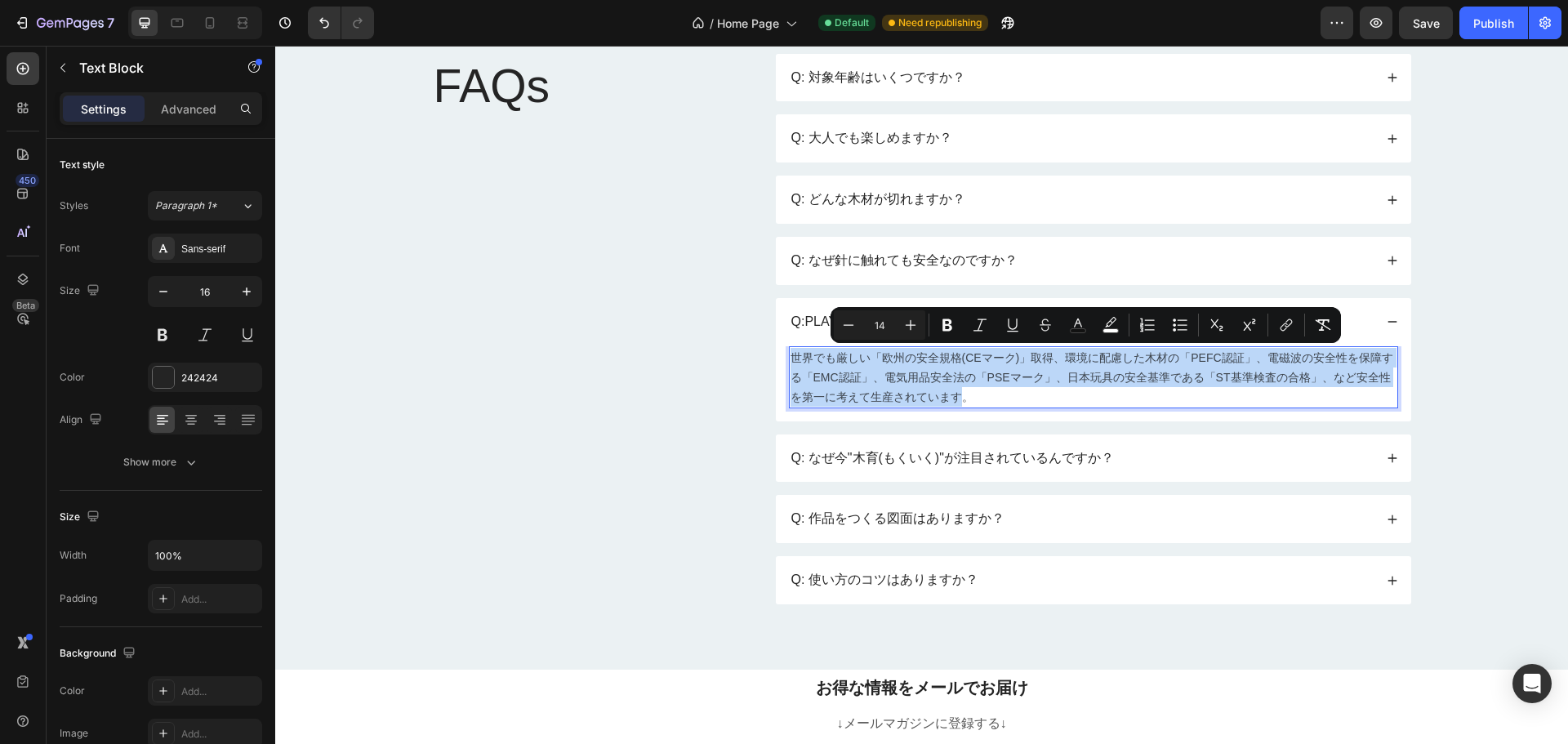
copy span "世界でも厳しい「欧州の安全規格(CEマーク)」取得、環境に配慮した木材の「PEFC認証」、電磁波の安全性を保障する「EMC認証」、電気用品安全法の「PSEマー…"
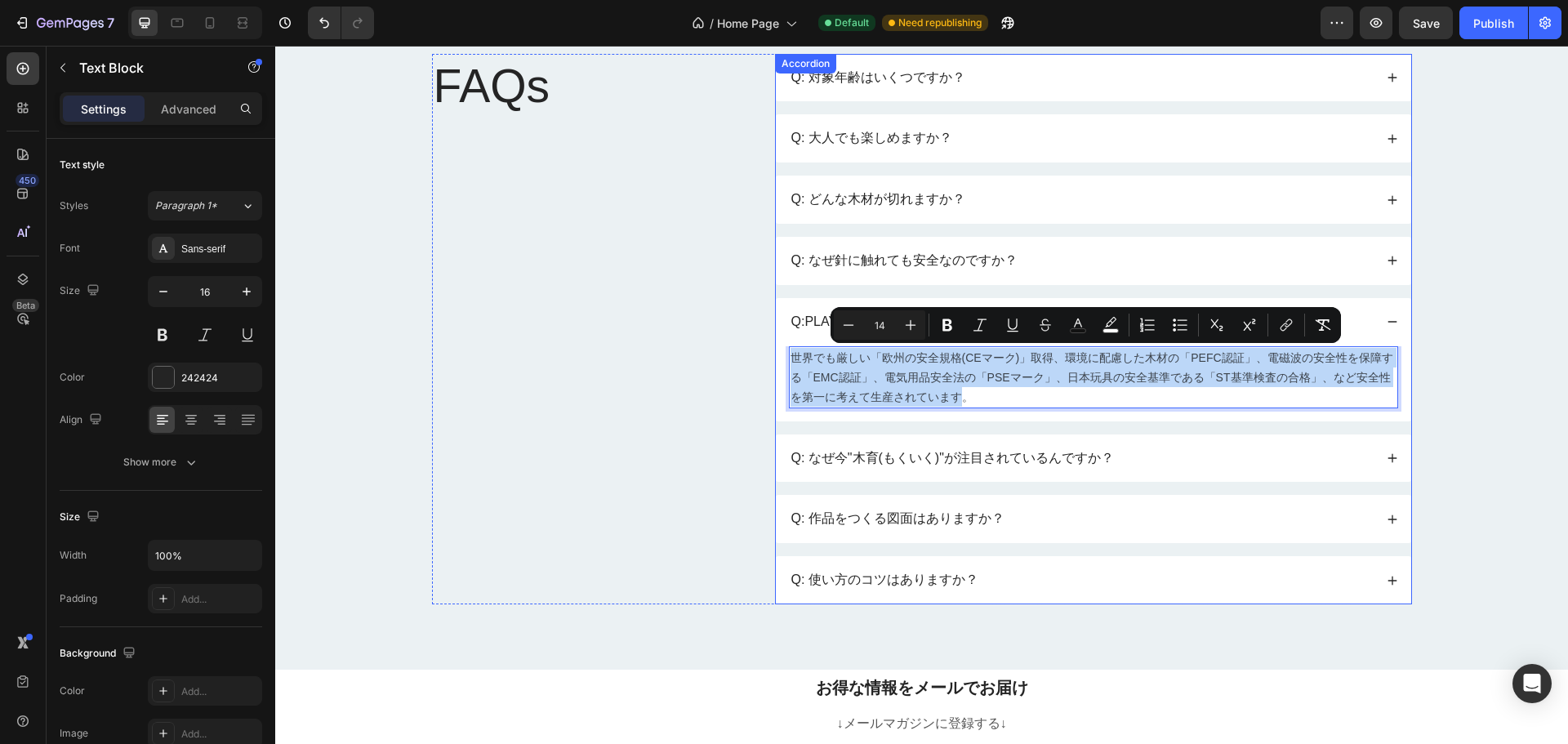
click at [880, 271] on div "Q: なぜ針に触れても安全なのですか？" at bounding box center [904, 261] width 231 height 22
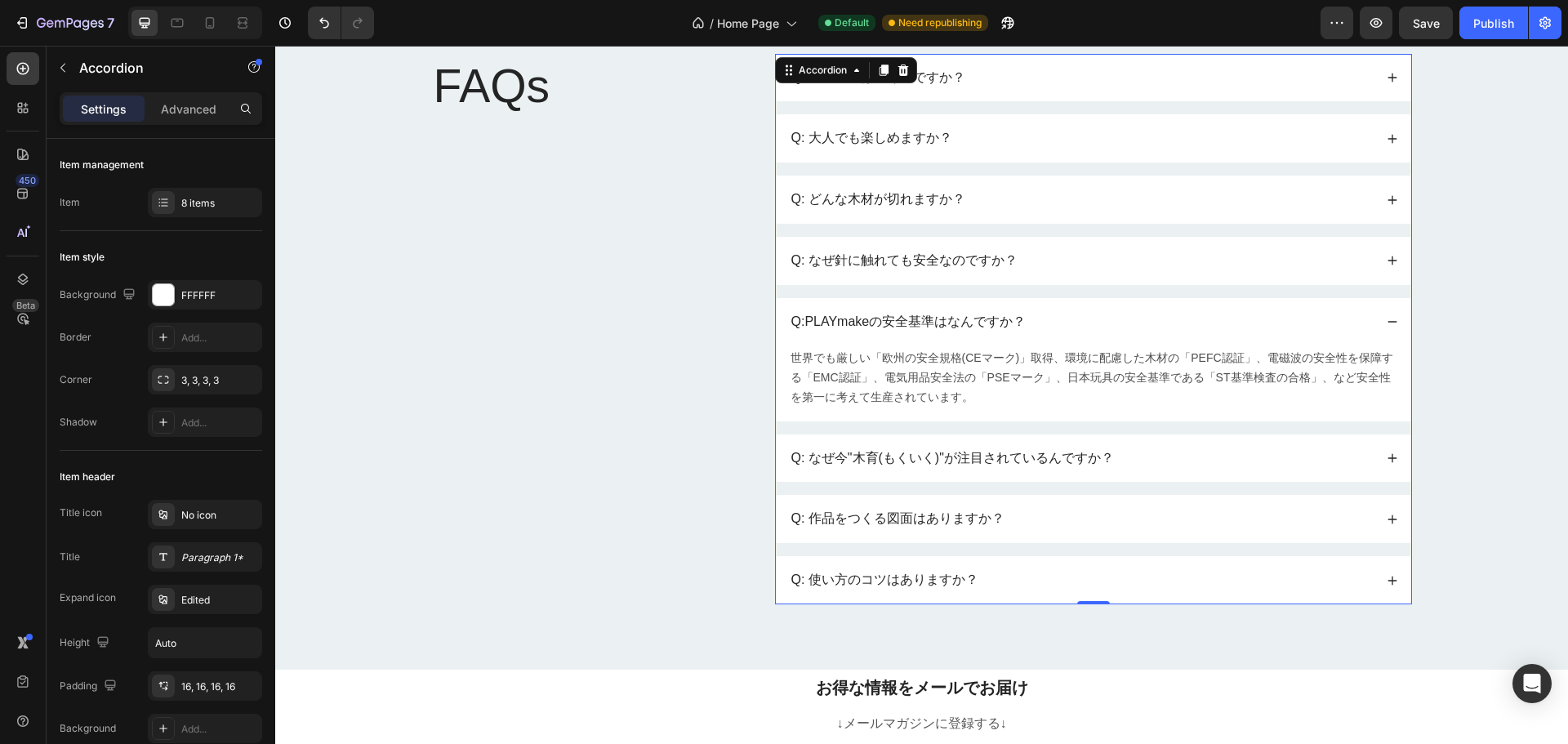
click at [1392, 262] on div "Q: なぜ針に触れても安全なのですか？" at bounding box center [1094, 261] width 635 height 48
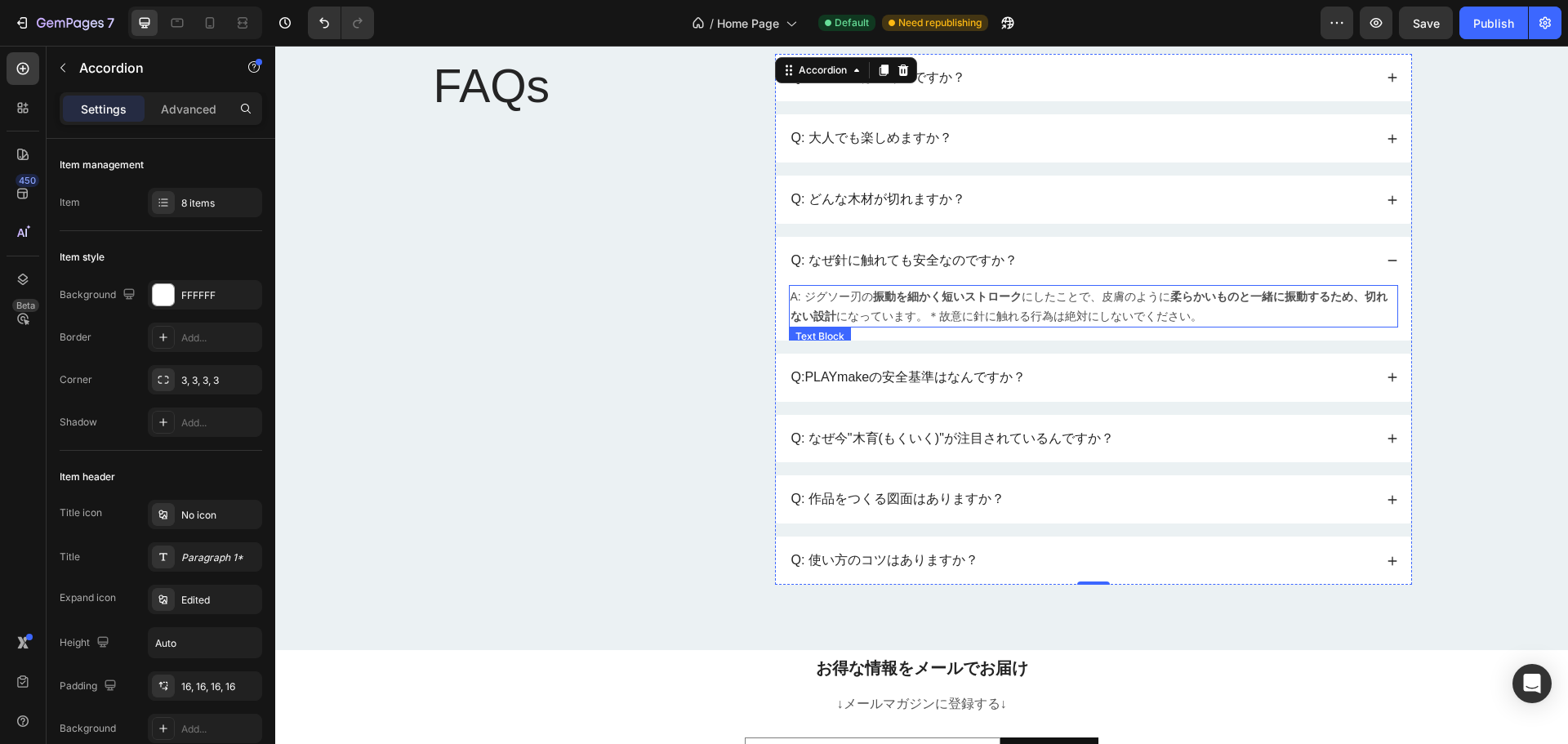
click at [1108, 309] on p "A: ジグソー刃の 振動を細かく短いストローク にしたことで、皮膚のように 柔らかいものと一緒に振動するため、切れない設計 になっています。＊故意に針に触れる…" at bounding box center [1094, 306] width 606 height 39
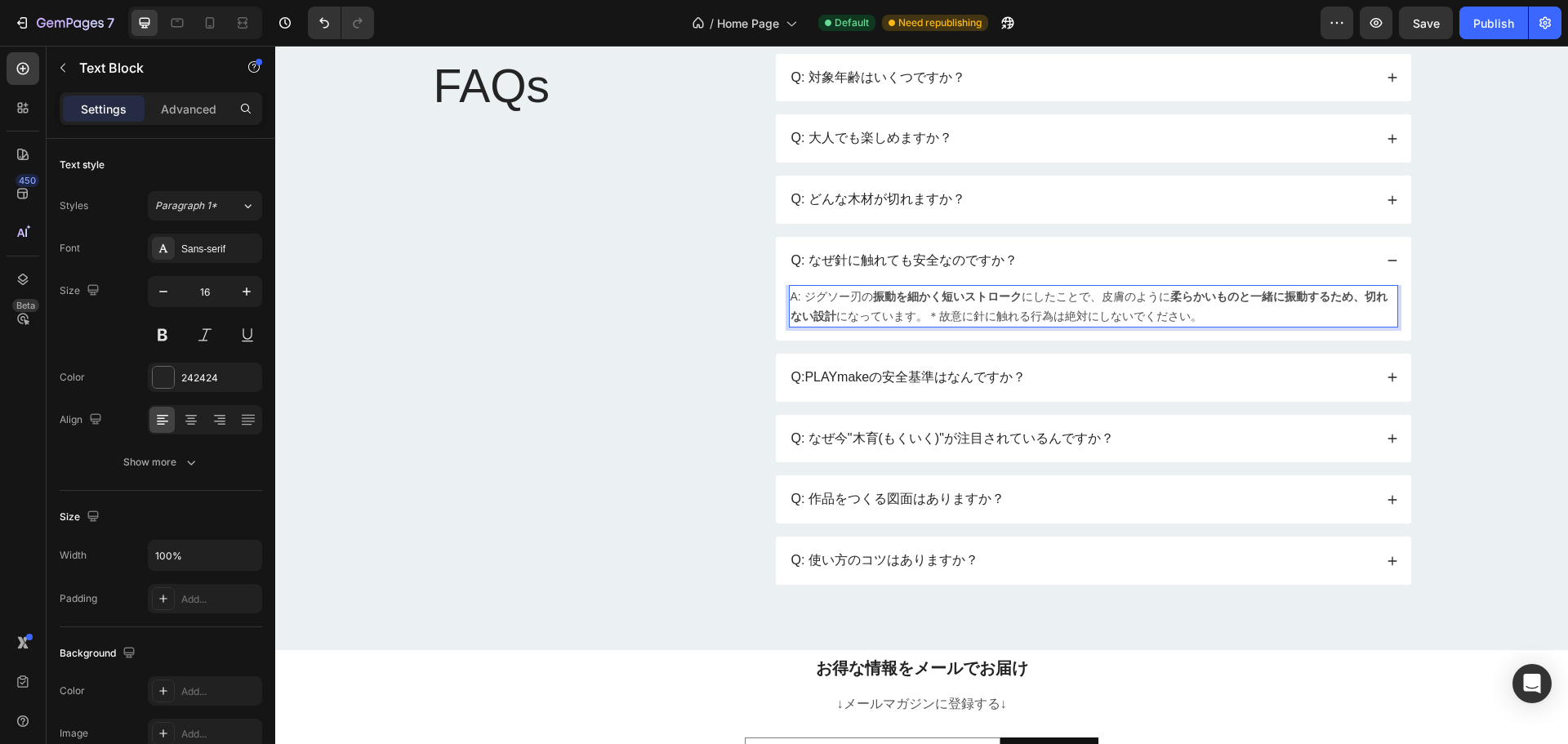
click at [921, 315] on span "A: ジグソー刃の 振動を細かく短いストローク にしたことで、皮膚のように 柔らかいものと一緒に振動するため、切れない設計 になっています。＊故意に針に触れる…" at bounding box center [1089, 306] width 597 height 33
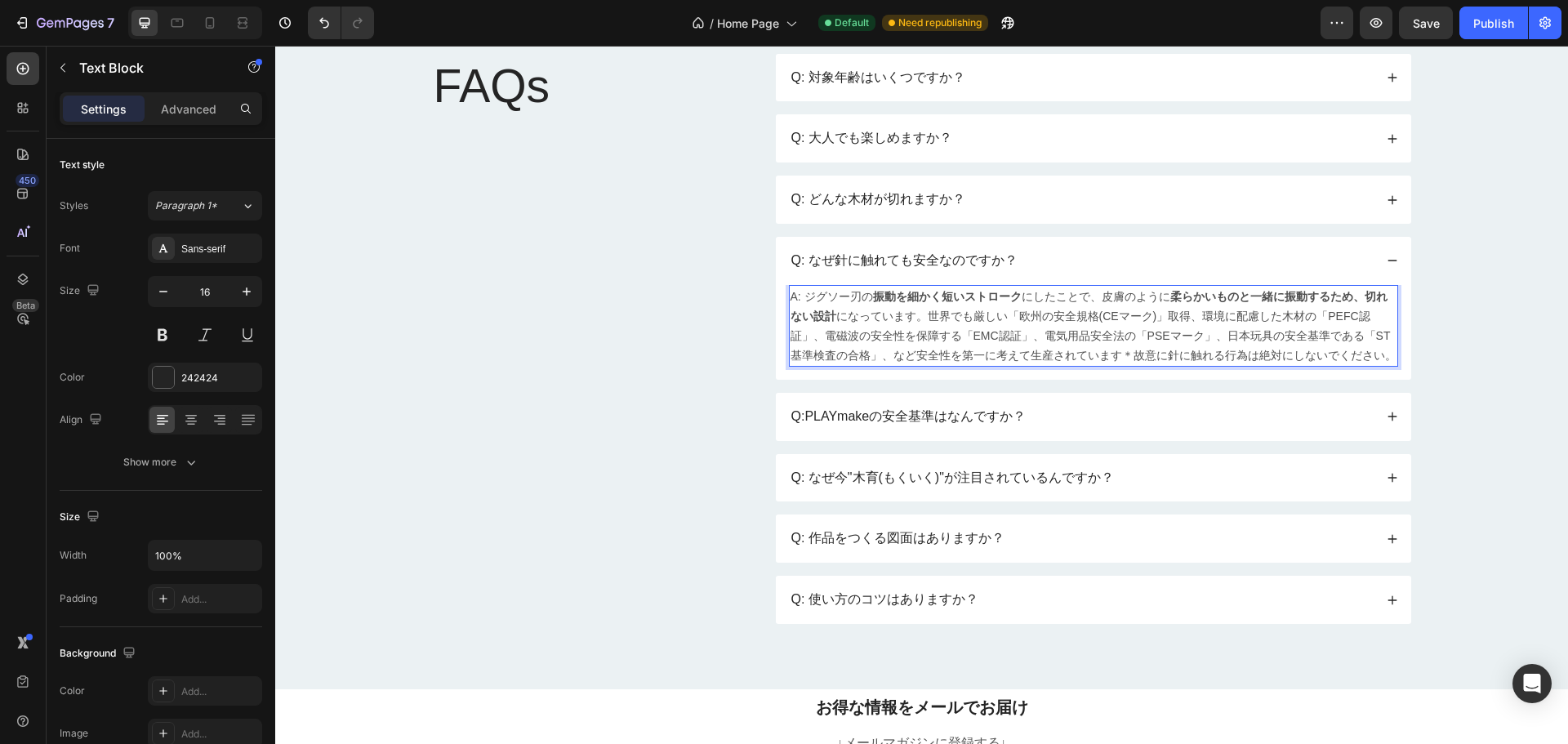
click at [920, 318] on span "A: ジグソー刃の 振動を細かく短いストローク にしたことで、皮膚のように 柔らかいものと一緒に振動するため、切れない設計 になっています。世界でも厳しい「欧…" at bounding box center [1094, 325] width 606 height 72
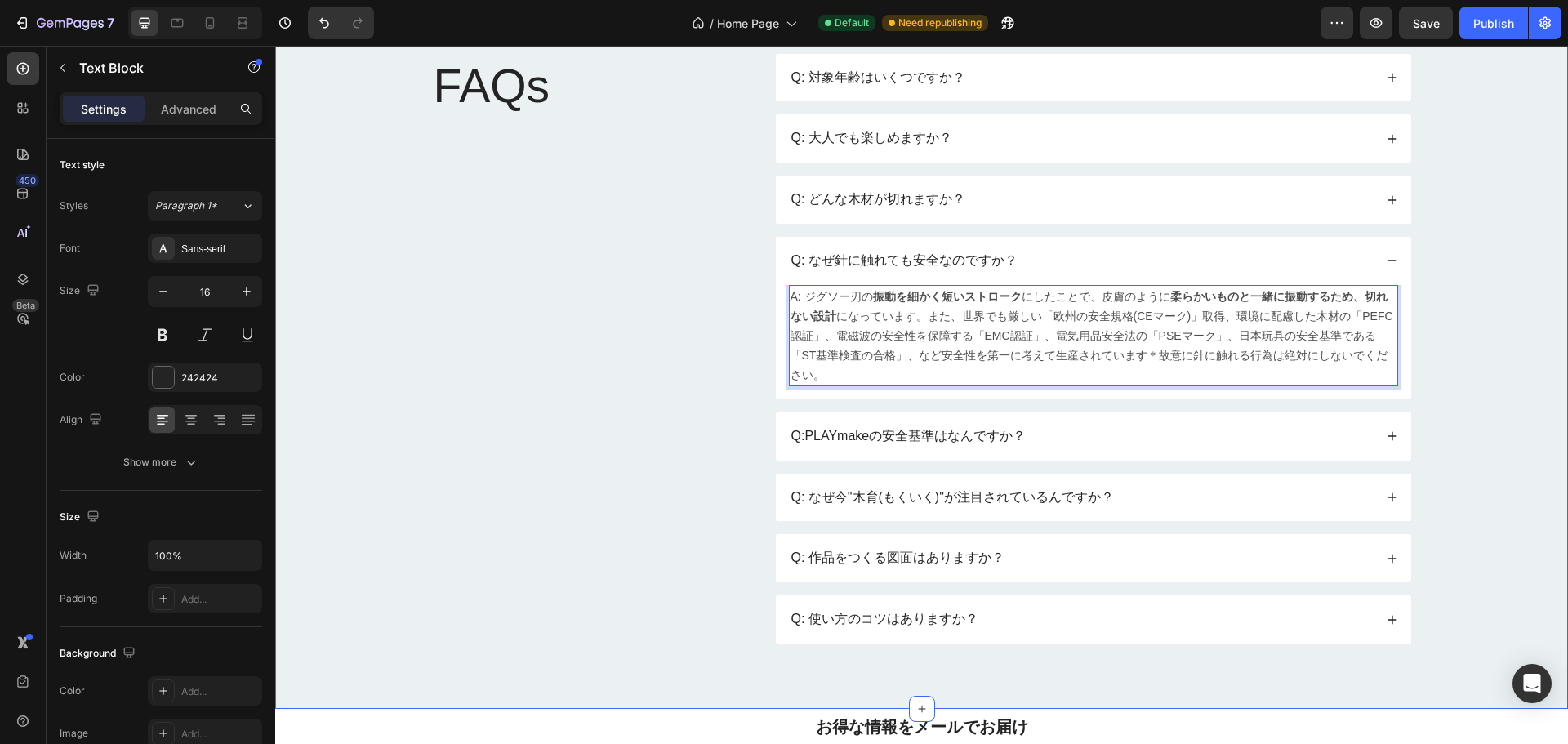
click at [1475, 323] on div "FAQs Heading Q: 対象年齢はいくつですか？ Q: 大人でも楽しめますか？ Q: どんな木材が切れますか？ Q: なぜ針に触れても安全なのですか？…" at bounding box center [921, 349] width 1260 height 590
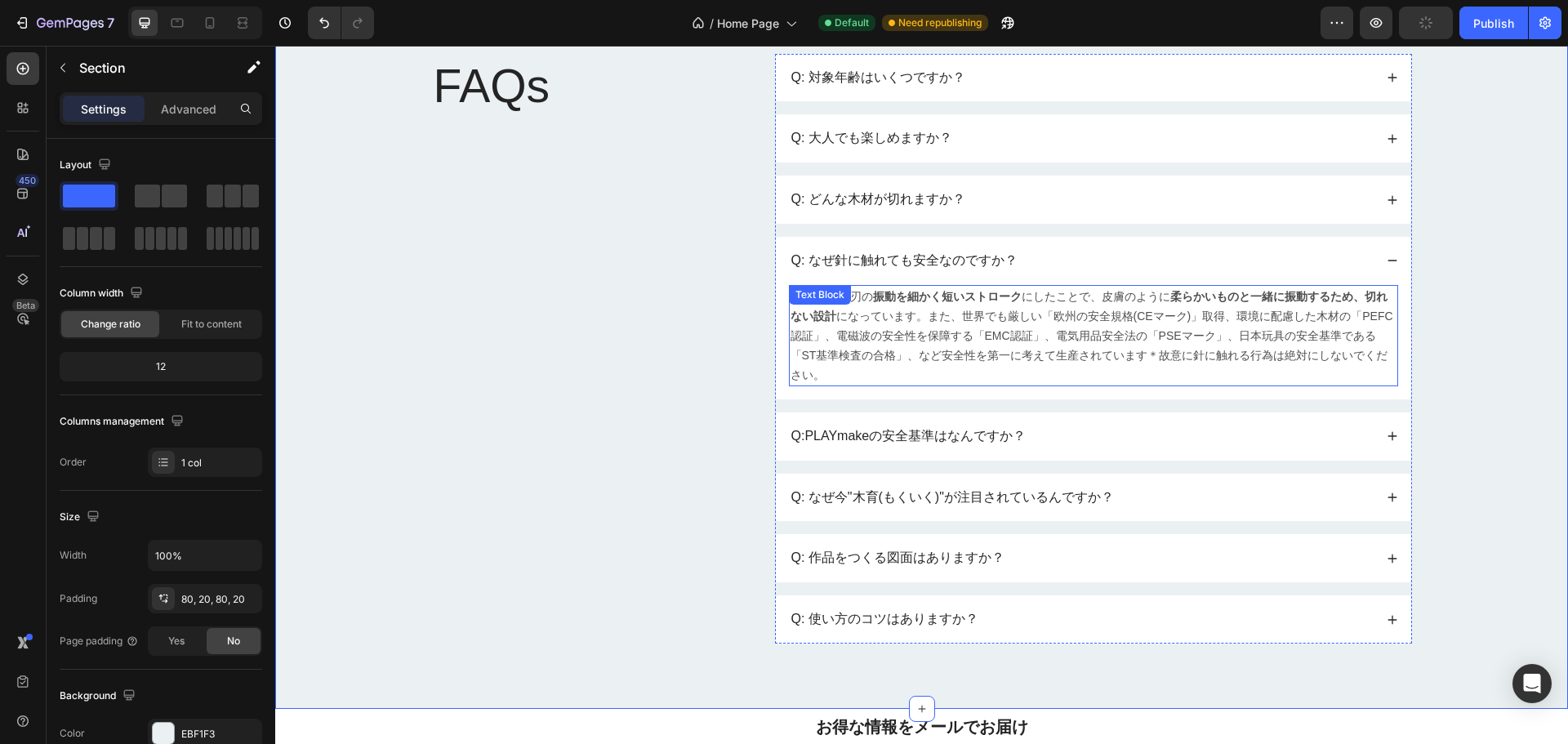
click at [1024, 343] on span "A: ジグソー刃の 振動を細かく短いストローク にしたことで、皮膚のように 柔らかいものと一緒に振動するため、切れない設計 になっています。また、世界でも厳し…" at bounding box center [1092, 335] width 603 height 91
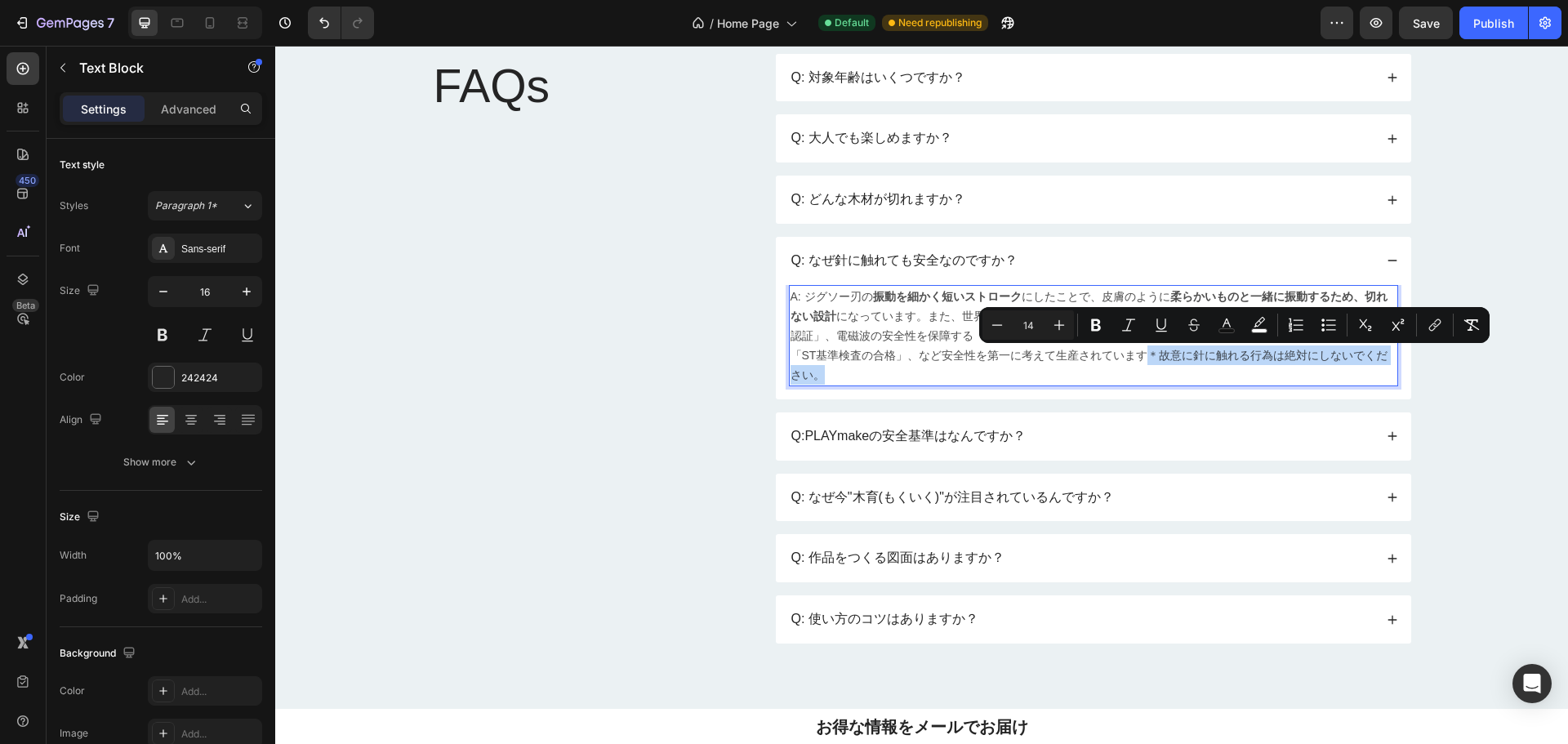
drag, startPoint x: 1101, startPoint y: 362, endPoint x: 1370, endPoint y: 358, distance: 269.0
click at [1370, 358] on span "A: ジグソー刃の 振動を細かく短いストローク にしたことで、皮膚のように 柔らかいものと一緒に振動するため、切れない設計 になっています。また、世界でも厳し…" at bounding box center [1092, 335] width 603 height 91
click at [1093, 318] on icon "Editor contextual toolbar" at bounding box center [1097, 325] width 16 height 16
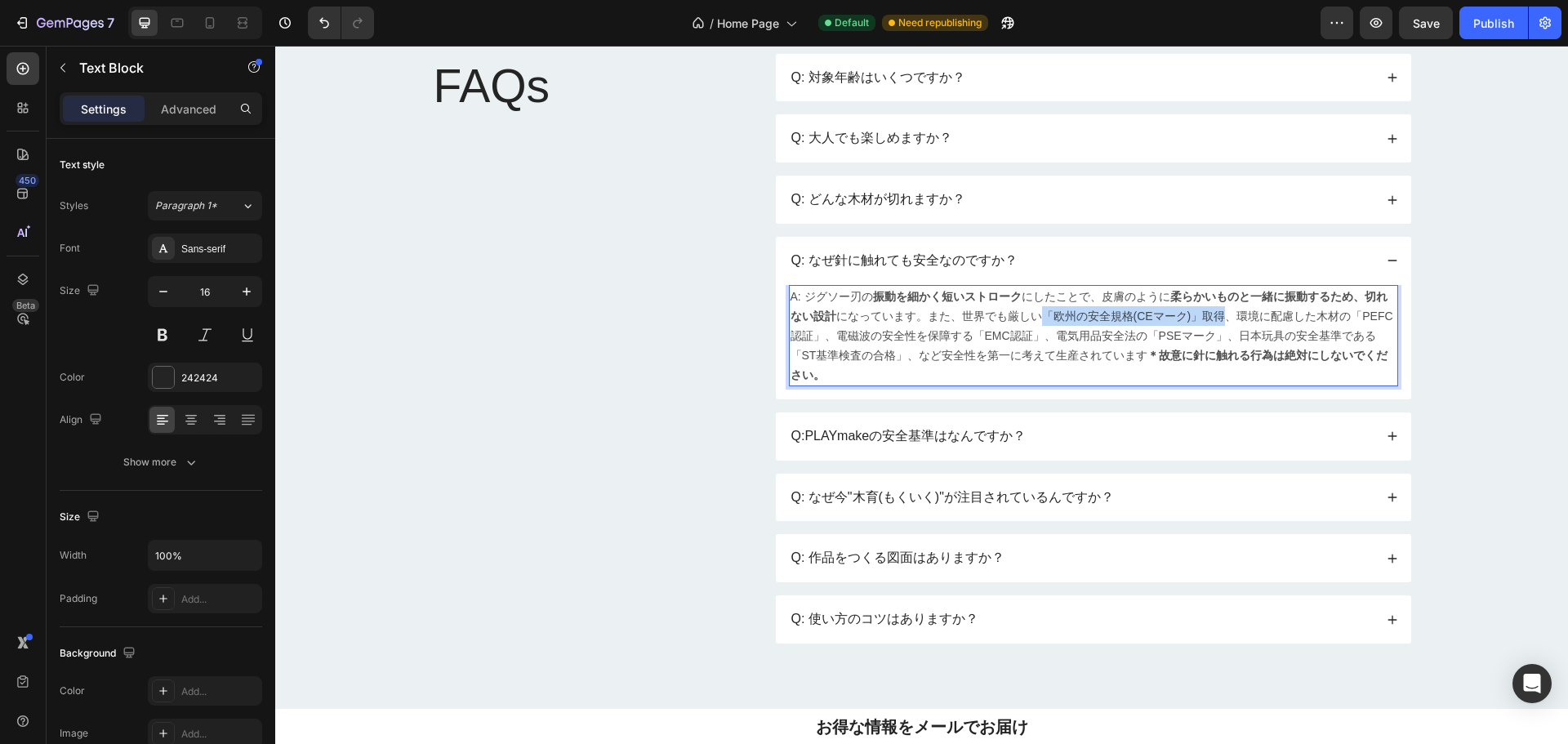
drag, startPoint x: 1039, startPoint y: 321, endPoint x: 1212, endPoint y: 320, distance: 173.0
click at [1212, 320] on span "A: ジグソー刃の 振動を細かく短いストローク にしたことで、皮膚のように 柔らかいものと一緒に振動するため、切れない設計 になっています。また、世界でも厳し…" at bounding box center [1092, 335] width 603 height 91
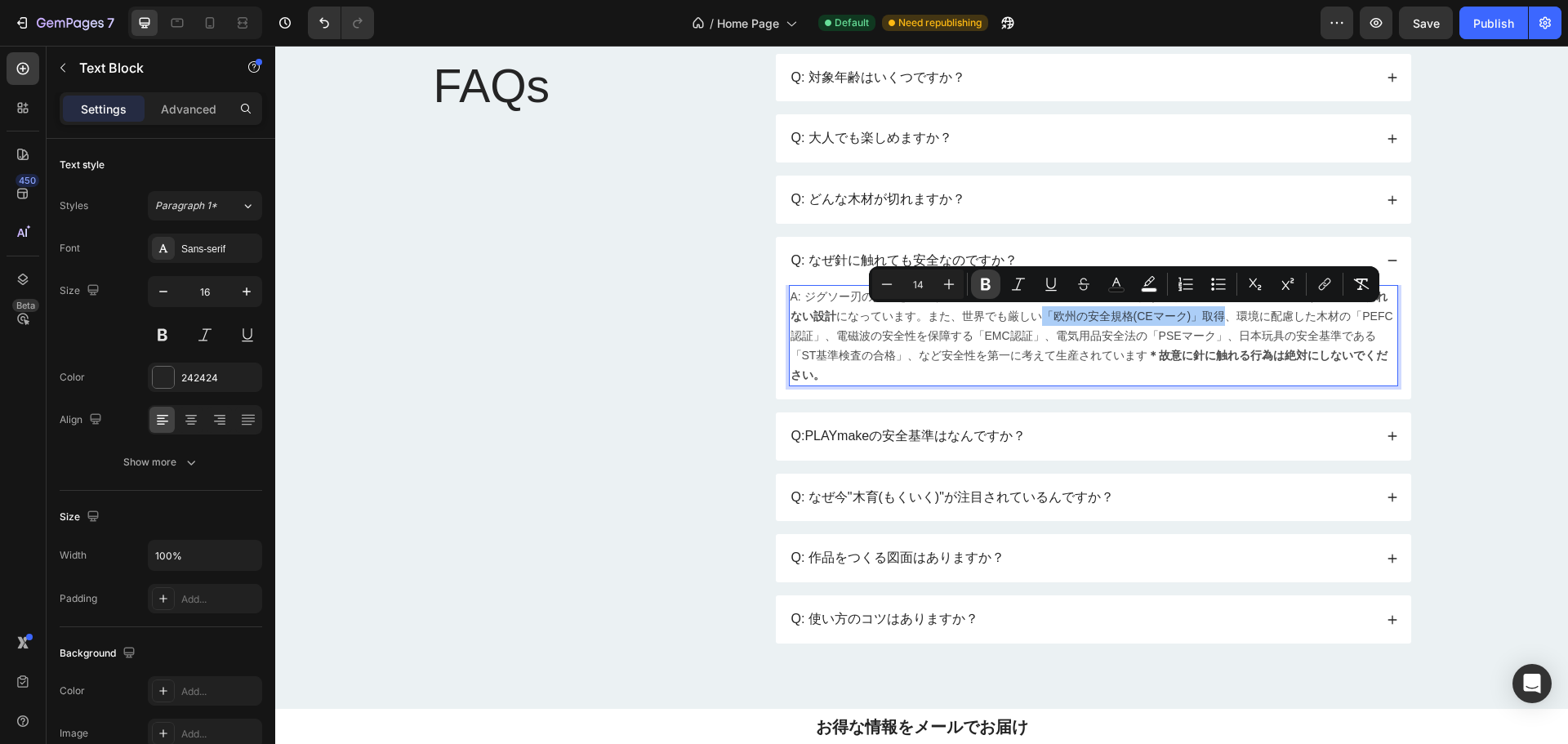
drag, startPoint x: 987, startPoint y: 287, endPoint x: 836, endPoint y: 262, distance: 153.1
click at [987, 287] on icon "Editor contextual toolbar" at bounding box center [986, 284] width 16 height 16
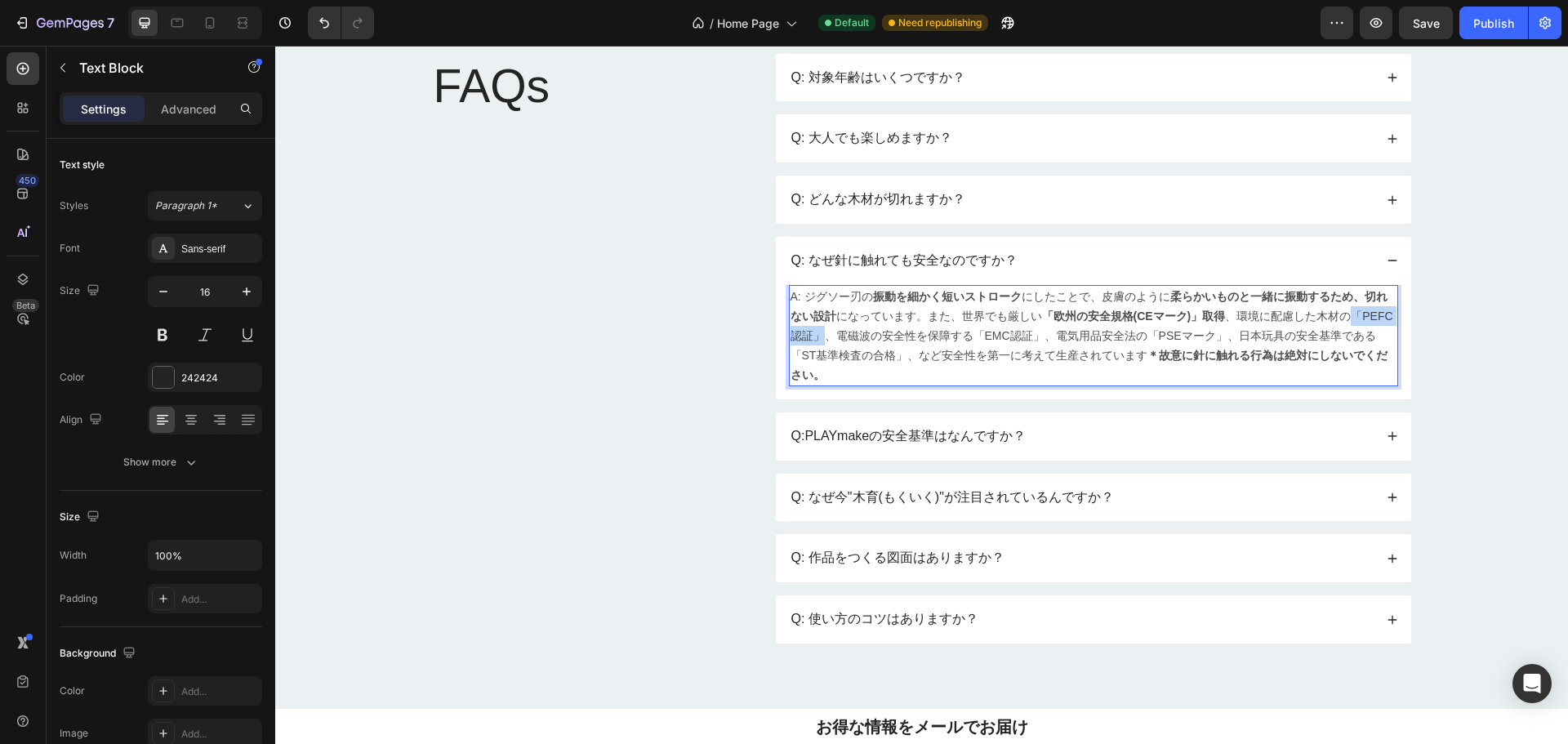
drag, startPoint x: 1346, startPoint y: 319, endPoint x: 816, endPoint y: 339, distance: 530.4
click at [816, 339] on span "A: ジグソー刃の 振動を細かく短いストローク にしたことで、皮膚のように 柔らかいものと一緒に振動するため、切れない設計 になっています。また、世界でも厳し…" at bounding box center [1092, 335] width 603 height 91
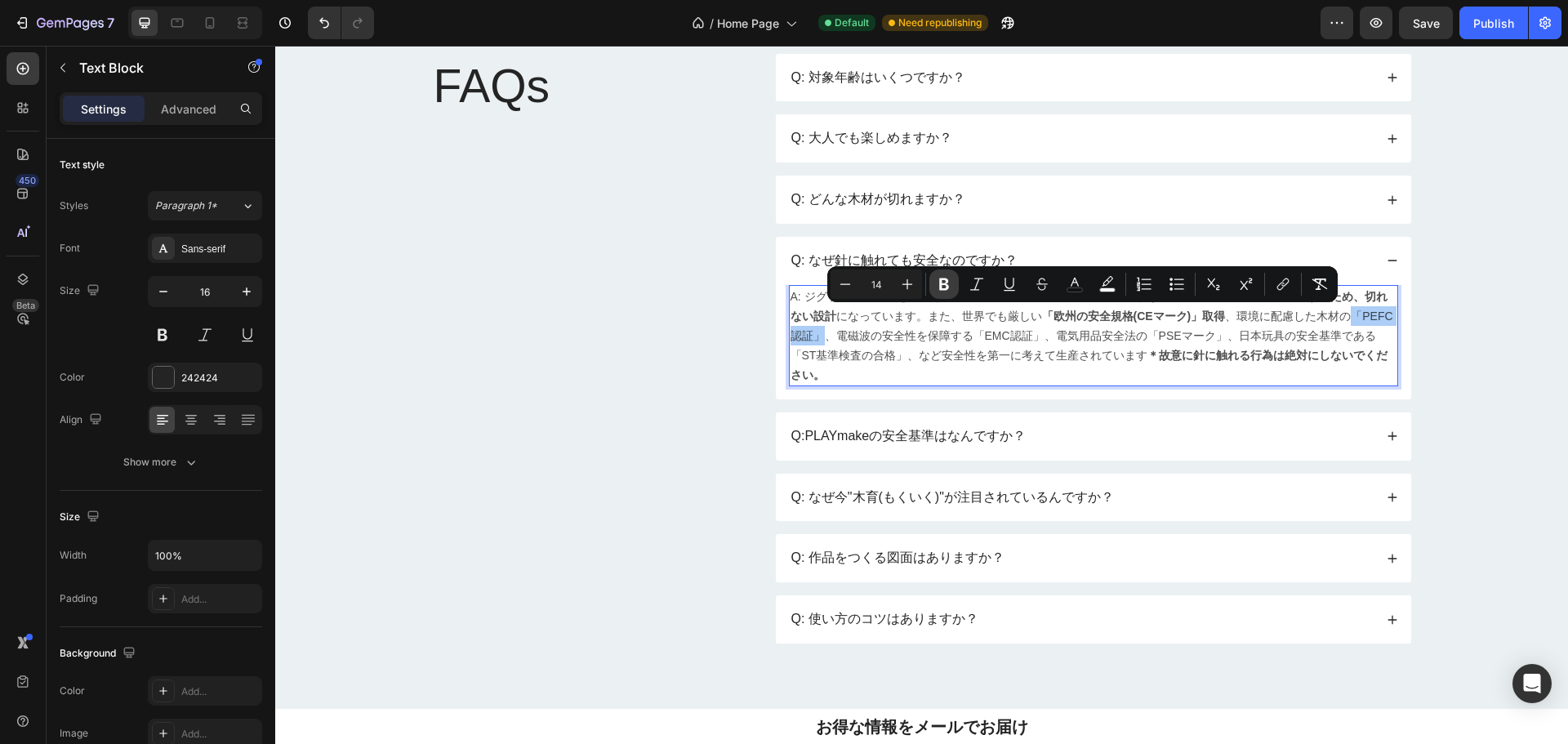
click at [940, 290] on icon "Editor contextual toolbar" at bounding box center [945, 284] width 16 height 16
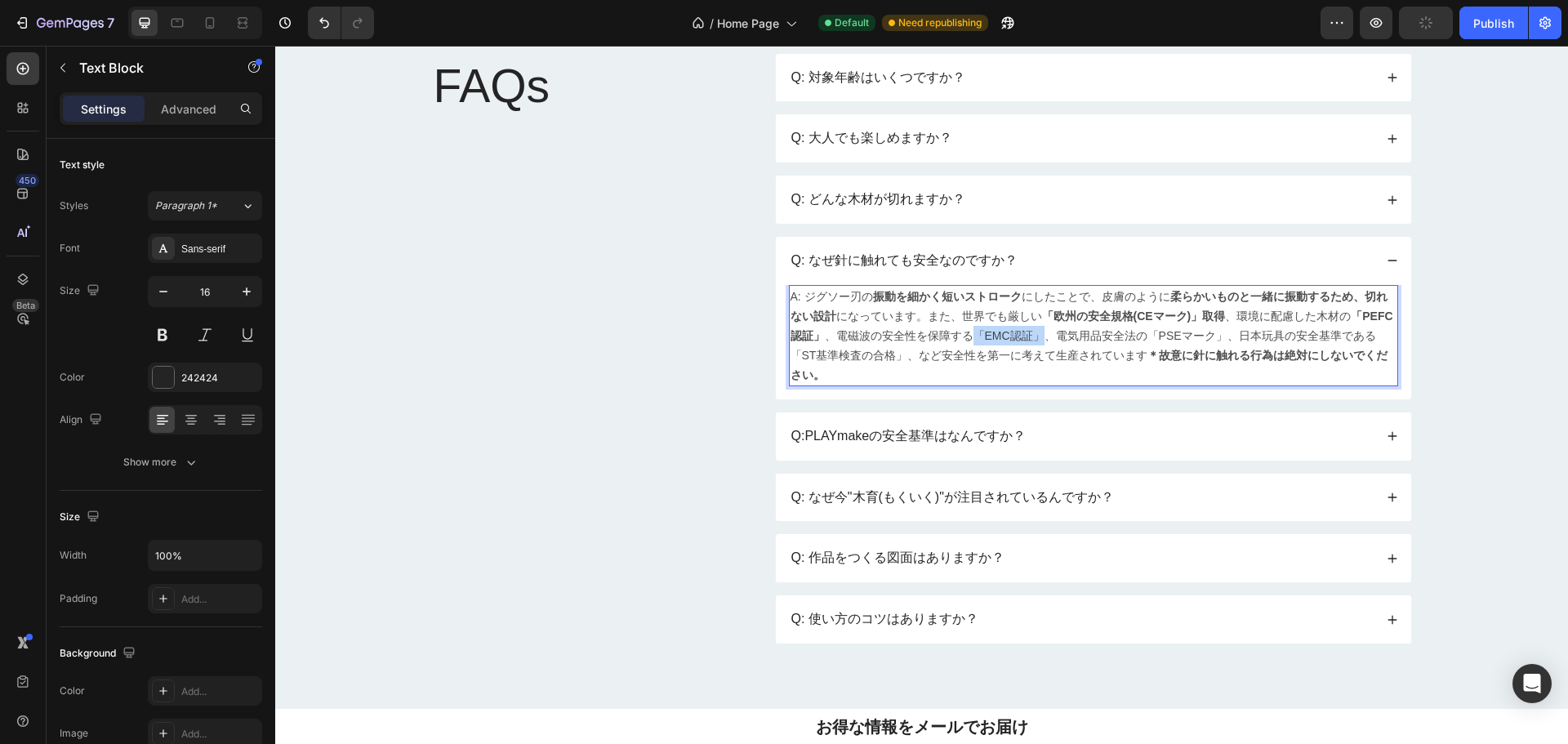
drag, startPoint x: 965, startPoint y: 340, endPoint x: 1026, endPoint y: 344, distance: 61.1
click at [1026, 344] on span "A: ジグソー刃の 振動を細かく短いストローク にしたことで、皮膚のように 柔らかいものと一緒に振動するため、切れない設計 になっています。また、世界でも厳し…" at bounding box center [1092, 335] width 603 height 91
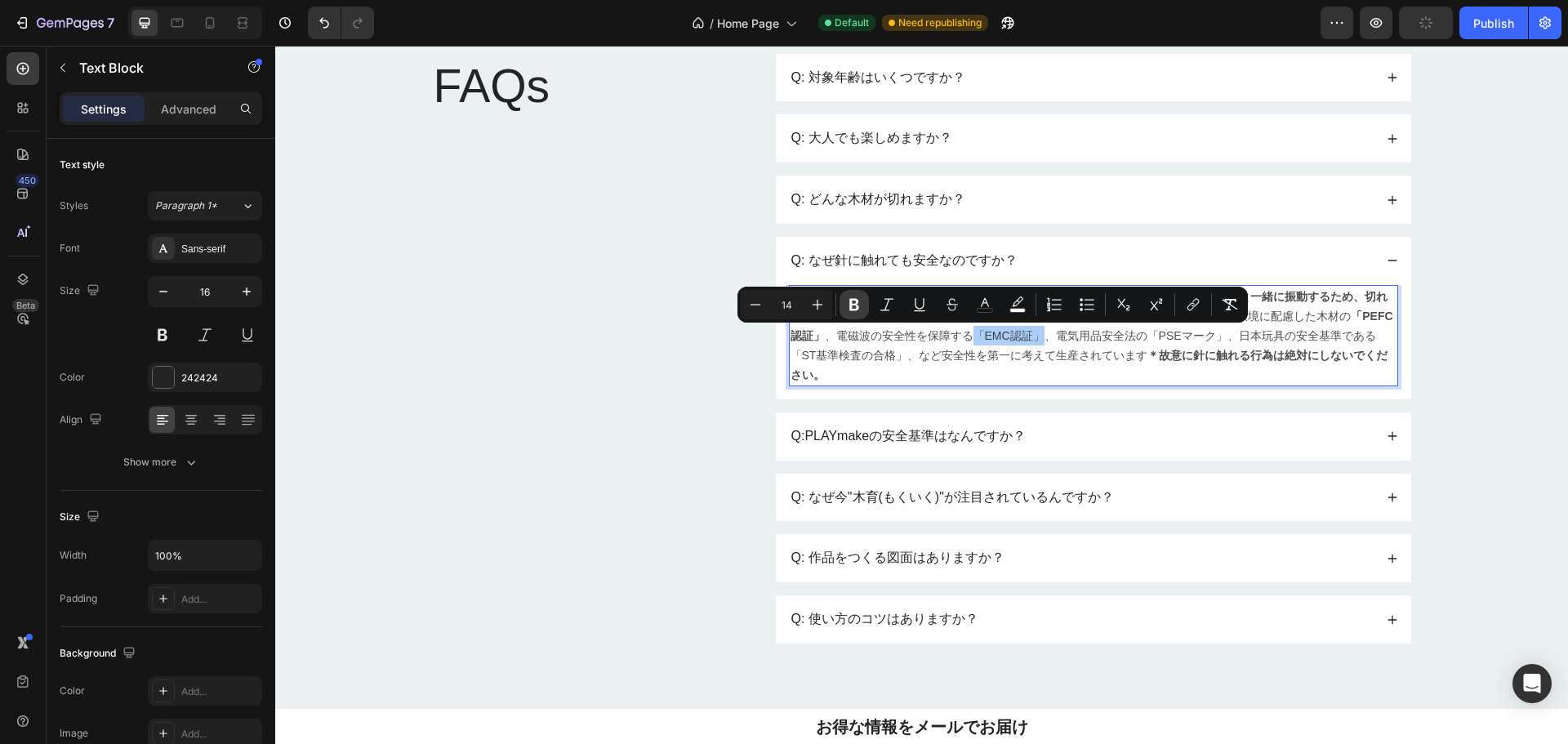
click at [854, 312] on icon "Editor contextual toolbar" at bounding box center [854, 305] width 16 height 16
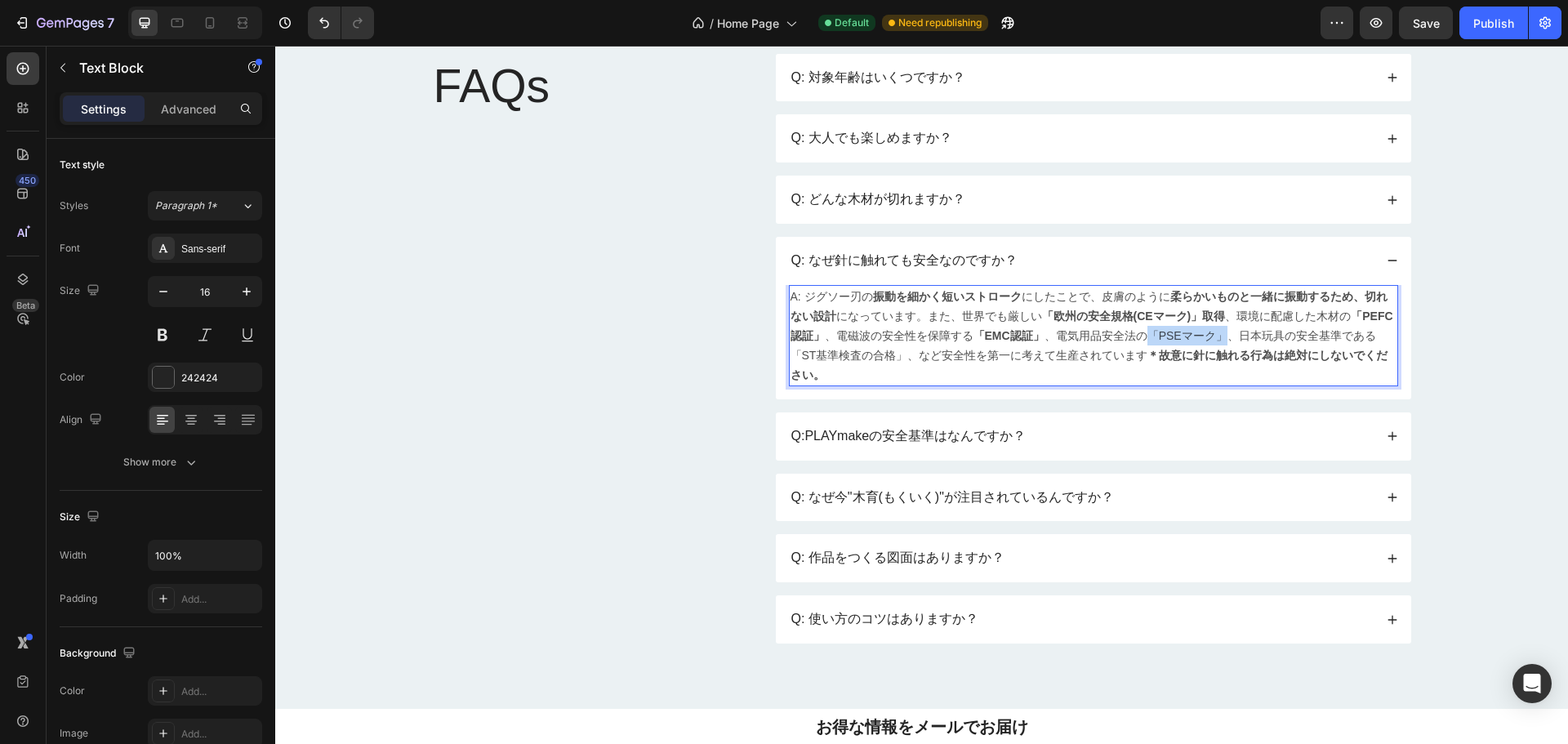
drag, startPoint x: 1134, startPoint y: 339, endPoint x: 1199, endPoint y: 341, distance: 65.0
click at [1199, 341] on span "A: ジグソー刃の 振動を細かく短いストローク にしたことで、皮膚のように 柔らかいものと一緒に振動するため、切れない設計 になっています。また、世界でも厳し…" at bounding box center [1092, 335] width 603 height 91
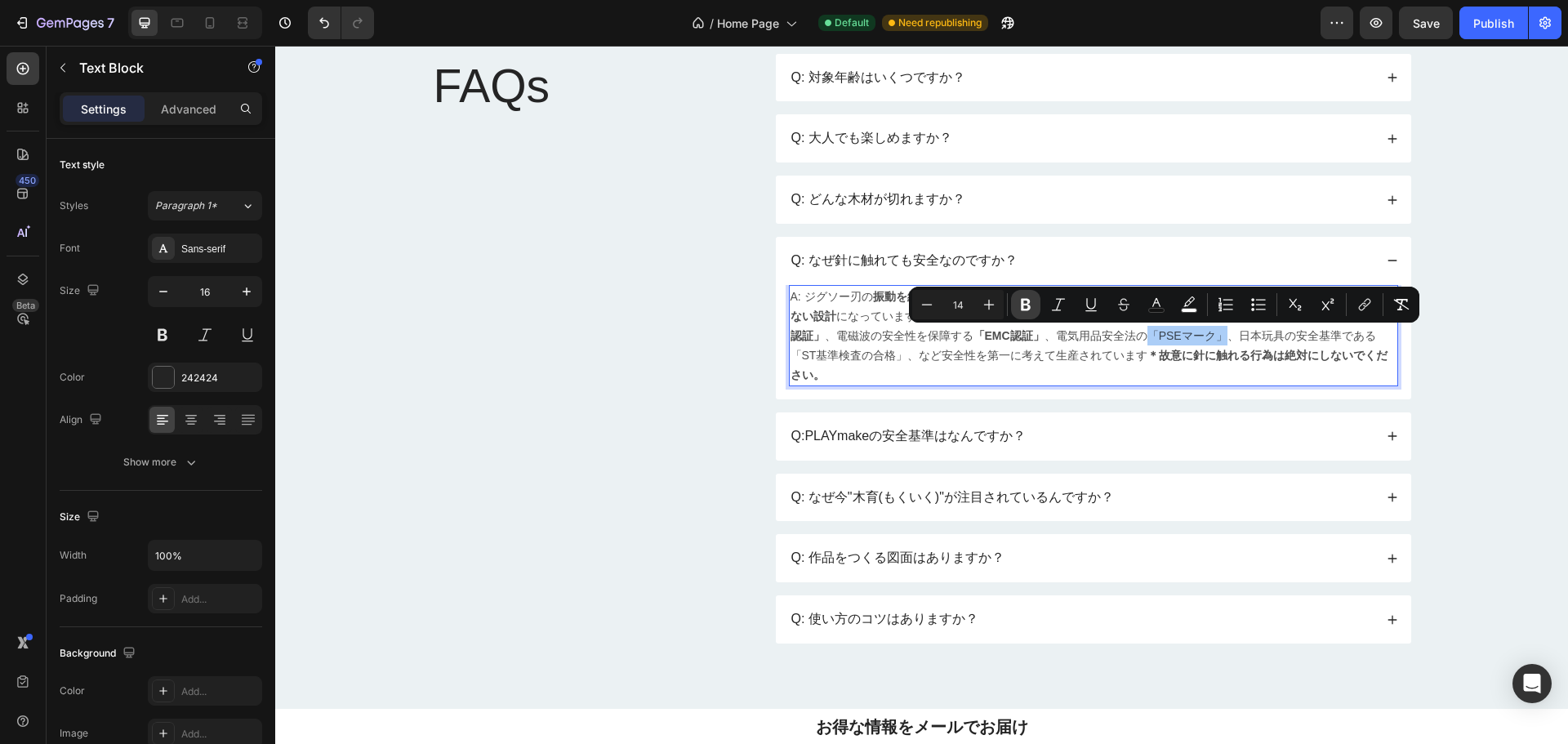
click at [1021, 307] on icon "Editor contextual toolbar" at bounding box center [1026, 305] width 16 height 16
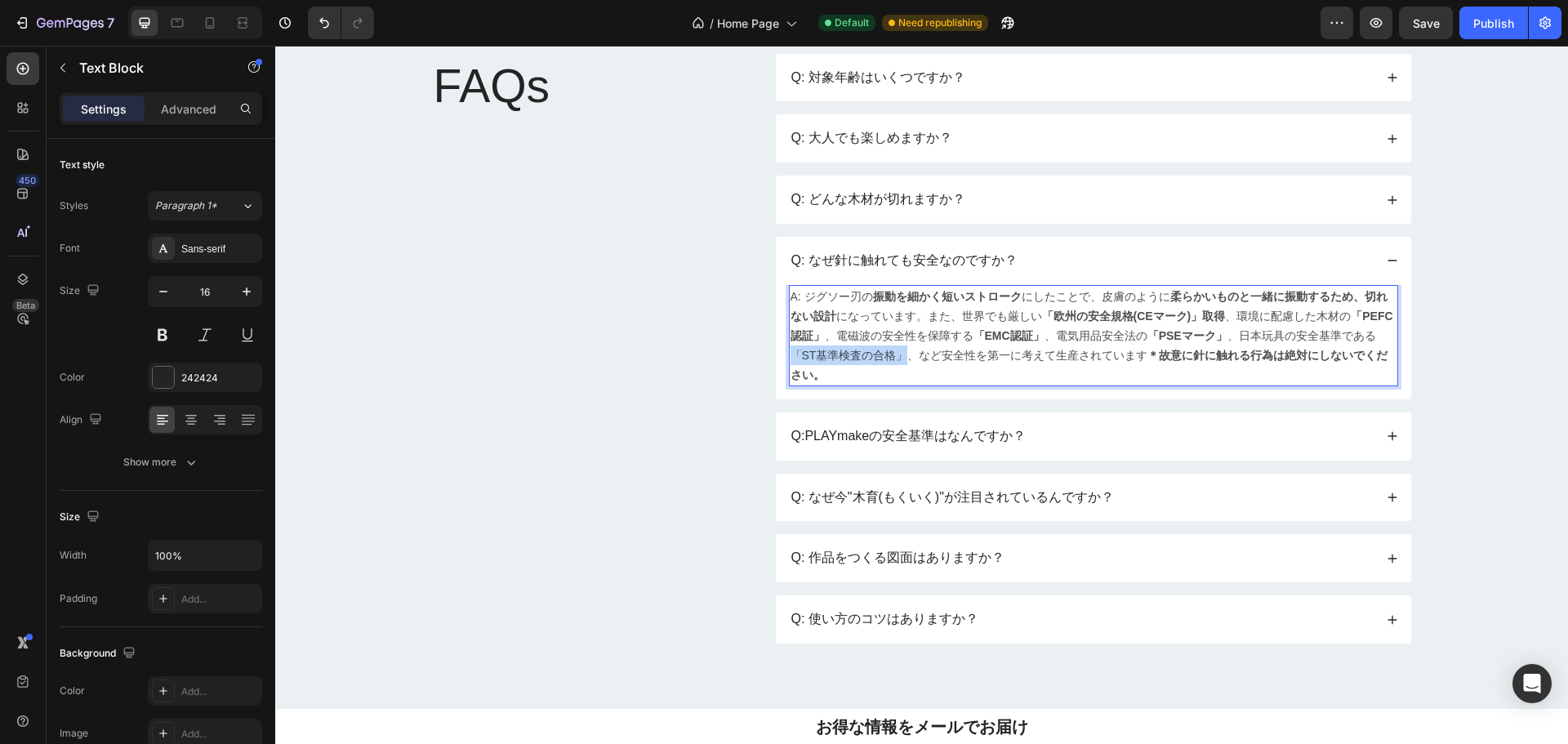
drag, startPoint x: 1350, startPoint y: 340, endPoint x: 860, endPoint y: 361, distance: 490.4
click at [860, 361] on span "A: ジグソー刃の 振動を細かく短いストローク にしたことで、皮膚のように 柔らかいものと一緒に振動するため、切れない設計 になっています。また、世界でも厳し…" at bounding box center [1092, 335] width 603 height 91
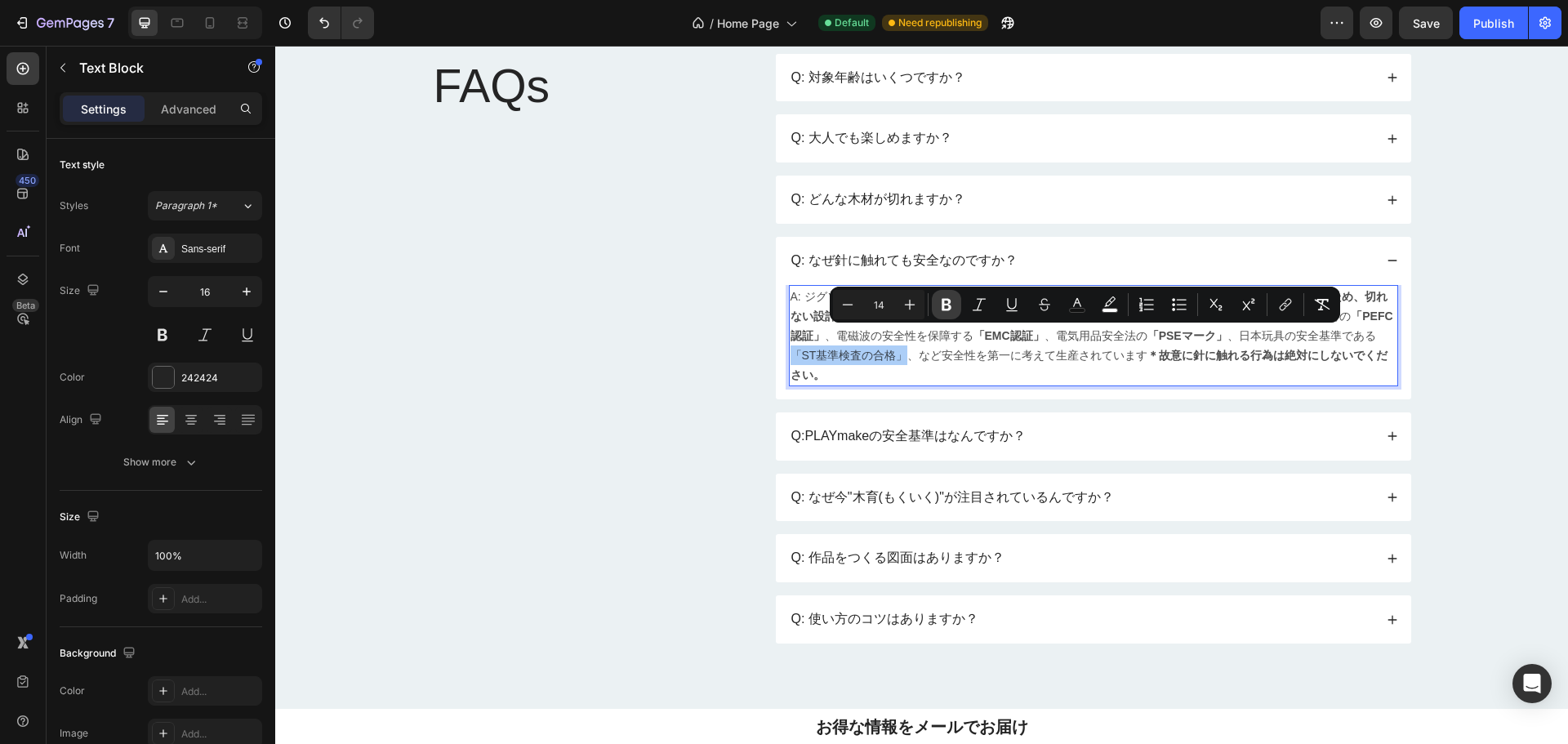
click at [943, 310] on icon "Editor contextual toolbar" at bounding box center [946, 305] width 10 height 13
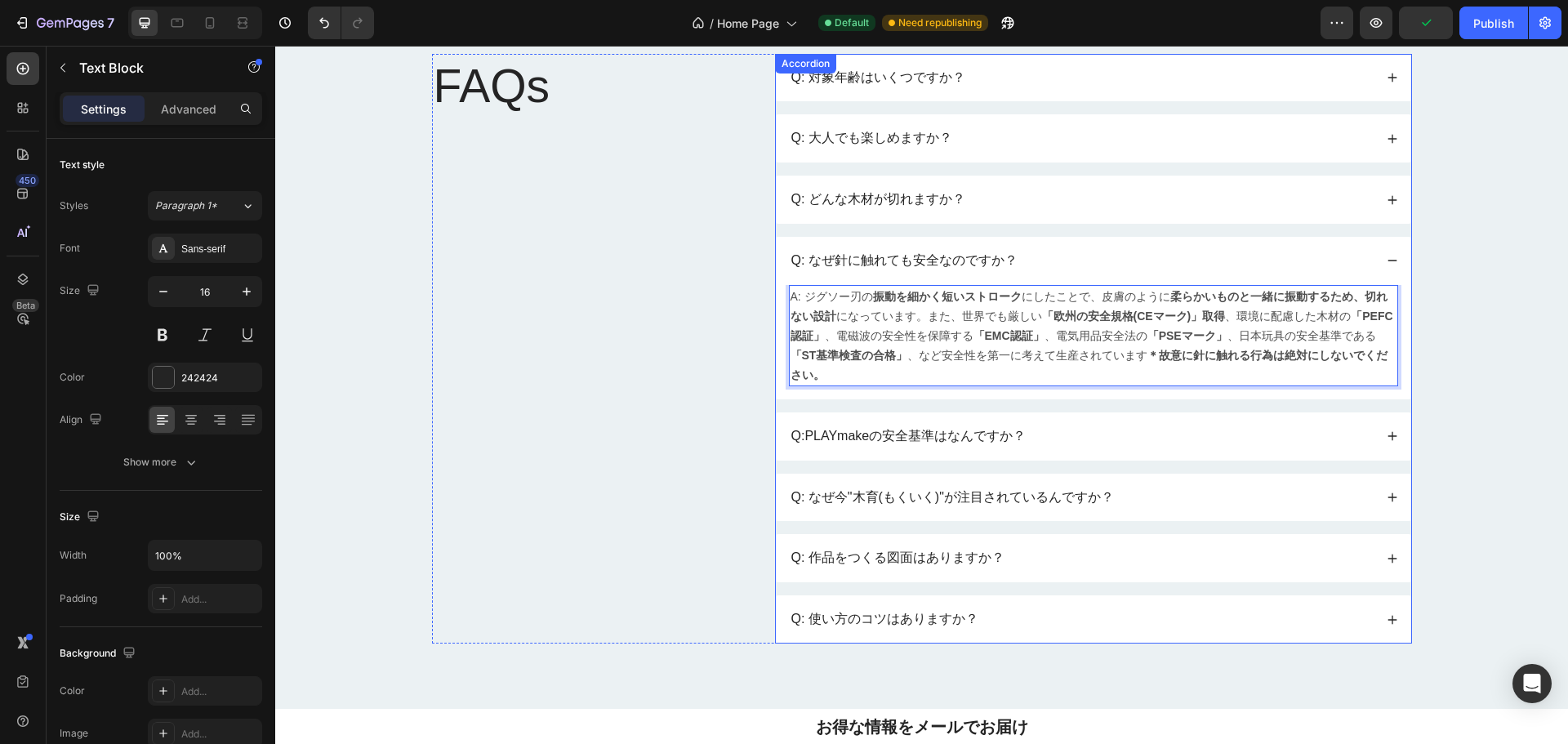
click at [1292, 425] on div "Q:PLAYmakeの安全基準はなんですか？" at bounding box center [1081, 436] width 584 height 22
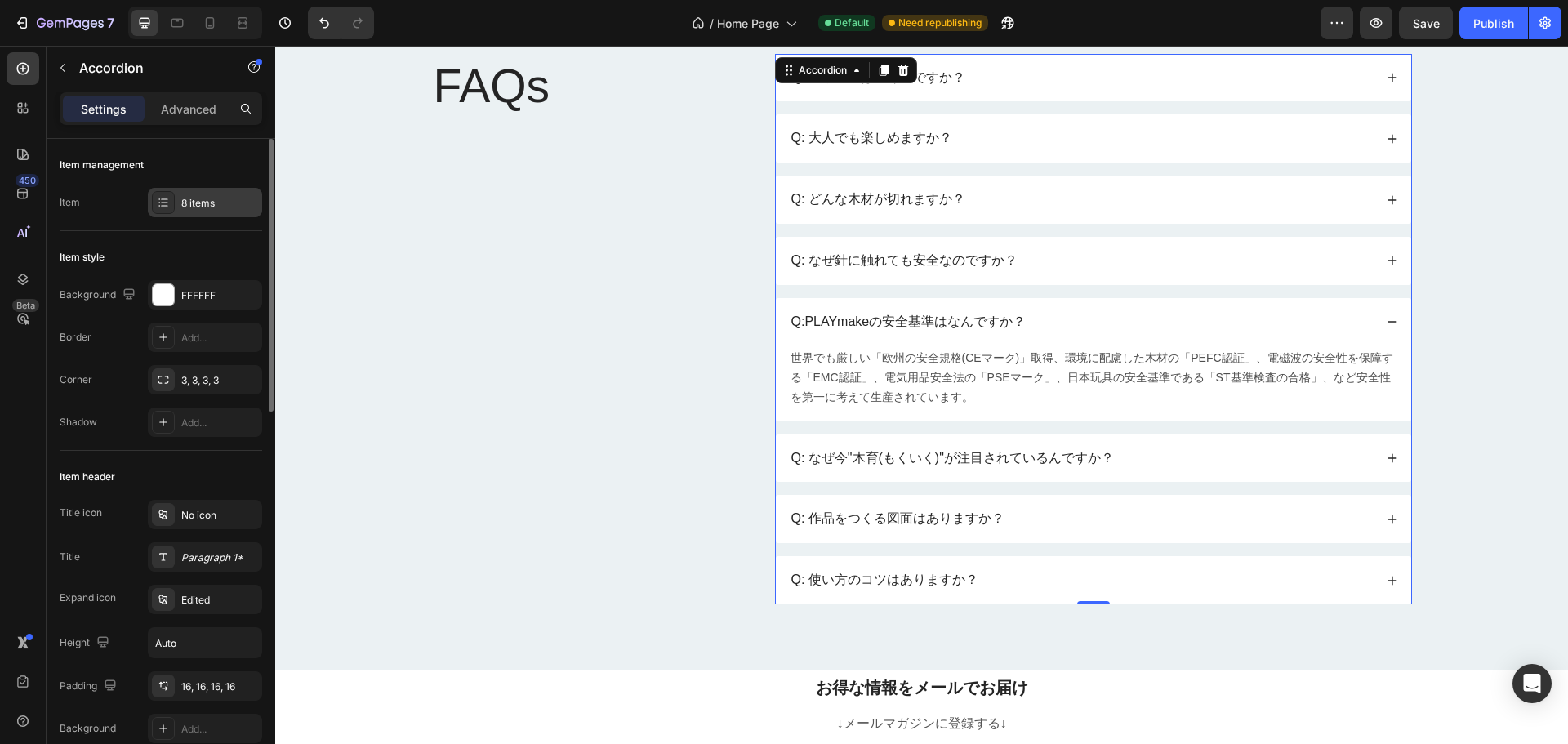
click at [162, 206] on icon at bounding box center [164, 205] width 6 height 1
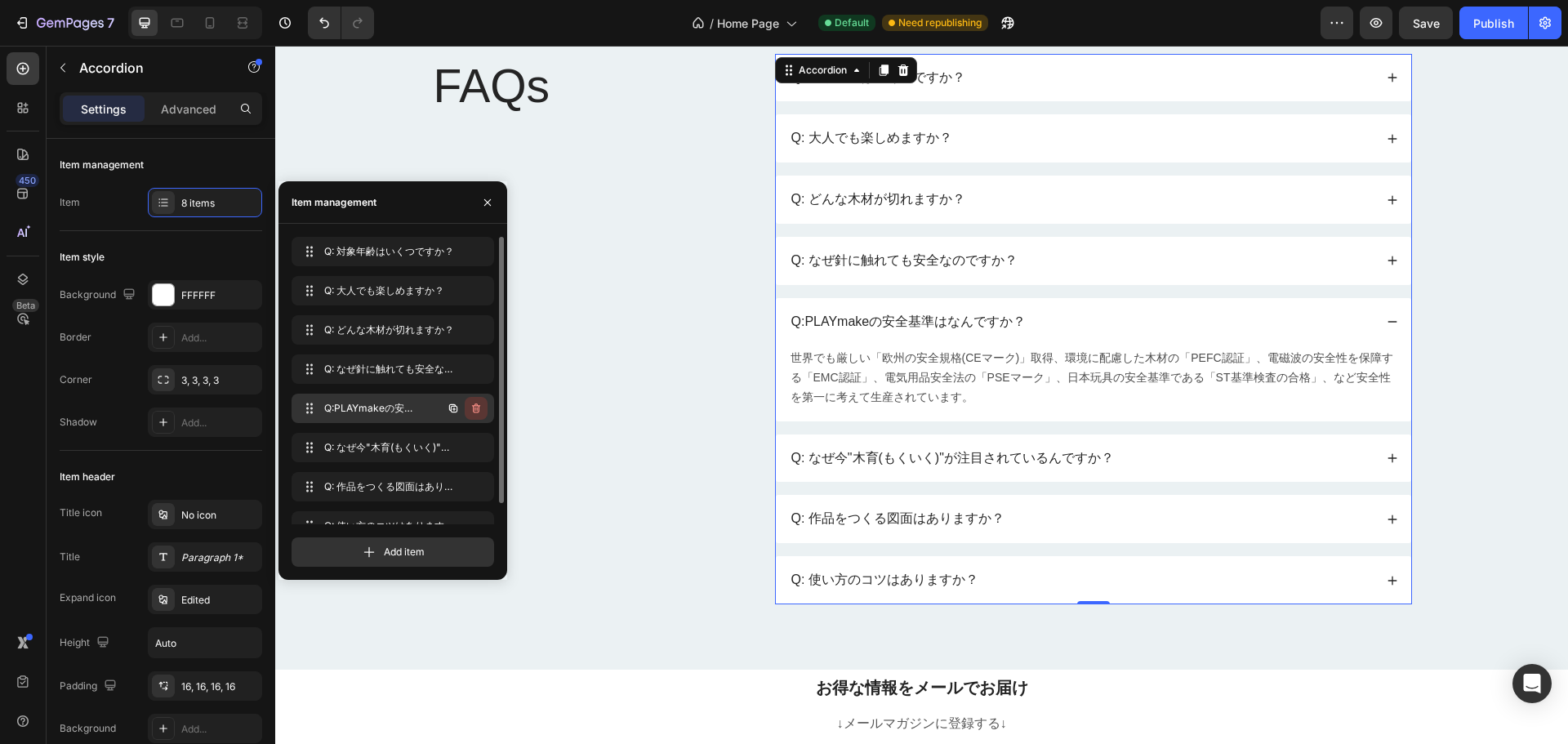
click at [477, 410] on icon "button" at bounding box center [477, 410] width 1 height 5
click at [474, 410] on div "Delete" at bounding box center [464, 408] width 30 height 14
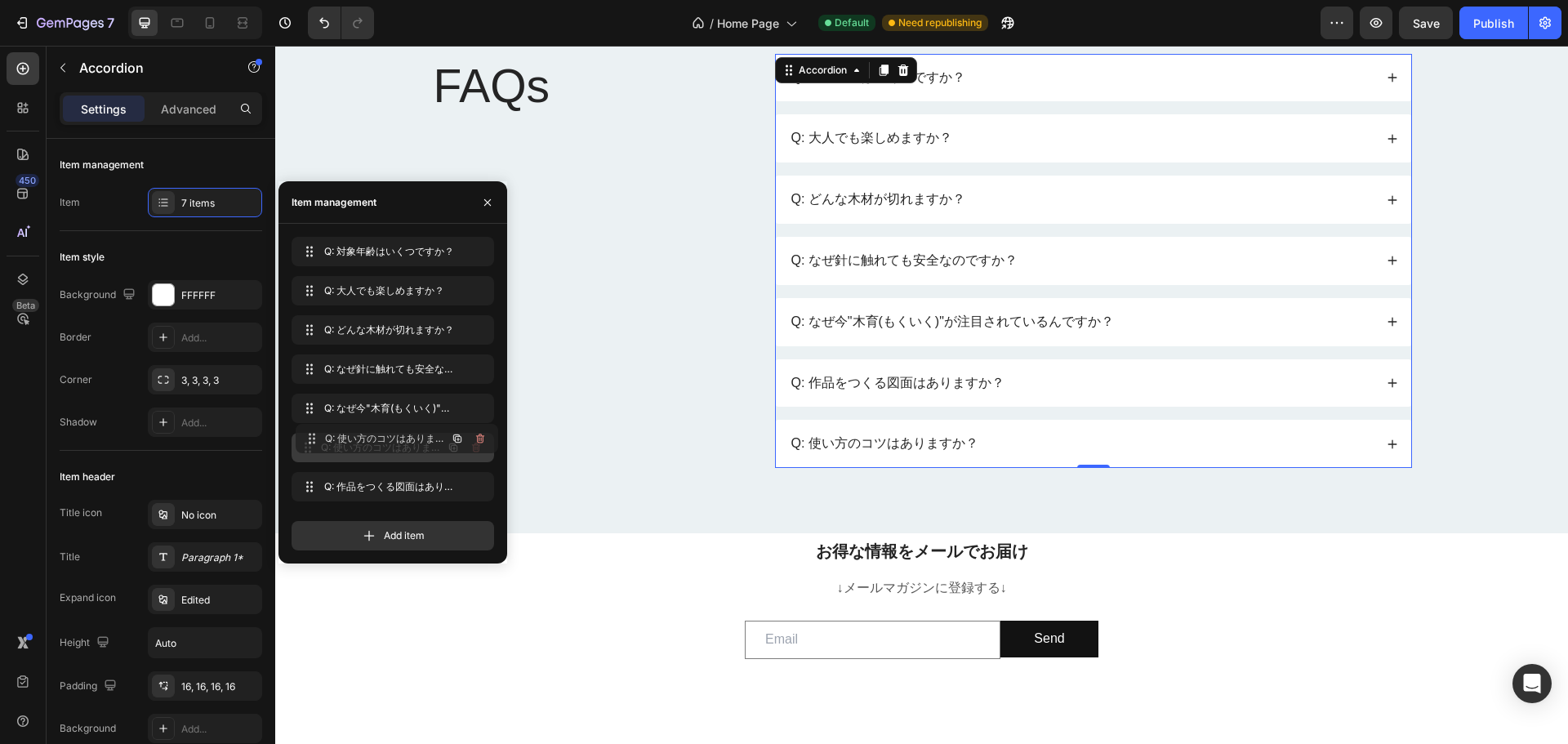
drag, startPoint x: 309, startPoint y: 483, endPoint x: 314, endPoint y: 435, distance: 48.3
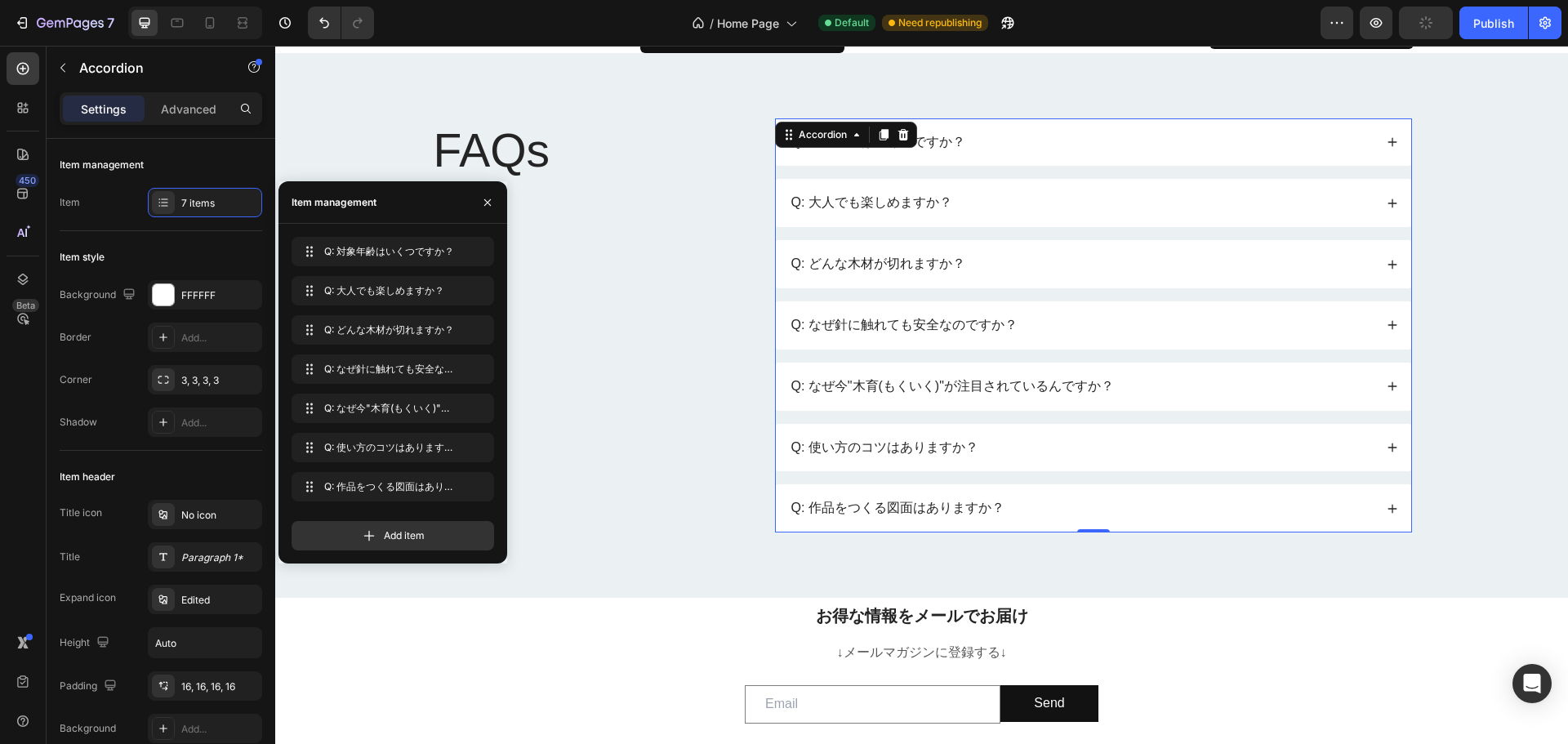
scroll to position [16282, 0]
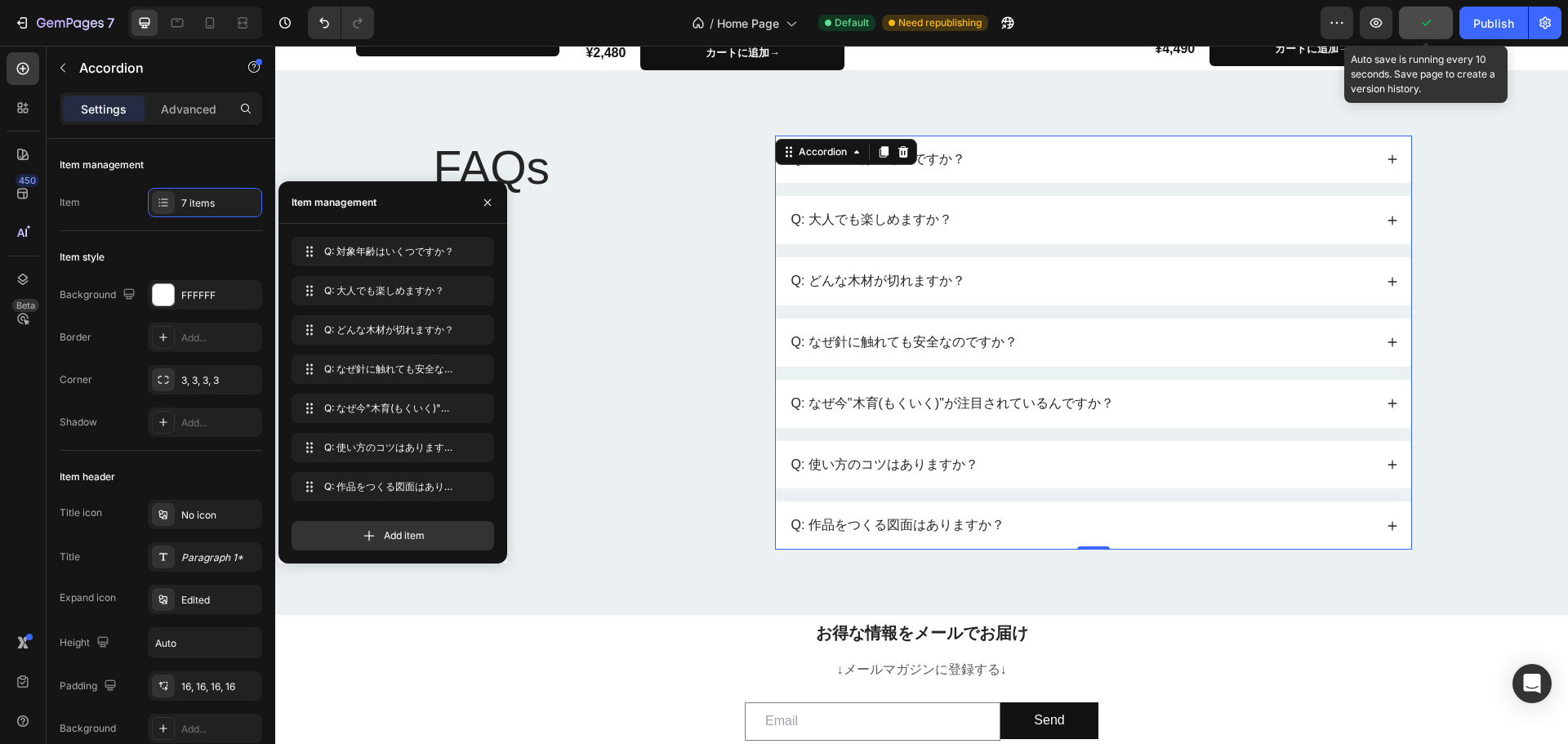
click at [1428, 24] on icon "button" at bounding box center [1427, 23] width 9 height 6
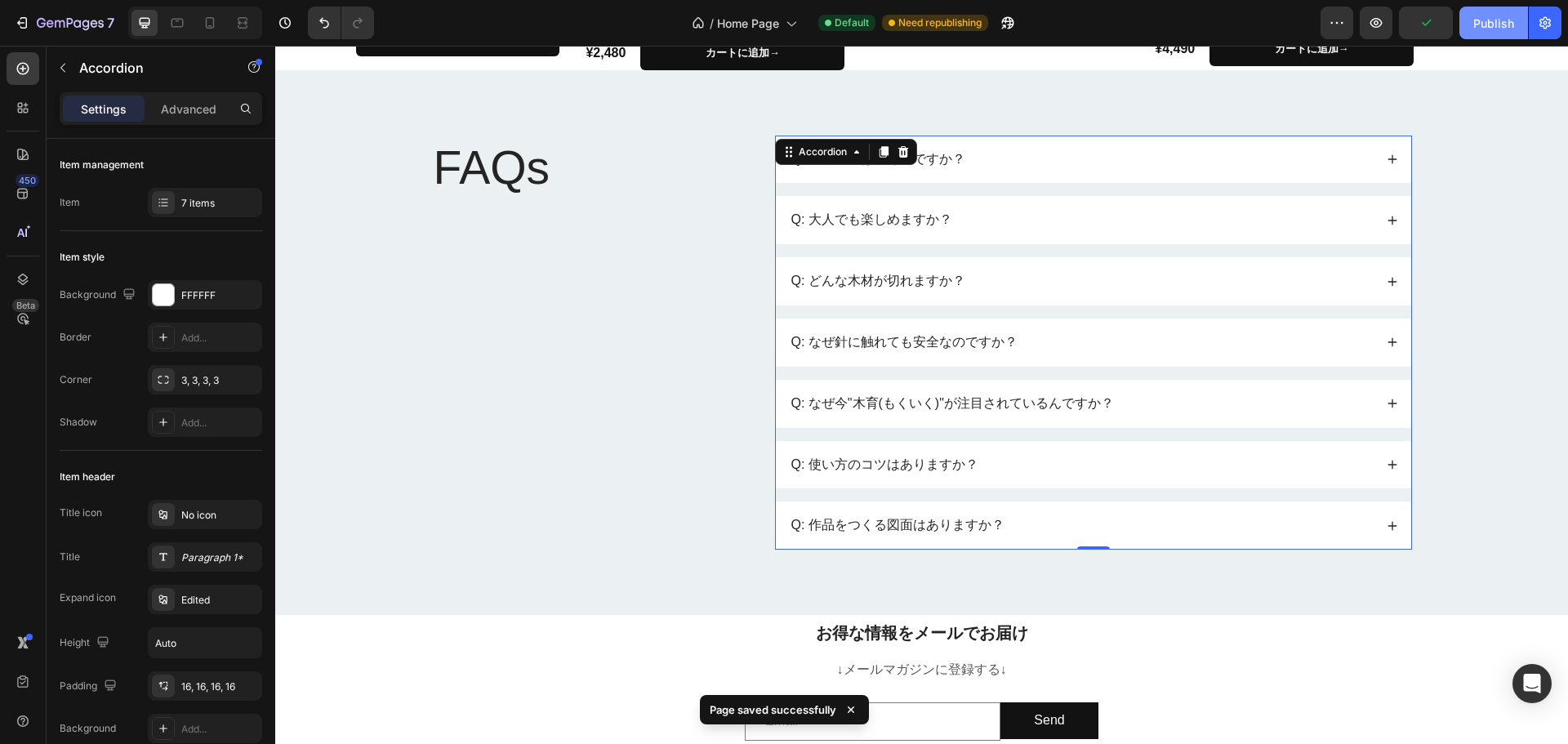
click at [1476, 24] on div "Publish" at bounding box center [1494, 23] width 41 height 17
